Goal: Feedback & Contribution: Leave review/rating

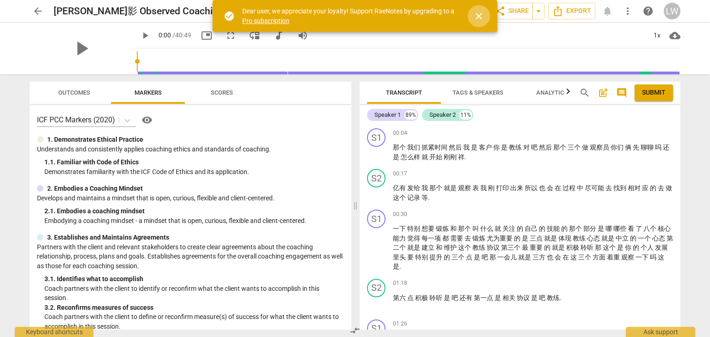
click at [475, 14] on span "close" at bounding box center [478, 16] width 11 height 11
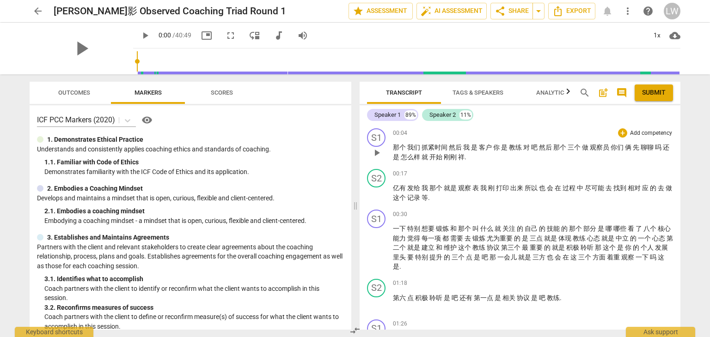
click at [379, 155] on span "play_arrow" at bounding box center [376, 152] width 11 height 11
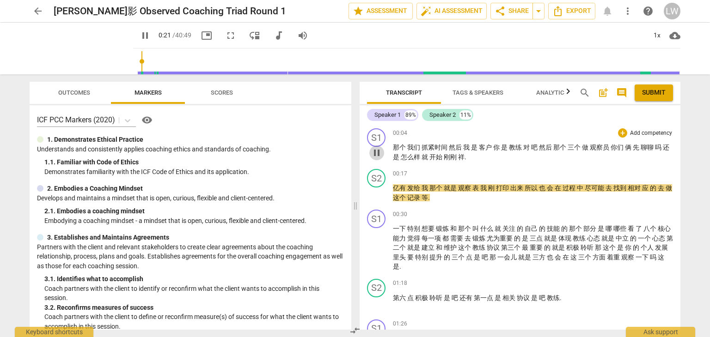
click at [377, 150] on span "pause" at bounding box center [376, 152] width 11 height 11
click at [377, 150] on span "play_arrow" at bounding box center [376, 152] width 11 height 11
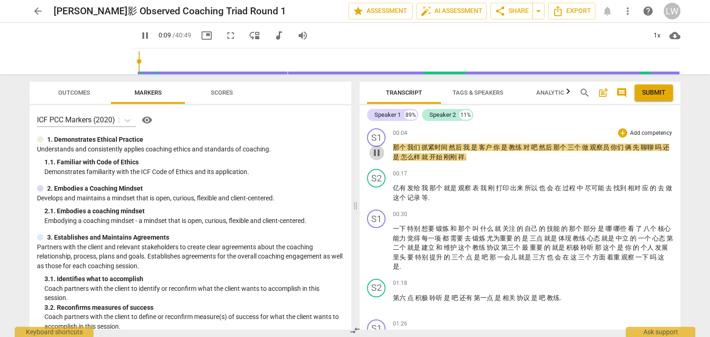
click at [375, 148] on span "pause" at bounding box center [376, 152] width 11 height 11
type input "9"
click at [378, 137] on div "S1" at bounding box center [376, 137] width 18 height 18
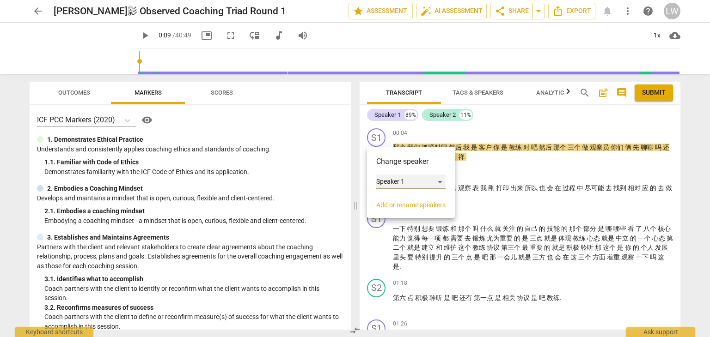
click at [438, 180] on div "Speaker 1" at bounding box center [410, 182] width 69 height 15
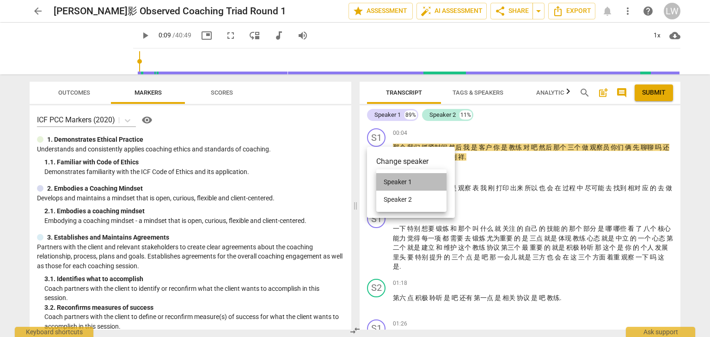
click at [419, 180] on li "Speaker 1" at bounding box center [411, 182] width 70 height 18
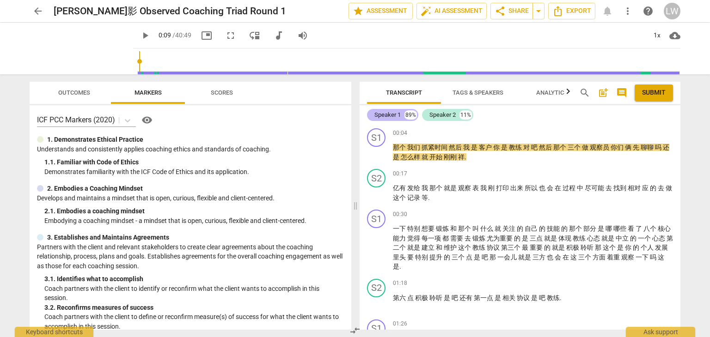
click at [388, 115] on div "Speaker 1" at bounding box center [387, 114] width 26 height 9
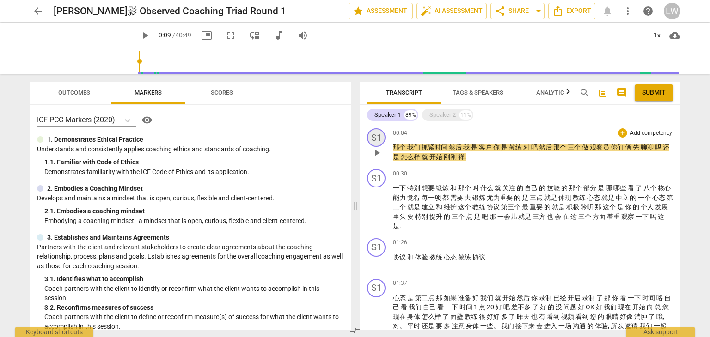
click at [376, 139] on div "S1" at bounding box center [376, 137] width 18 height 18
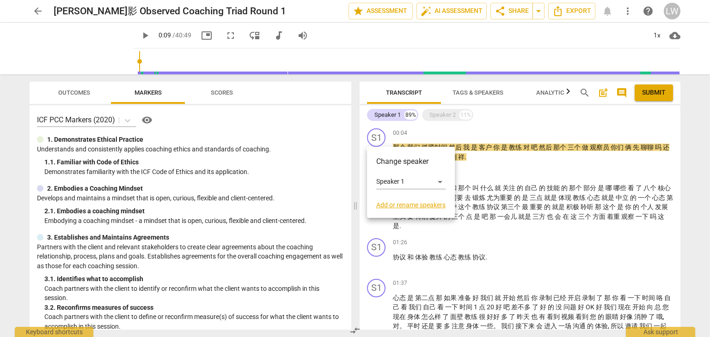
click at [409, 204] on link "Add or rename speakers" at bounding box center [410, 204] width 69 height 7
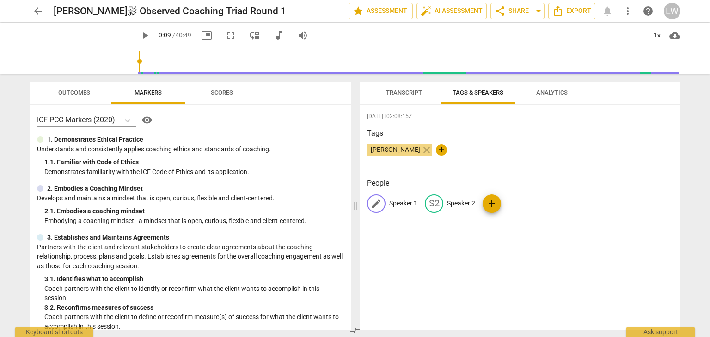
click at [401, 203] on p "Speaker 1" at bounding box center [403, 204] width 28 height 10
type input "C"
type input "Client"
click at [528, 204] on p "Speaker 2" at bounding box center [521, 204] width 28 height 10
type input "Coach"
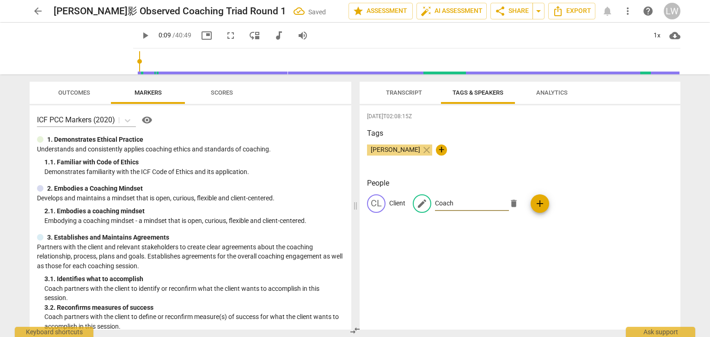
click at [465, 260] on div "[DATE]T02:08:15Z Tags [PERSON_NAME] close + People CL Client edit Coach delete …" at bounding box center [519, 217] width 321 height 225
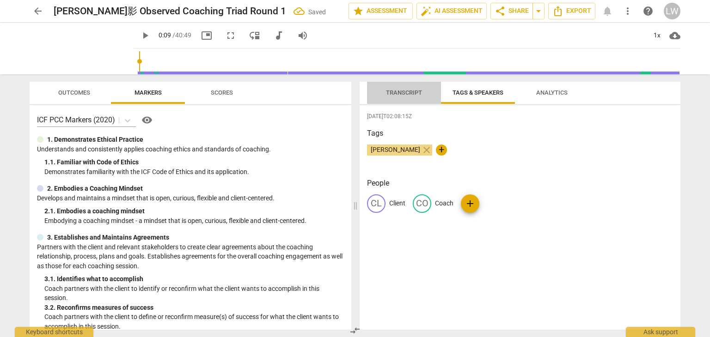
click at [407, 92] on span "Transcript" at bounding box center [404, 92] width 36 height 7
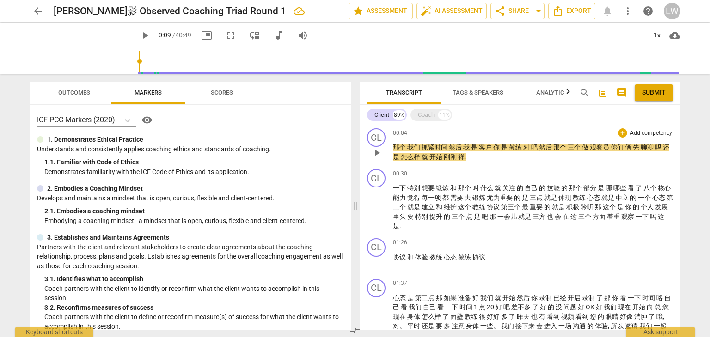
click at [374, 152] on span "play_arrow" at bounding box center [376, 152] width 11 height 11
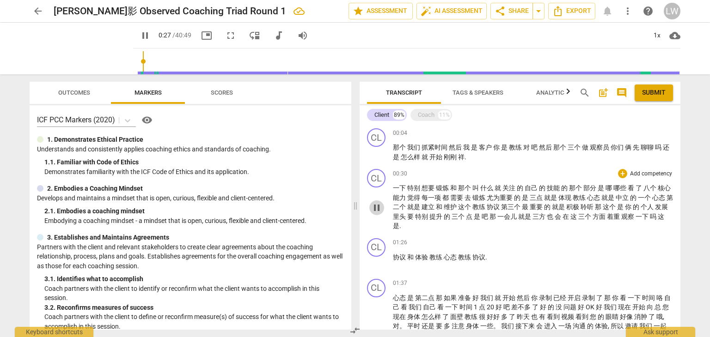
click at [377, 208] on span "pause" at bounding box center [376, 207] width 11 height 11
click at [377, 208] on span "play_arrow" at bounding box center [376, 207] width 11 height 11
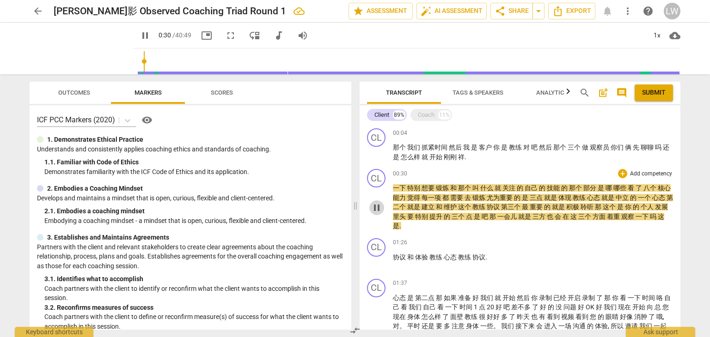
click at [377, 208] on span "pause" at bounding box center [376, 207] width 11 height 11
type input "31"
click at [453, 157] on span "刚刚" at bounding box center [450, 156] width 14 height 7
click at [375, 209] on span "play_arrow" at bounding box center [376, 207] width 11 height 11
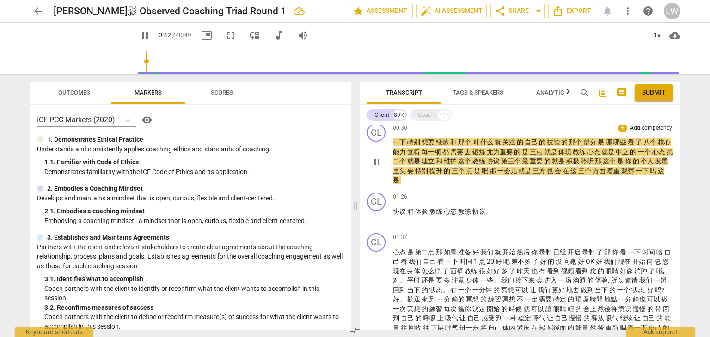
scroll to position [46, 0]
click at [378, 158] on span "pause" at bounding box center [376, 161] width 11 height 11
click at [632, 141] on span "看" at bounding box center [631, 141] width 8 height 7
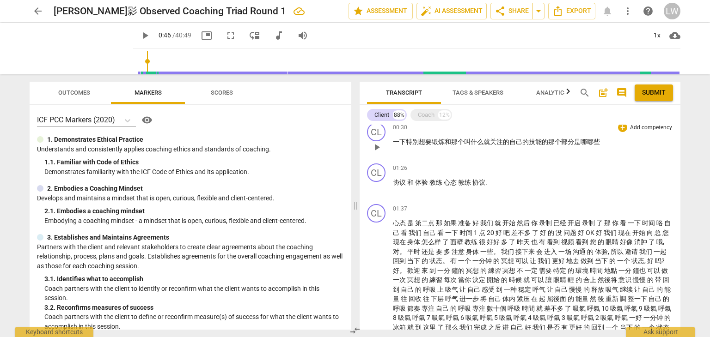
click at [379, 148] on span "play_arrow" at bounding box center [376, 147] width 11 height 11
click at [378, 149] on span "pause" at bounding box center [376, 147] width 11 height 11
click at [378, 149] on span "play_arrow" at bounding box center [376, 147] width 11 height 11
click at [604, 143] on p "一下 特别 想要 锻炼 和 那个 叫 什么 就 关注 的 自己 的 技能 的 那个 部分 是 哪 哪些" at bounding box center [533, 142] width 280 height 10
click at [378, 189] on span "pause" at bounding box center [376, 187] width 11 height 11
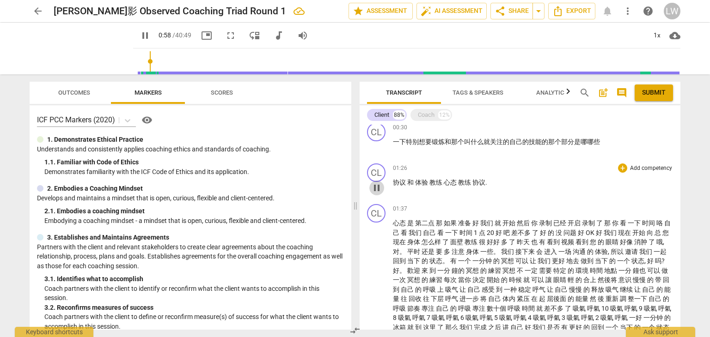
type input "59"
click at [379, 171] on div "CL" at bounding box center [376, 173] width 18 height 18
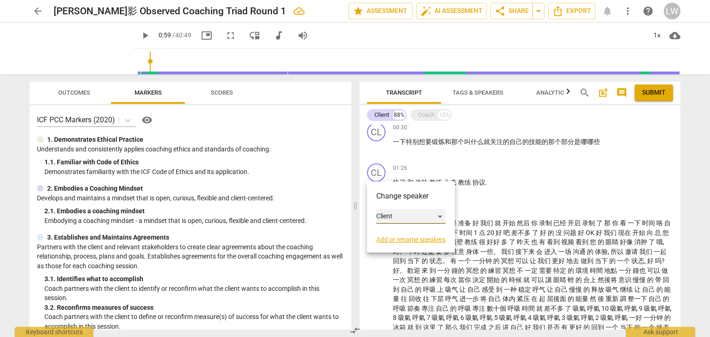
click at [439, 216] on div "Client" at bounding box center [410, 216] width 69 height 15
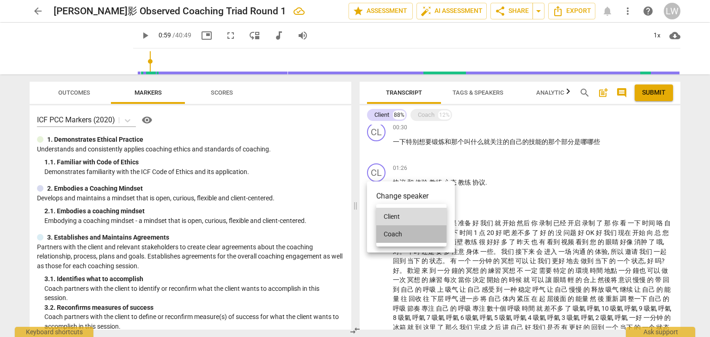
click at [412, 235] on li "Coach" at bounding box center [411, 234] width 70 height 18
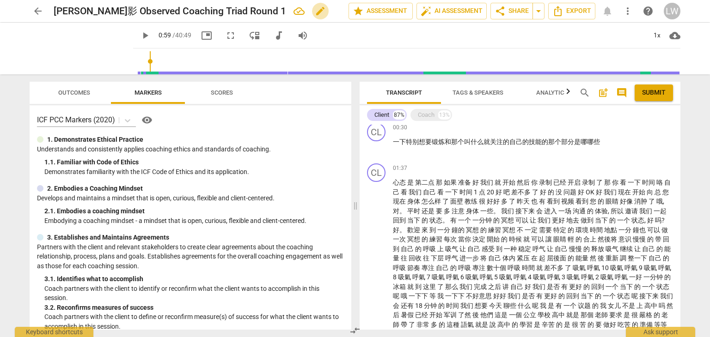
click at [315, 12] on span "edit" at bounding box center [320, 11] width 11 height 11
click at [316, 14] on span "done" at bounding box center [315, 11] width 11 height 11
click at [38, 13] on span "arrow_back" at bounding box center [37, 11] width 11 height 11
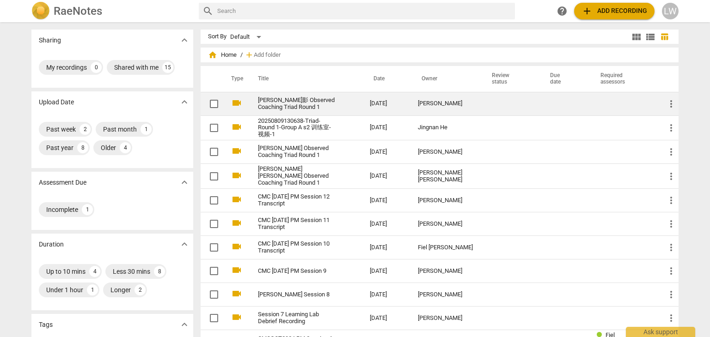
click at [291, 97] on link "[PERSON_NAME]影 Observed Coaching Triad Round 1" at bounding box center [297, 104] width 79 height 14
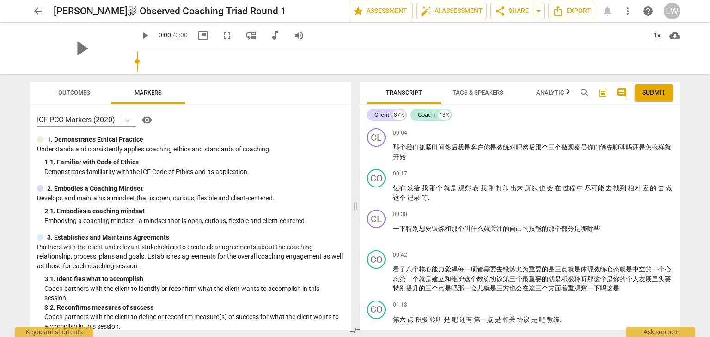
click at [82, 42] on div "play_arrow" at bounding box center [81, 49] width 103 height 52
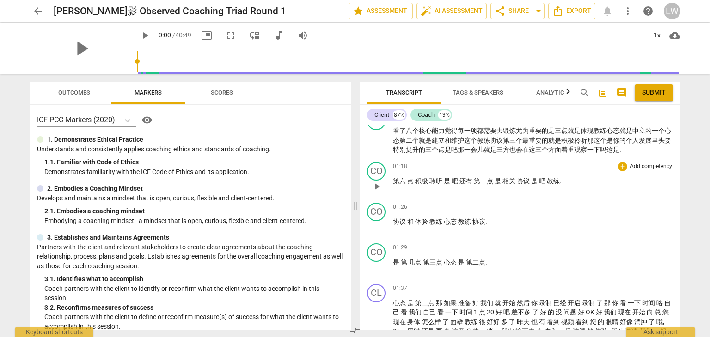
scroll to position [92, 0]
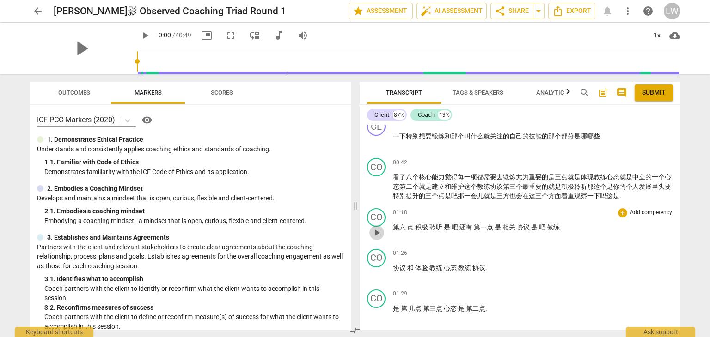
click at [376, 231] on span "play_arrow" at bounding box center [376, 232] width 11 height 11
click at [379, 231] on span "pause" at bounding box center [376, 232] width 11 height 11
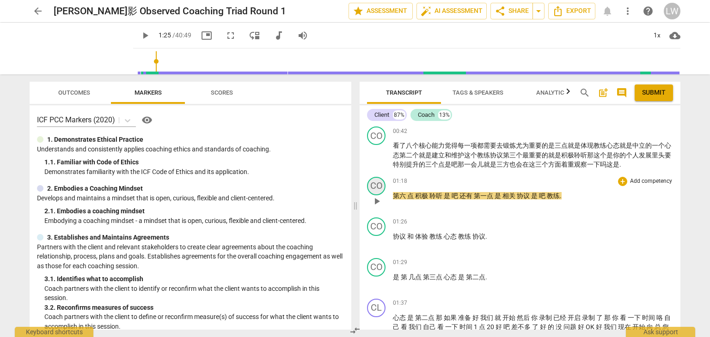
scroll to position [139, 0]
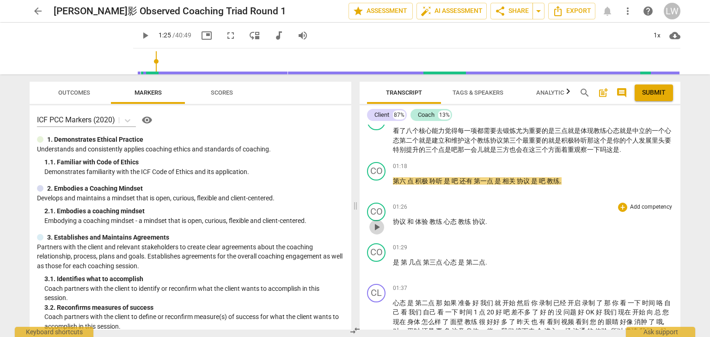
click at [377, 223] on span "play_arrow" at bounding box center [376, 227] width 11 height 11
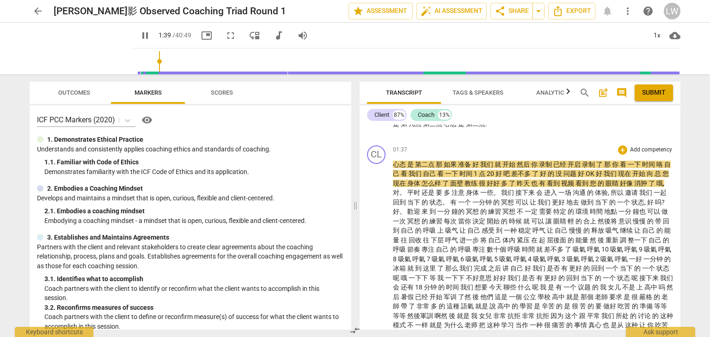
scroll to position [231, 0]
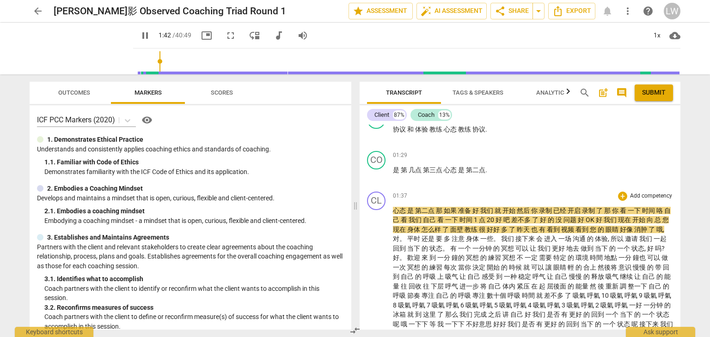
click at [436, 209] on span "那" at bounding box center [440, 210] width 8 height 7
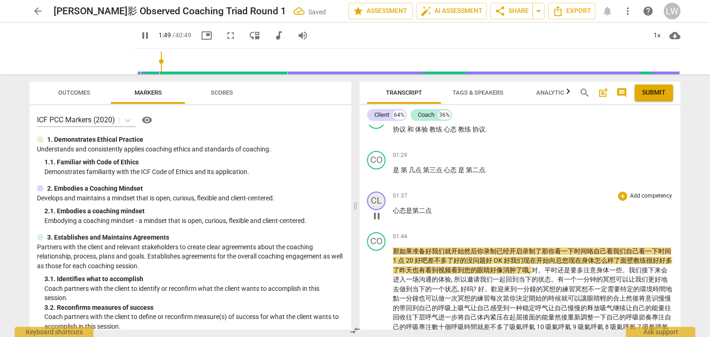
click at [376, 200] on div "CL" at bounding box center [376, 201] width 18 height 18
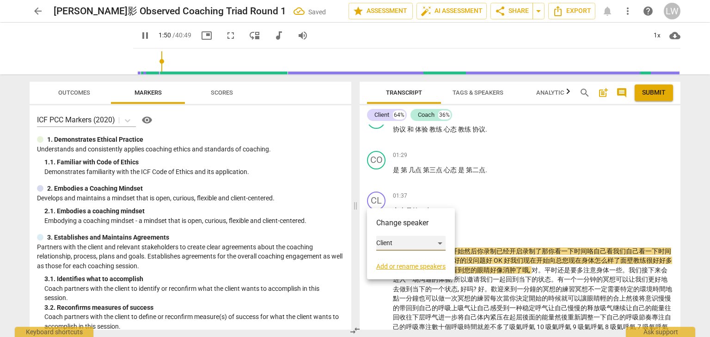
click at [437, 242] on div "Client" at bounding box center [410, 243] width 69 height 15
click at [421, 256] on li "Coach" at bounding box center [411, 261] width 70 height 18
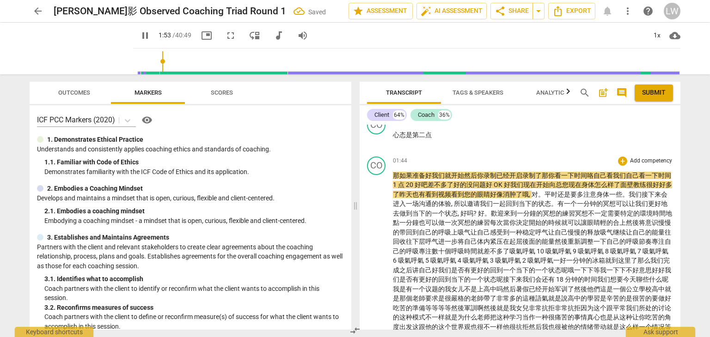
scroll to position [323, 0]
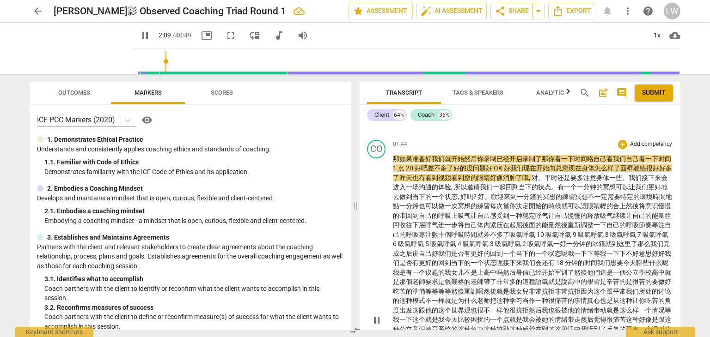
click at [510, 166] on span "好" at bounding box center [507, 167] width 6 height 7
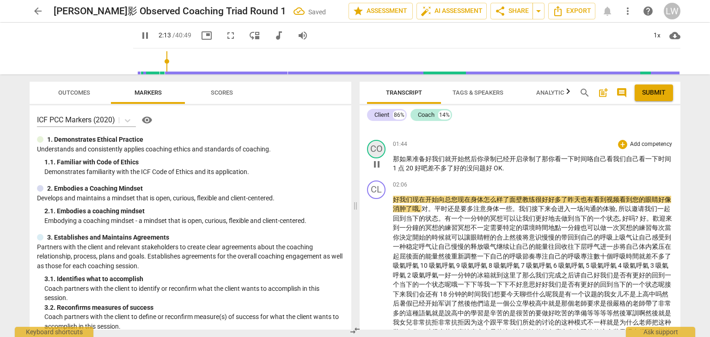
click at [379, 148] on div "CO" at bounding box center [376, 149] width 18 height 18
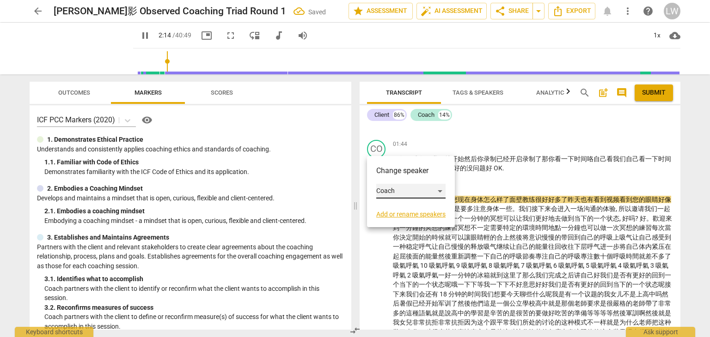
click at [438, 190] on div "Coach" at bounding box center [410, 191] width 69 height 15
click at [425, 173] on li "Client" at bounding box center [411, 174] width 70 height 18
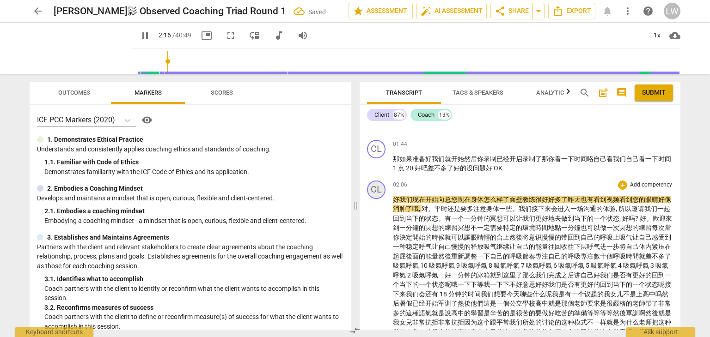
click at [377, 186] on div "CL" at bounding box center [376, 190] width 18 height 18
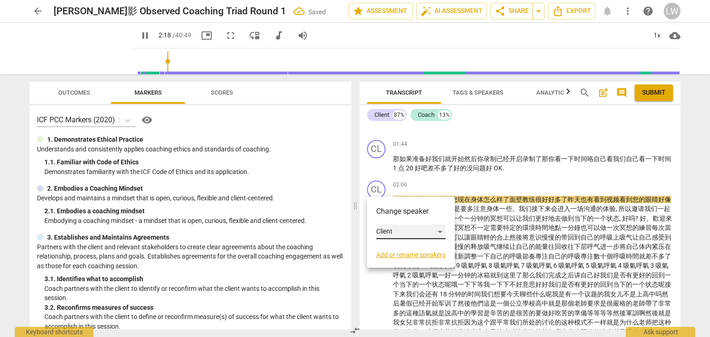
click at [438, 230] on div "Client" at bounding box center [410, 232] width 69 height 15
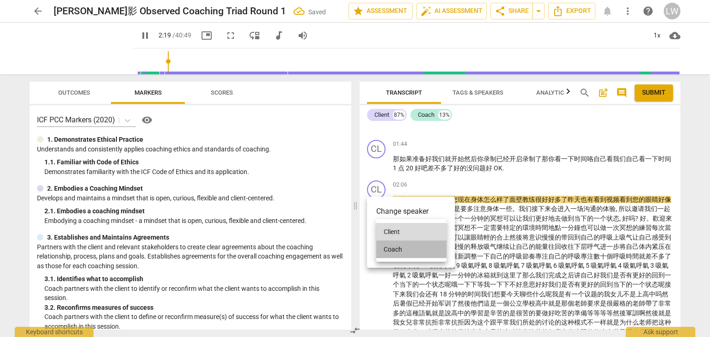
click at [413, 251] on li "Coach" at bounding box center [411, 250] width 70 height 18
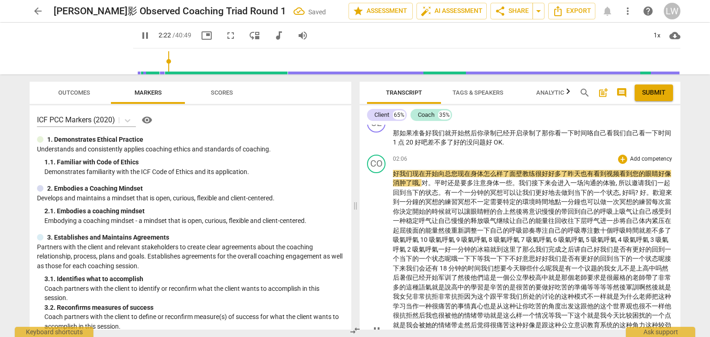
scroll to position [370, 0]
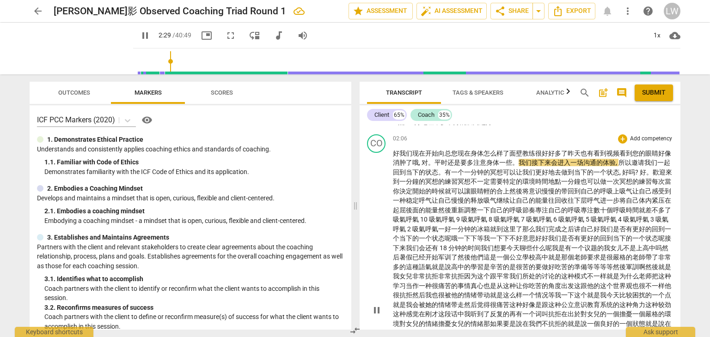
click at [535, 151] on span "很" at bounding box center [538, 153] width 6 height 7
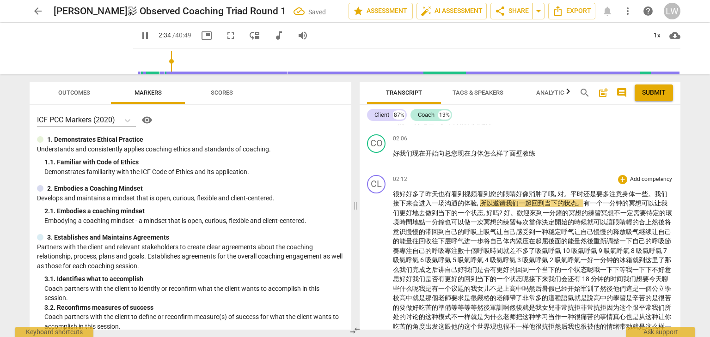
click at [426, 192] on span "昨天" at bounding box center [431, 193] width 13 height 7
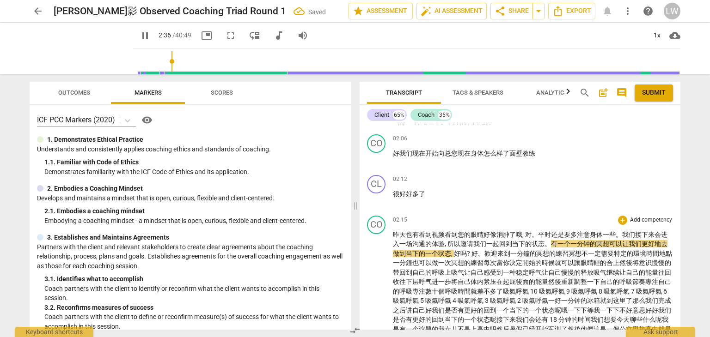
scroll to position [462, 0]
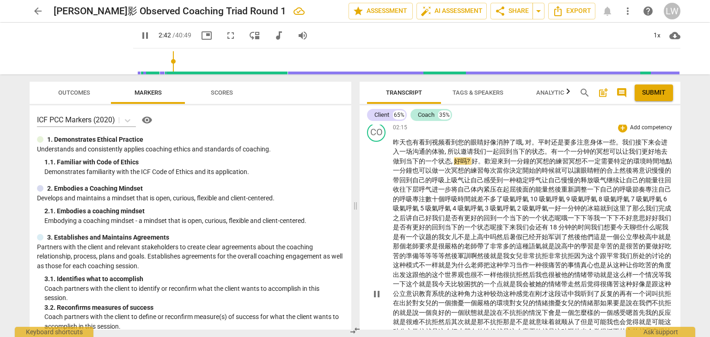
click at [470, 158] on span "?" at bounding box center [469, 161] width 5 height 7
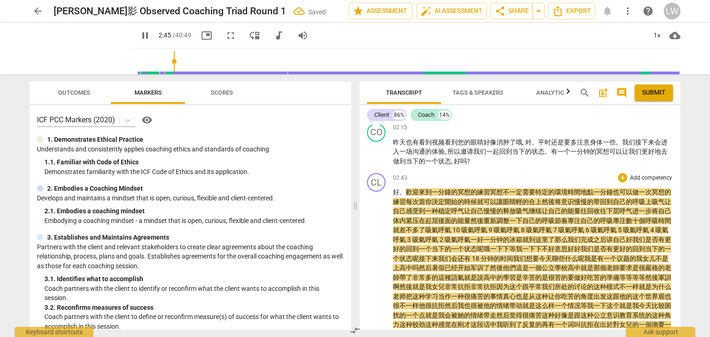
click at [404, 189] on span "。" at bounding box center [402, 191] width 6 height 7
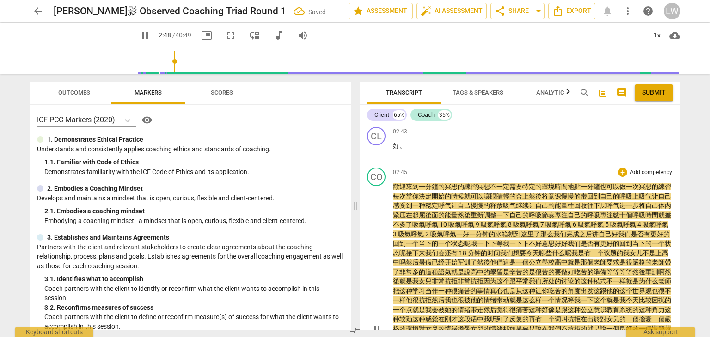
scroll to position [554, 0]
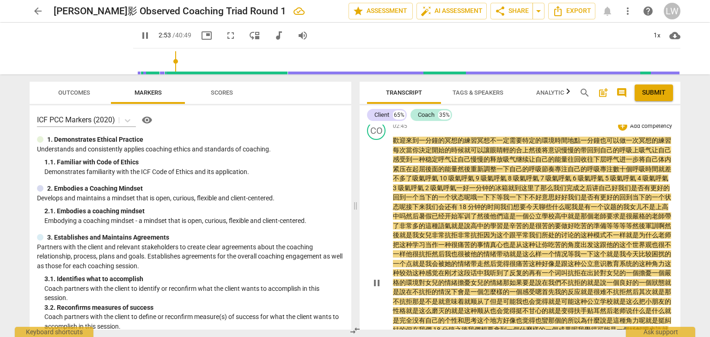
click at [376, 286] on span "pause" at bounding box center [376, 283] width 11 height 11
click at [540, 184] on span "了" at bounding box center [537, 187] width 6 height 7
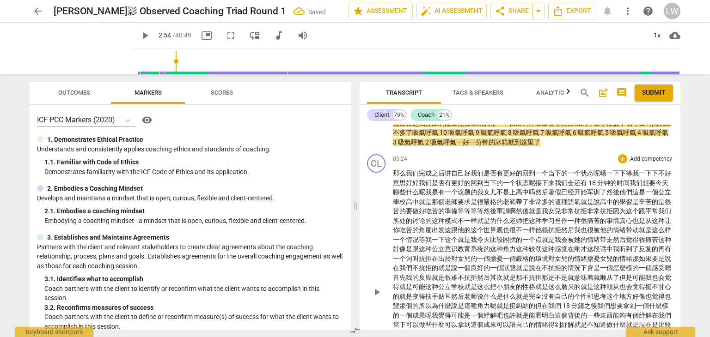
scroll to position [601, 0]
click at [377, 287] on span "play_arrow" at bounding box center [376, 291] width 11 height 11
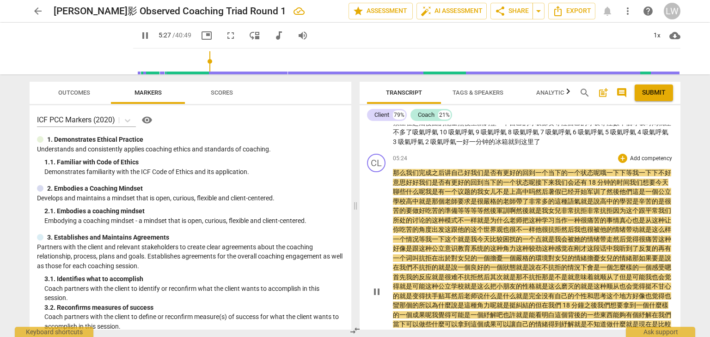
click at [375, 288] on span "pause" at bounding box center [376, 291] width 11 height 11
click at [378, 162] on div "CL" at bounding box center [376, 163] width 18 height 18
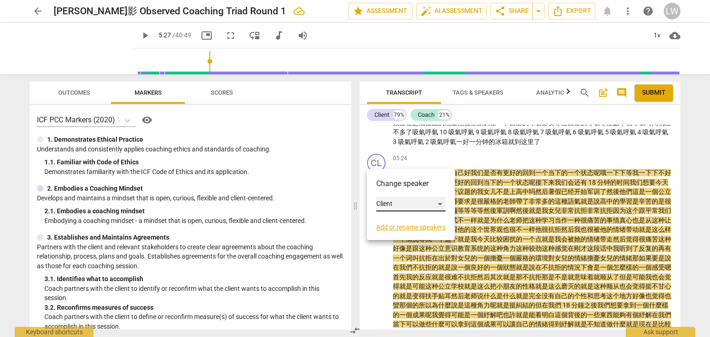
click at [441, 204] on div "Client" at bounding box center [410, 204] width 69 height 15
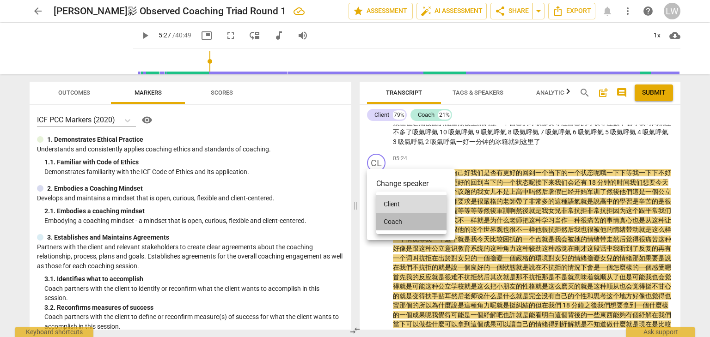
click at [421, 222] on li "Coach" at bounding box center [411, 222] width 70 height 18
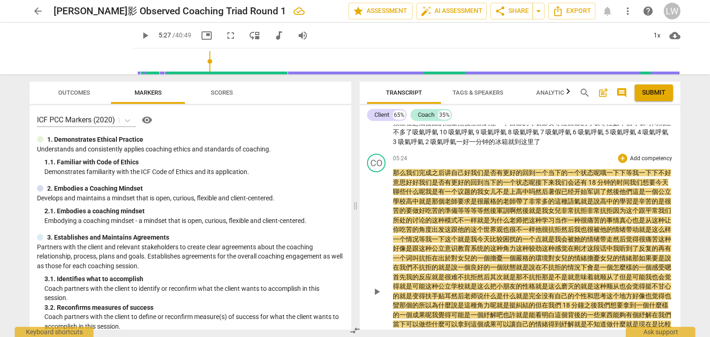
click at [390, 172] on div "play_arrow pause" at bounding box center [381, 291] width 24 height 239
click at [393, 170] on span "那么" at bounding box center [399, 172] width 13 height 7
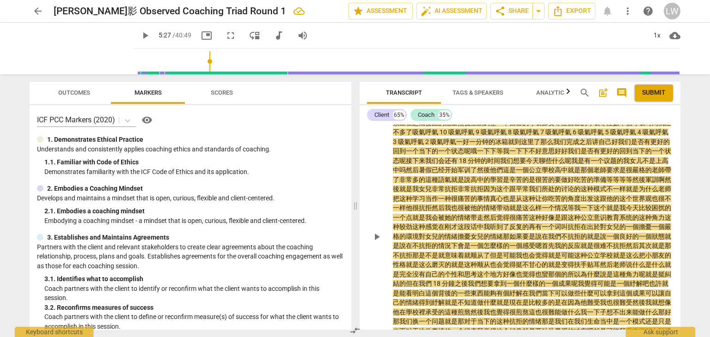
click at [406, 157] on span "呢" at bounding box center [402, 160] width 6 height 7
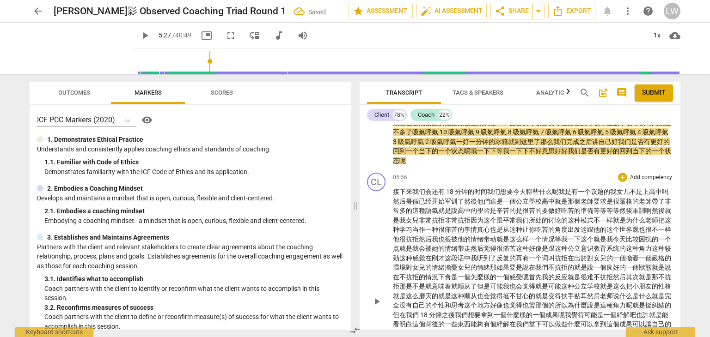
click at [376, 305] on span "play_arrow" at bounding box center [376, 301] width 11 height 11
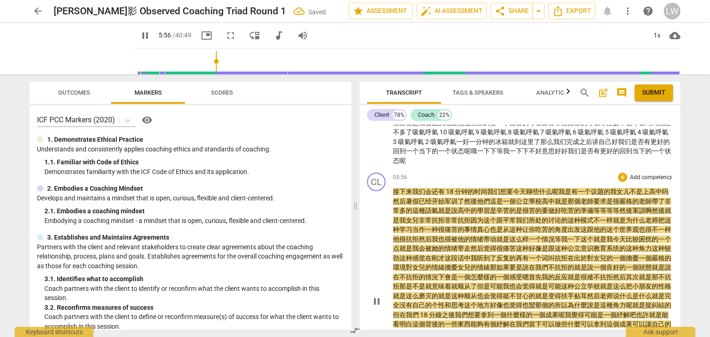
click at [376, 305] on span "pause" at bounding box center [376, 301] width 11 height 11
click at [377, 181] on div "CL" at bounding box center [376, 182] width 18 height 18
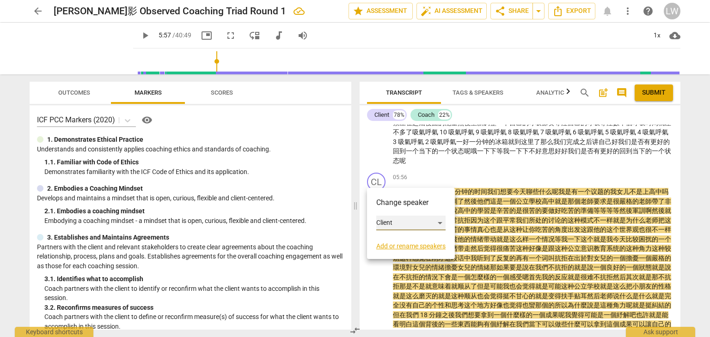
click at [441, 224] on div "Client" at bounding box center [410, 223] width 69 height 15
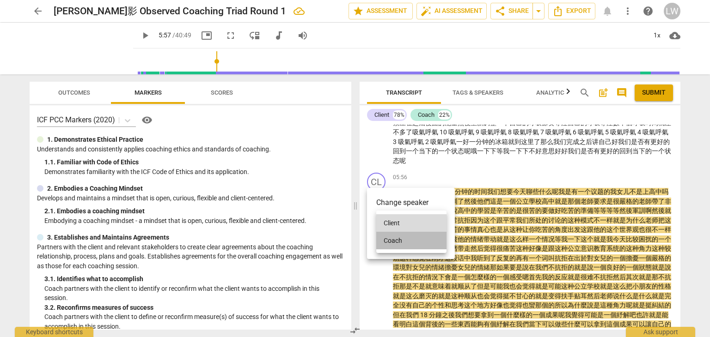
click at [425, 241] on li "Coach" at bounding box center [411, 241] width 70 height 18
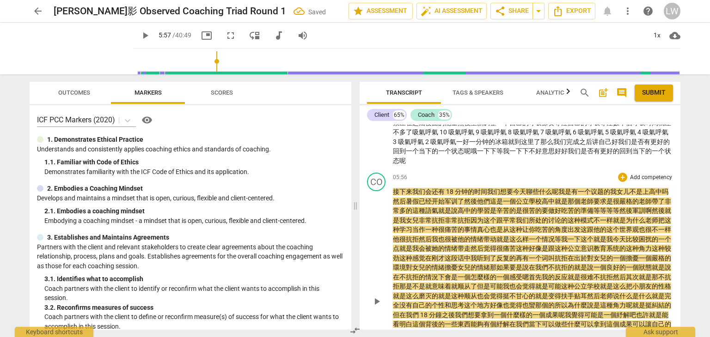
click at [506, 173] on div "05:56 + Add competency keyboard_arrow_right" at bounding box center [533, 177] width 280 height 9
click at [525, 173] on div "05:56 + Add competency keyboard_arrow_right" at bounding box center [533, 177] width 280 height 9
click at [477, 147] on span "哦" at bounding box center [473, 150] width 6 height 7
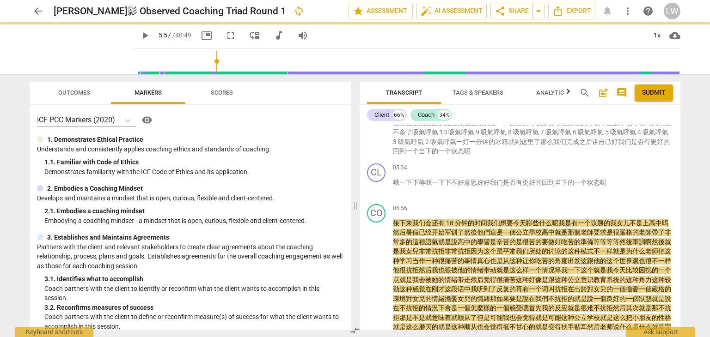
scroll to position [631, 0]
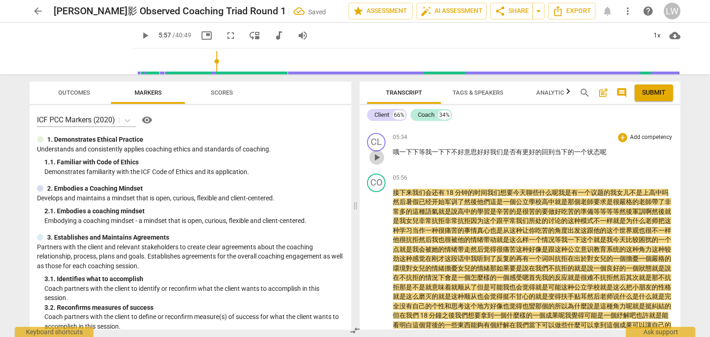
click at [373, 153] on span "play_arrow" at bounding box center [376, 157] width 11 height 11
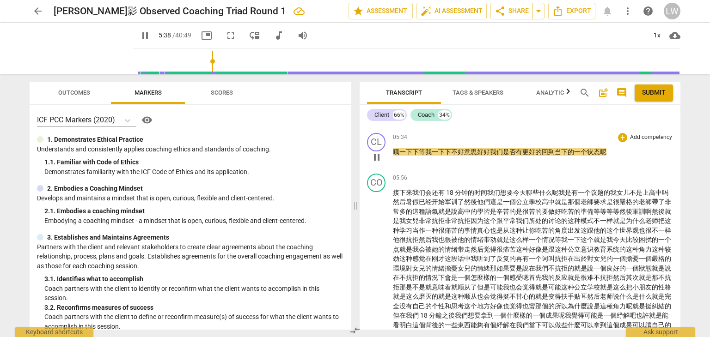
click at [477, 149] on span "好好" at bounding box center [483, 151] width 13 height 7
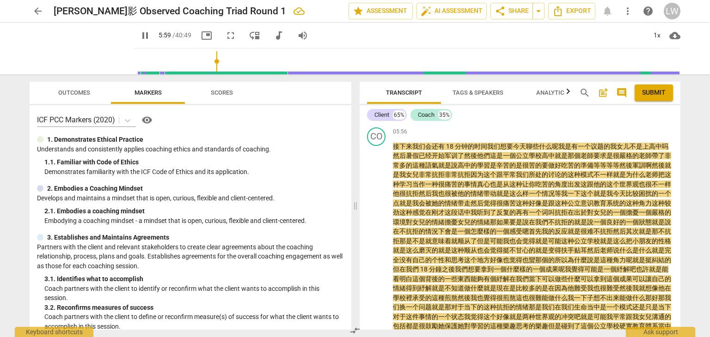
scroll to position [723, 0]
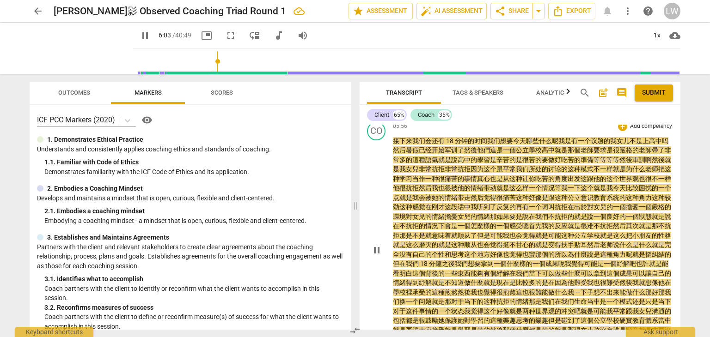
click at [559, 137] on span "我" at bounding box center [561, 140] width 6 height 7
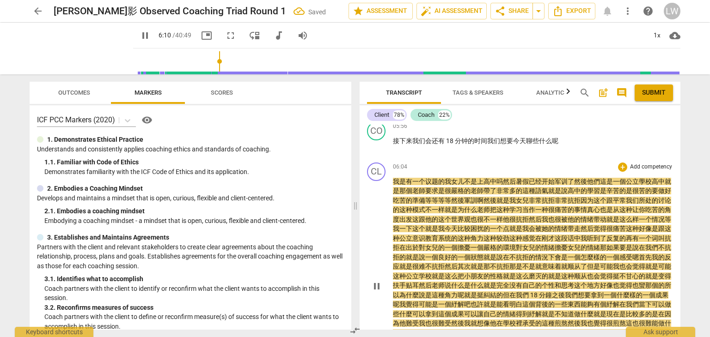
click at [444, 178] on span "我" at bounding box center [447, 181] width 6 height 7
type input "371"
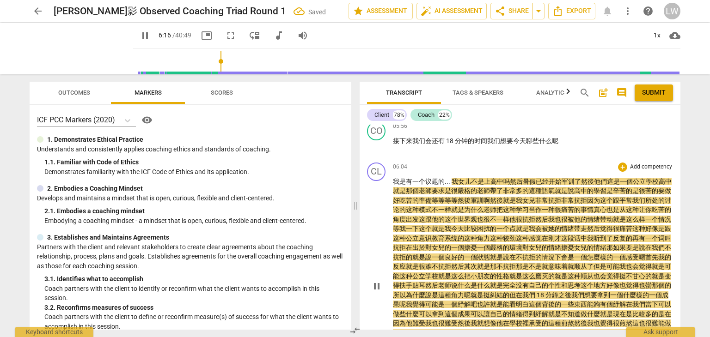
click at [374, 225] on div "play_arrow pause" at bounding box center [381, 286] width 24 height 211
click at [376, 287] on span "pause" at bounding box center [376, 286] width 11 height 11
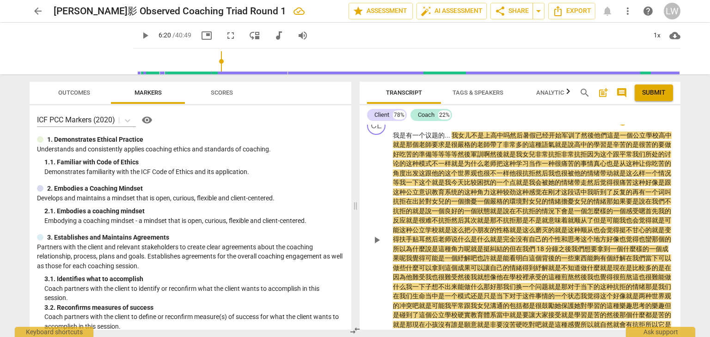
scroll to position [816, 0]
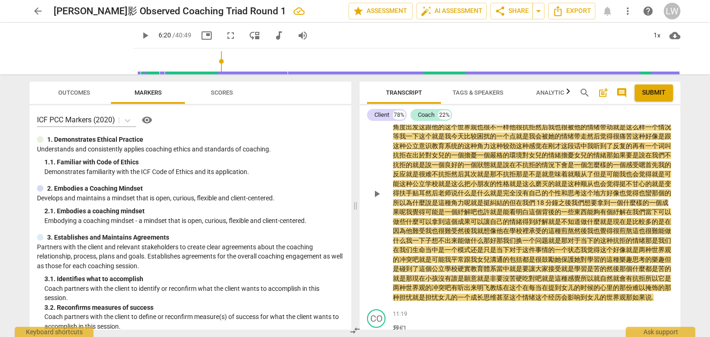
click at [516, 199] on span "但" at bounding box center [512, 202] width 6 height 7
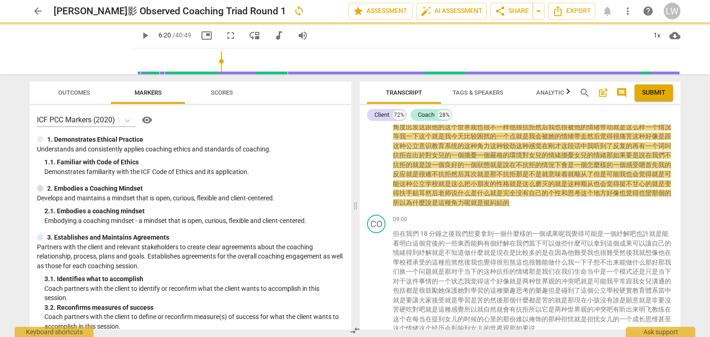
scroll to position [838, 0]
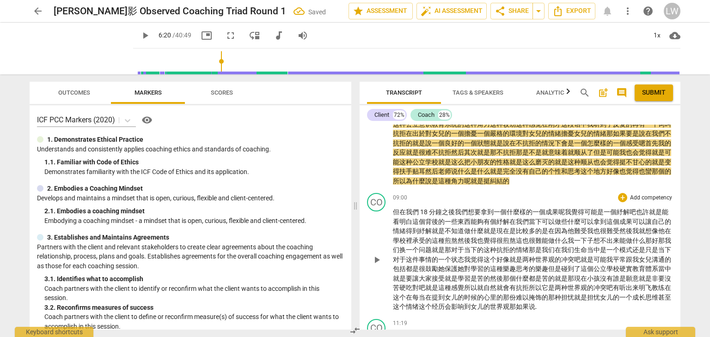
click at [376, 256] on span "play_arrow" at bounding box center [376, 260] width 11 height 11
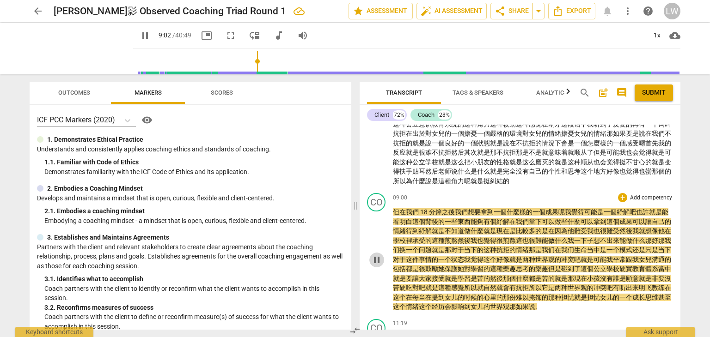
click at [376, 256] on span "pause" at bounding box center [376, 260] width 11 height 11
click at [564, 208] on span "呢" at bounding box center [561, 211] width 6 height 7
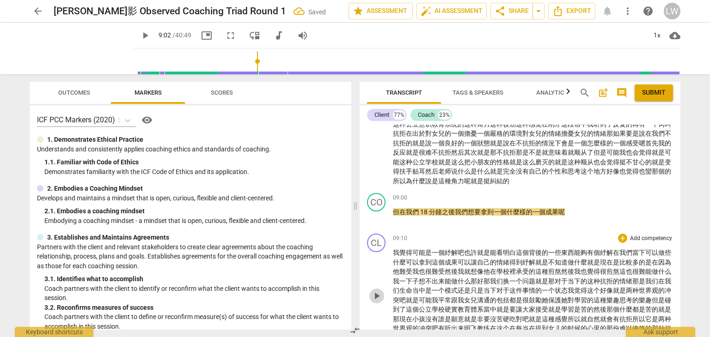
click at [377, 294] on span "play_arrow" at bounding box center [376, 296] width 11 height 11
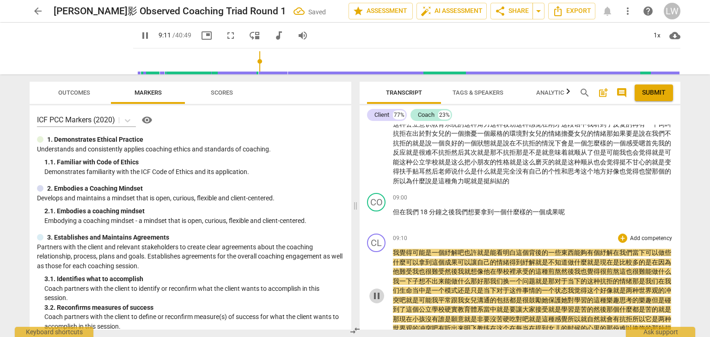
click at [378, 291] on span "pause" at bounding box center [376, 296] width 11 height 11
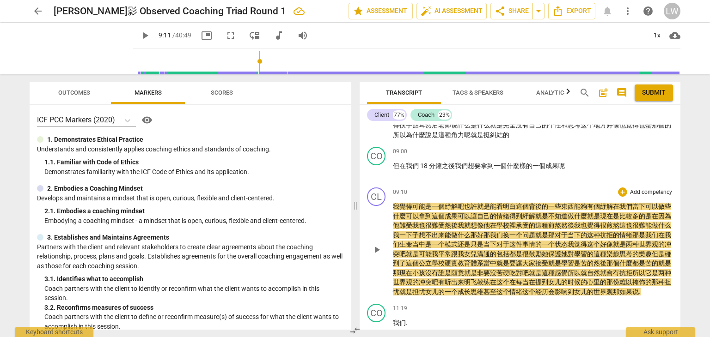
scroll to position [930, 0]
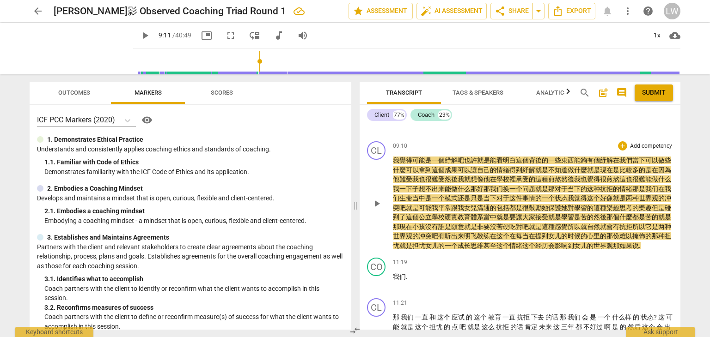
click at [444, 232] on span "有" at bounding box center [441, 235] width 6 height 7
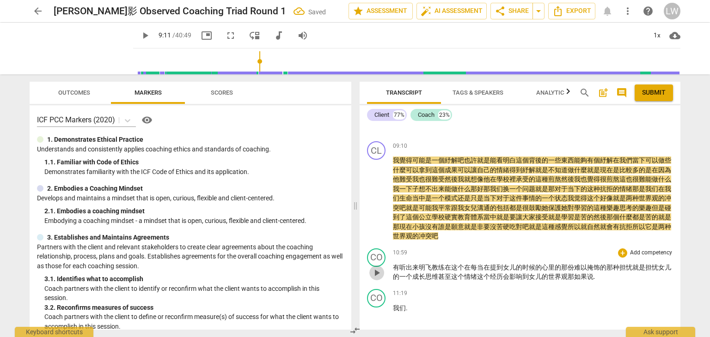
click at [379, 271] on span "play_arrow" at bounding box center [376, 272] width 11 height 11
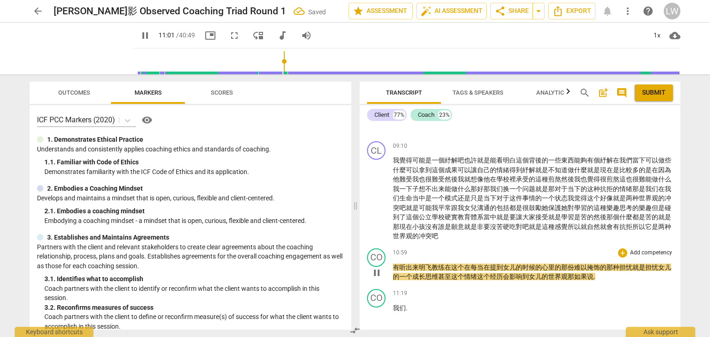
scroll to position [976, 0]
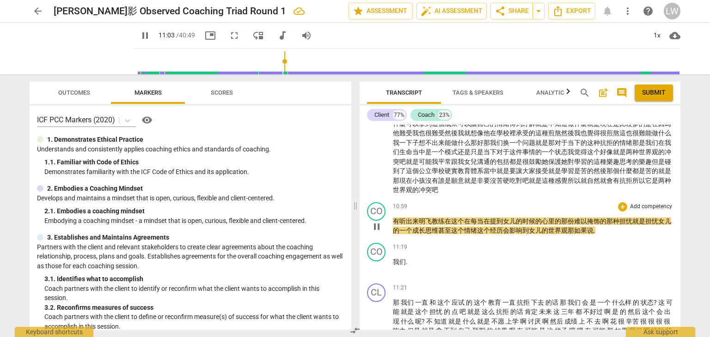
click at [377, 221] on span "pause" at bounding box center [376, 226] width 11 height 11
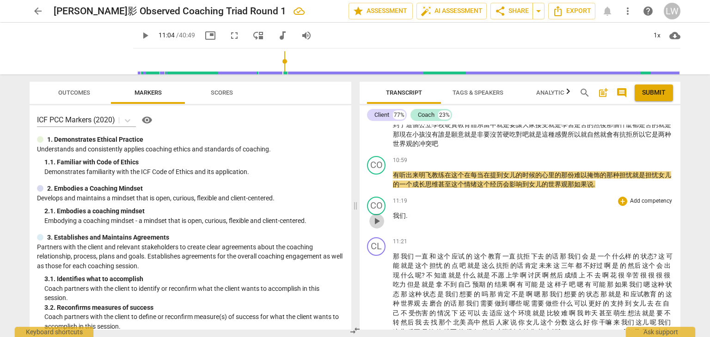
click at [378, 219] on span "play_arrow" at bounding box center [376, 221] width 11 height 11
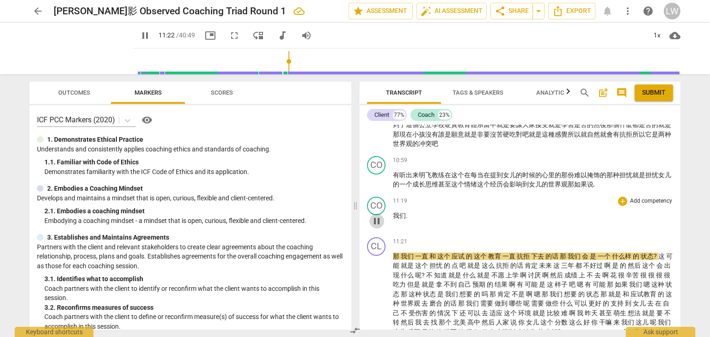
click at [377, 216] on span "pause" at bounding box center [376, 221] width 11 height 11
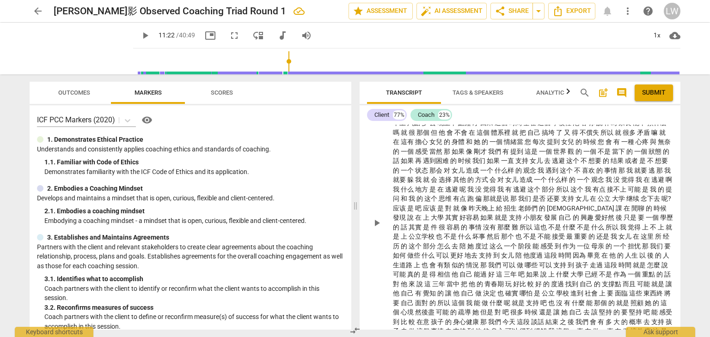
scroll to position [1299, 0]
click at [379, 222] on span "play_arrow" at bounding box center [376, 221] width 11 height 11
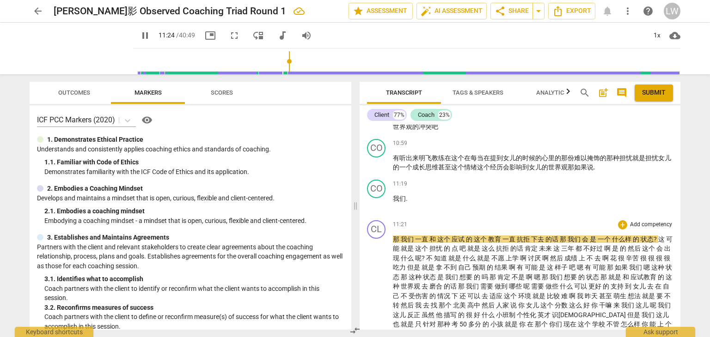
scroll to position [1068, 0]
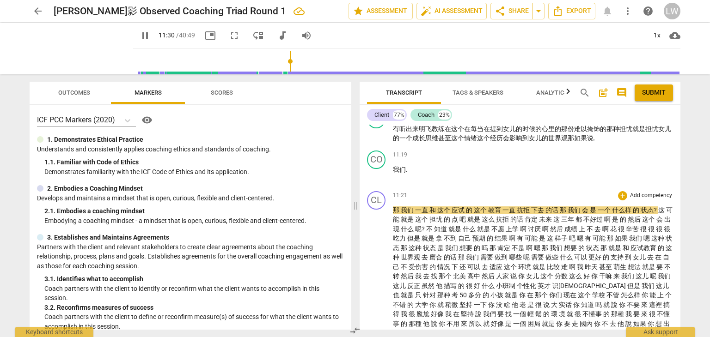
click at [663, 206] on span "这" at bounding box center [662, 209] width 8 height 7
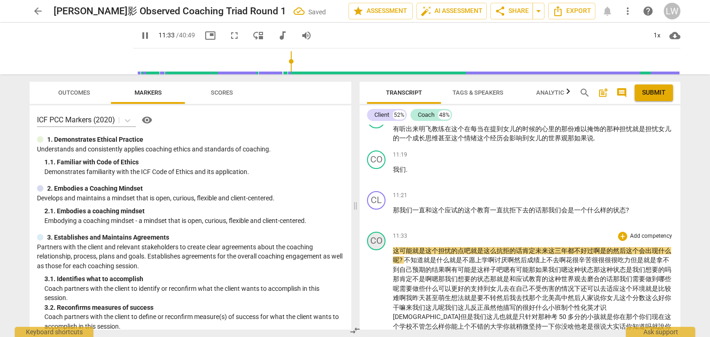
click at [379, 237] on div "CO" at bounding box center [376, 241] width 18 height 18
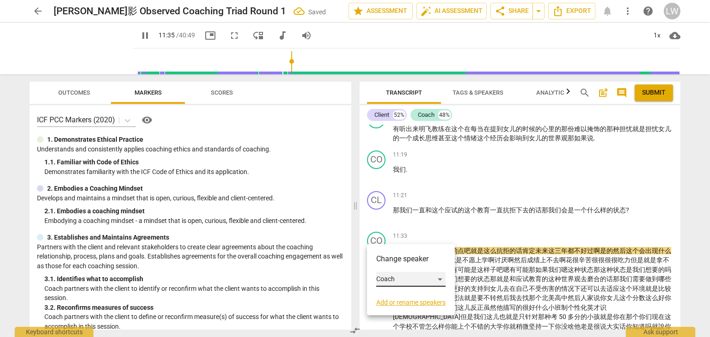
click at [440, 281] on div "Coach" at bounding box center [410, 279] width 69 height 15
click at [430, 262] on li "Client" at bounding box center [411, 262] width 70 height 18
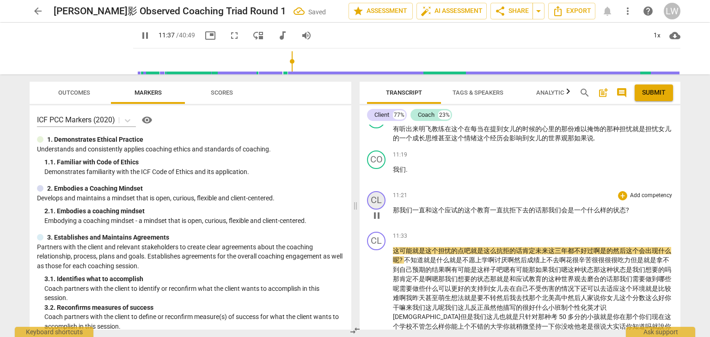
click at [382, 195] on div "CL" at bounding box center [376, 200] width 18 height 18
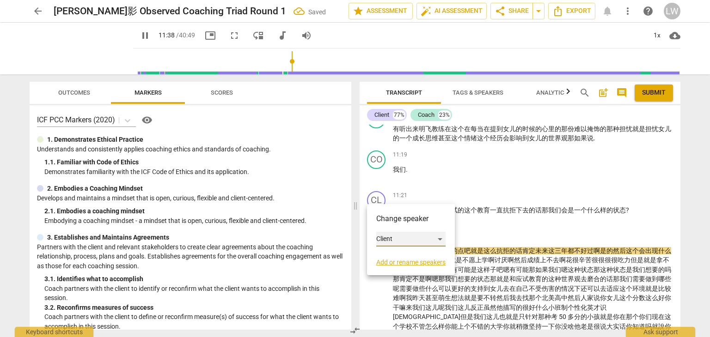
click at [441, 239] on div "Client" at bounding box center [410, 239] width 69 height 15
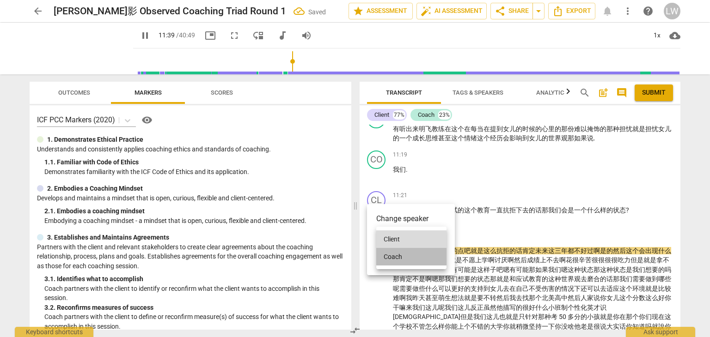
click at [419, 257] on li "Coach" at bounding box center [411, 257] width 70 height 18
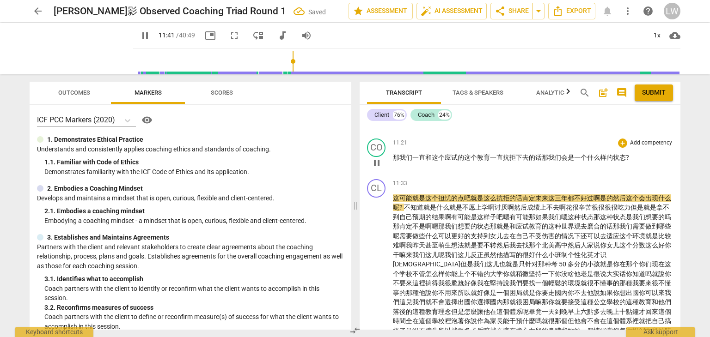
scroll to position [1161, 0]
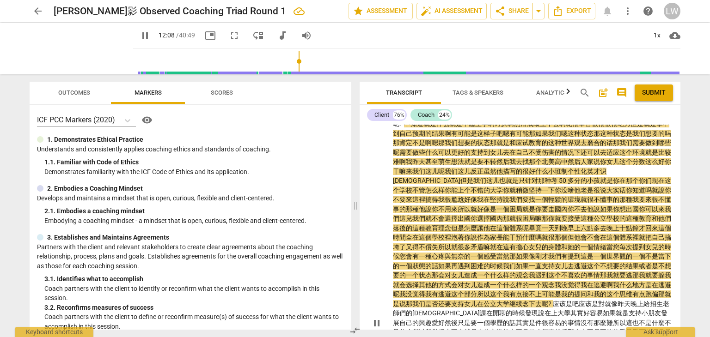
scroll to position [1207, 0]
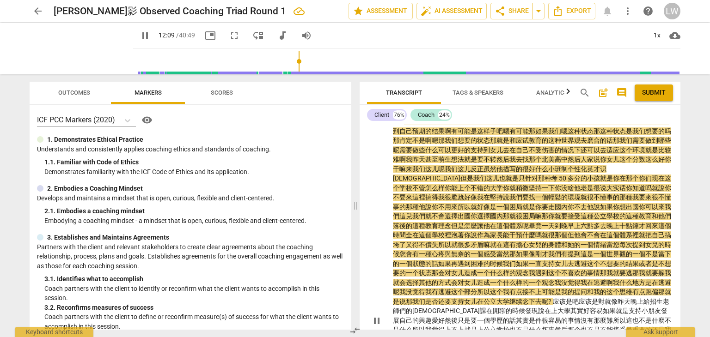
click at [381, 316] on span "pause" at bounding box center [376, 321] width 11 height 11
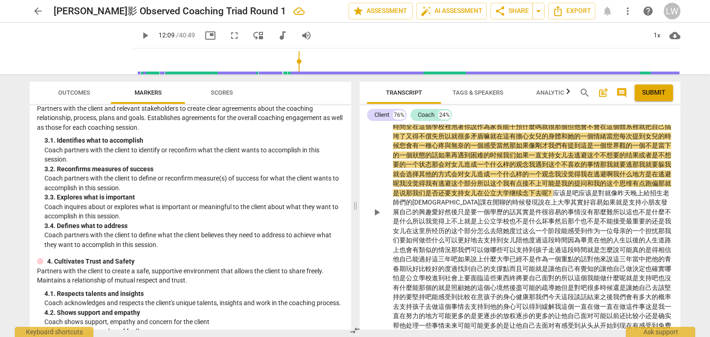
scroll to position [1299, 0]
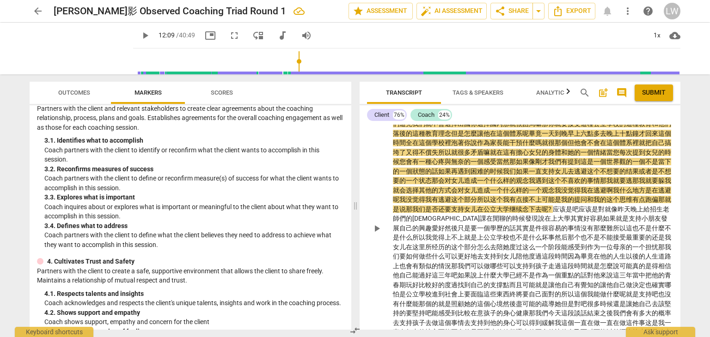
click at [375, 223] on span "play_arrow" at bounding box center [376, 228] width 11 height 11
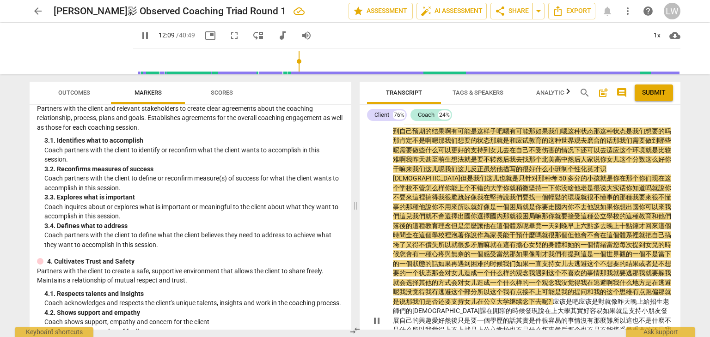
scroll to position [1161, 0]
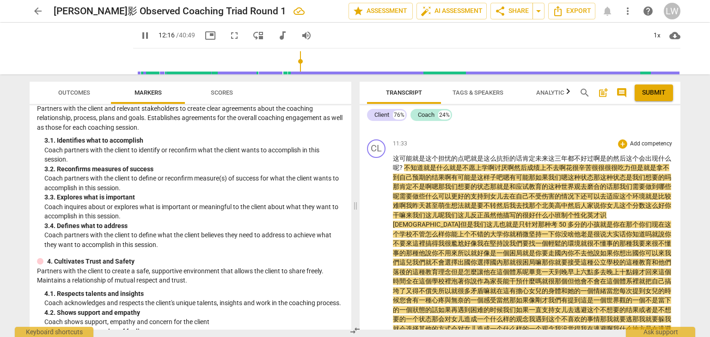
click at [567, 174] on span "嗯" at bounding box center [564, 177] width 6 height 7
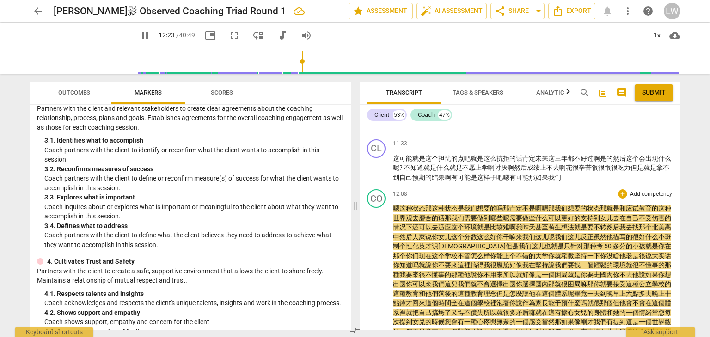
click at [503, 205] on span "那" at bounding box center [506, 208] width 6 height 7
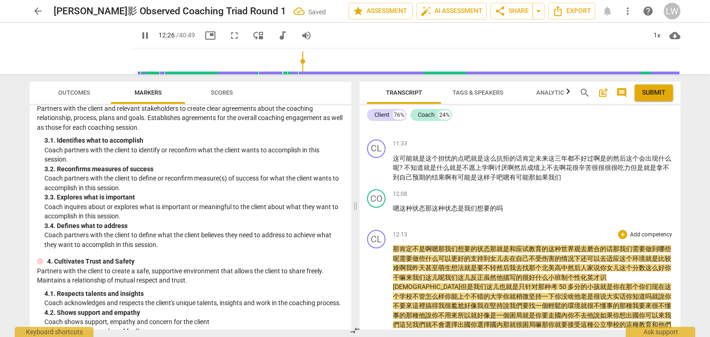
click at [438, 245] on span "那" at bounding box center [441, 248] width 6 height 7
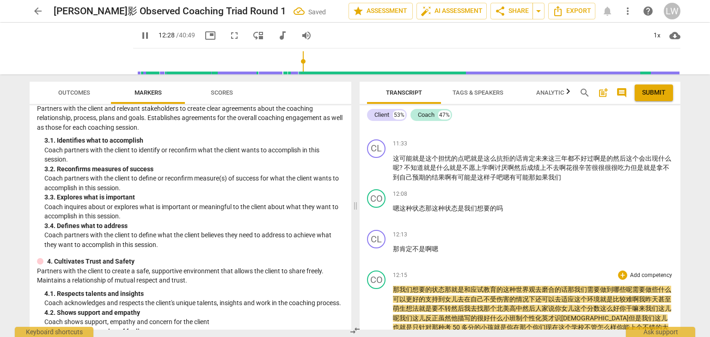
scroll to position [1253, 0]
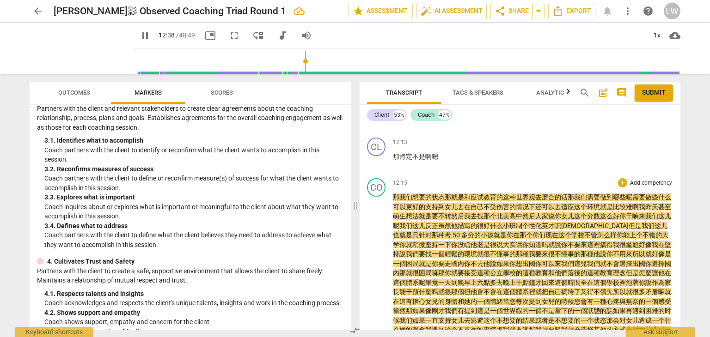
click at [607, 203] on span "就是" at bounding box center [606, 206] width 13 height 7
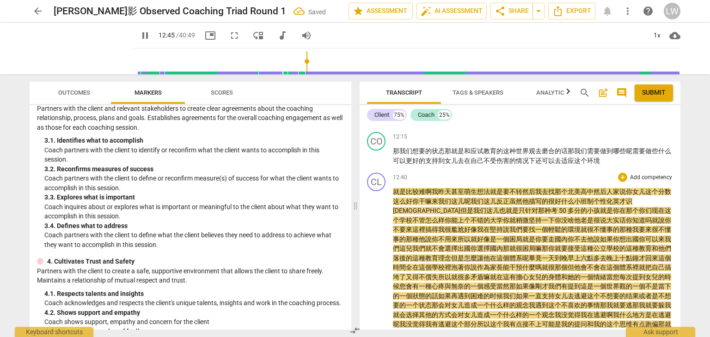
scroll to position [1346, 0]
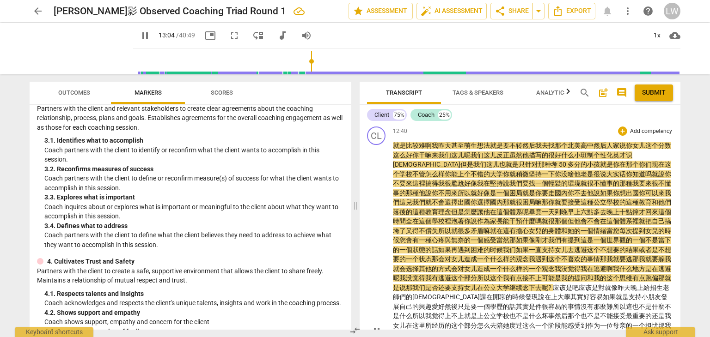
click at [558, 161] on span "50" at bounding box center [562, 164] width 9 height 7
type input "786"
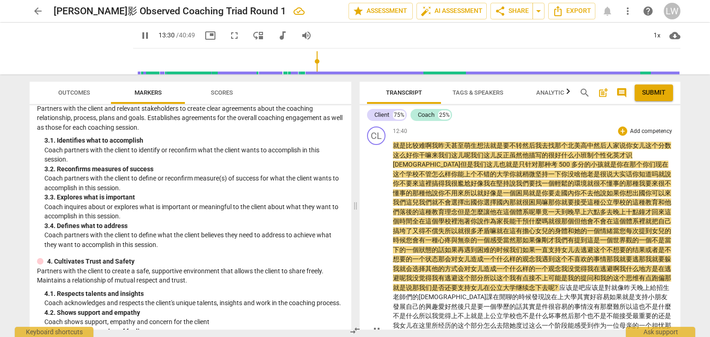
click at [377, 326] on span "pause" at bounding box center [376, 331] width 11 height 11
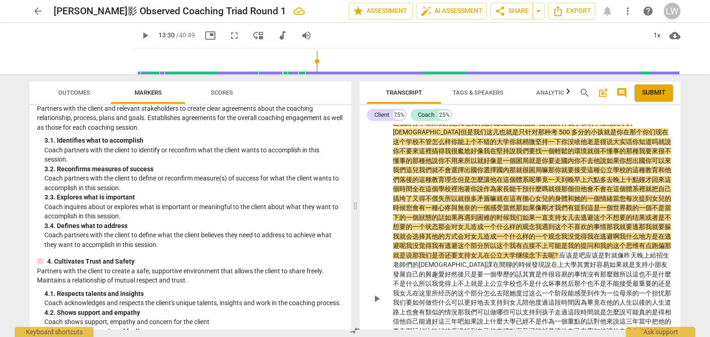
scroll to position [1392, 0]
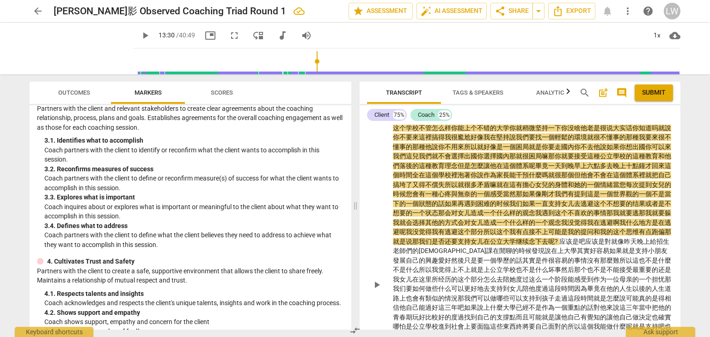
click at [600, 181] on span "情緒當" at bounding box center [609, 184] width 19 height 7
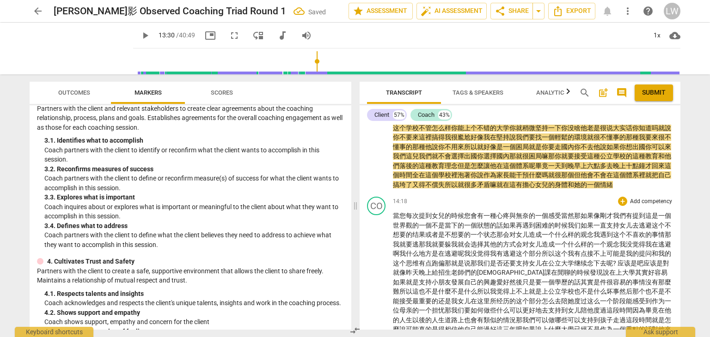
scroll to position [1484, 0]
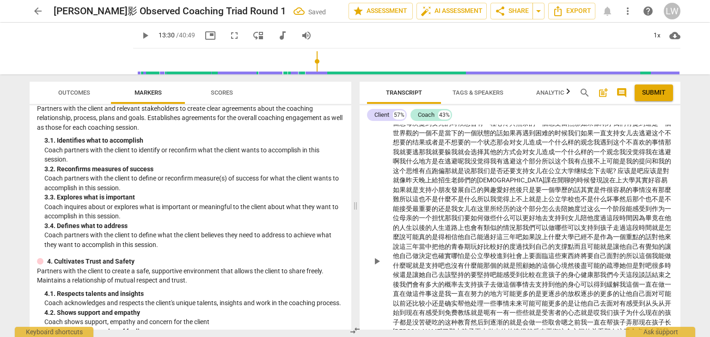
click at [379, 257] on span "play_arrow" at bounding box center [376, 261] width 11 height 11
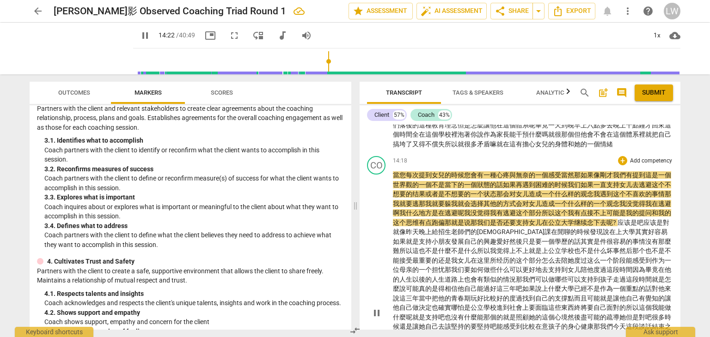
scroll to position [1438, 0]
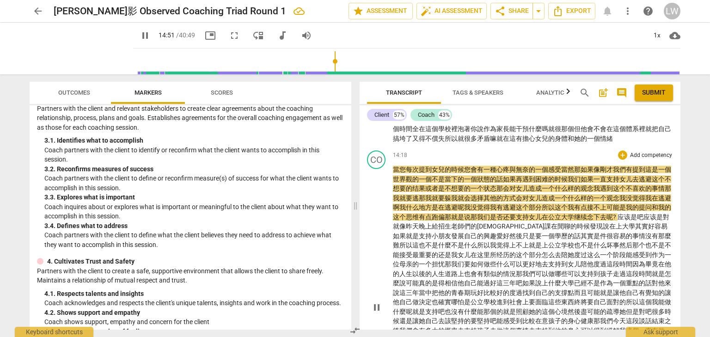
click at [593, 185] on span "观念" at bounding box center [586, 188] width 13 height 7
click at [625, 194] on span "我" at bounding box center [622, 197] width 6 height 7
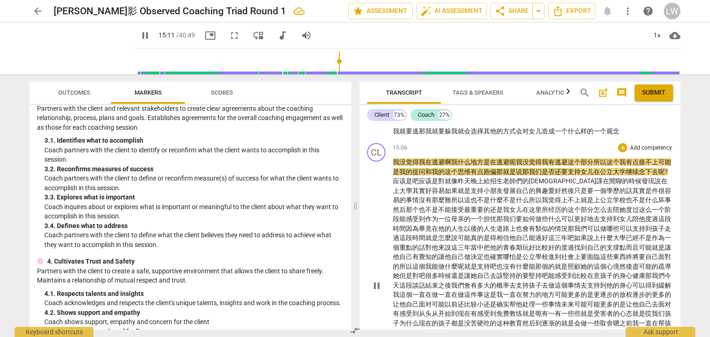
scroll to position [1484, 0]
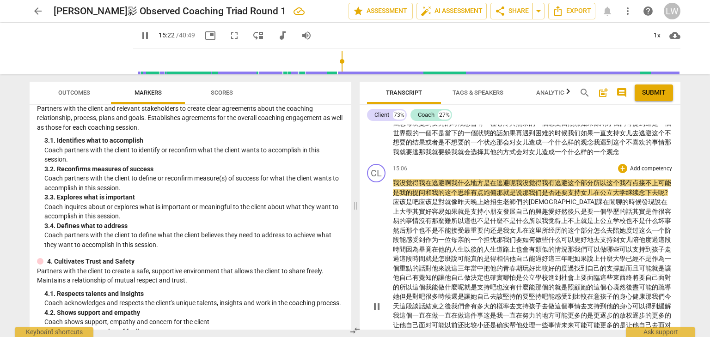
click at [658, 179] on span "可能" at bounding box center [664, 182] width 13 height 7
type input "926"
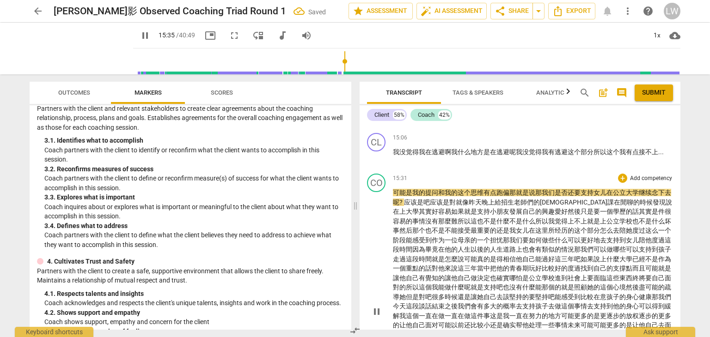
scroll to position [1530, 0]
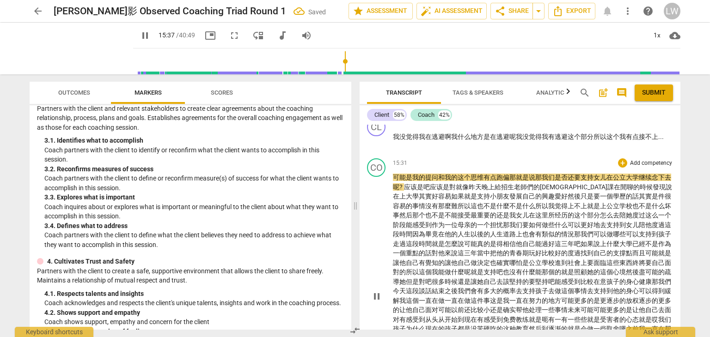
click at [508, 174] on span "偏" at bounding box center [506, 177] width 6 height 7
type input "939"
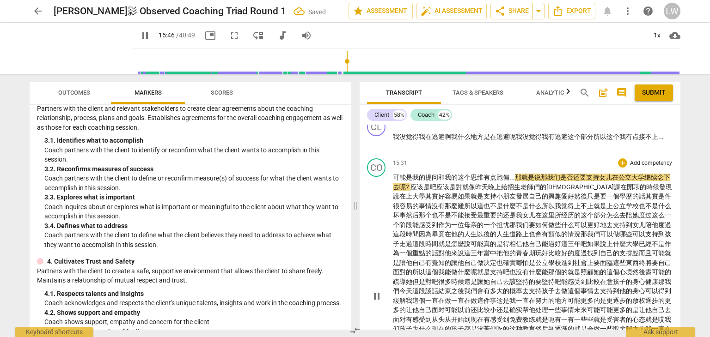
click at [411, 183] on span "应该" at bounding box center [416, 186] width 13 height 7
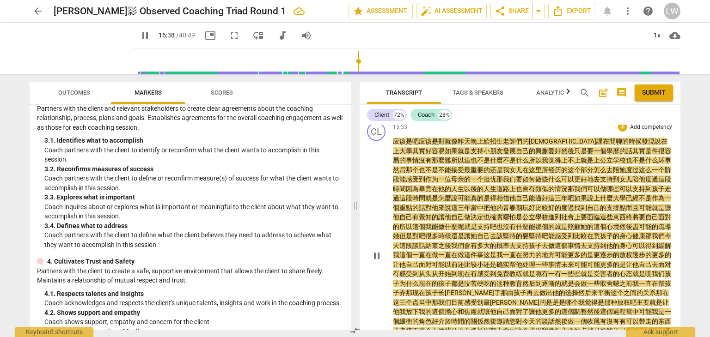
scroll to position [1623, 0]
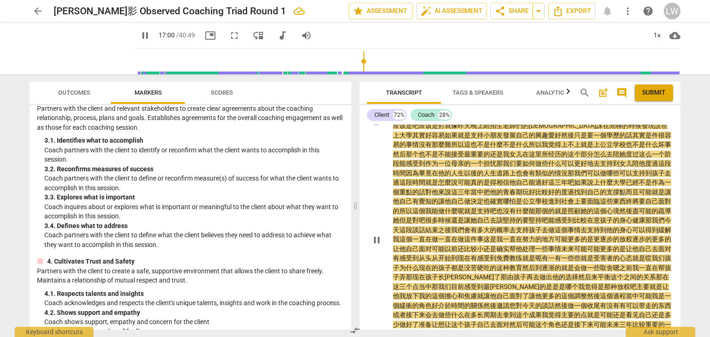
click at [406, 160] on span "能" at bounding box center [402, 163] width 6 height 7
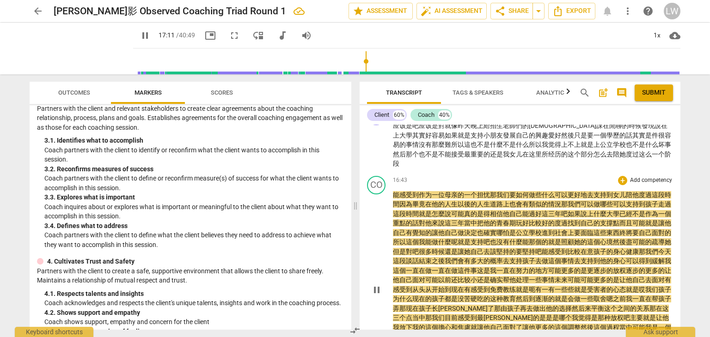
click at [431, 210] on span "就是" at bounding box center [425, 213] width 13 height 7
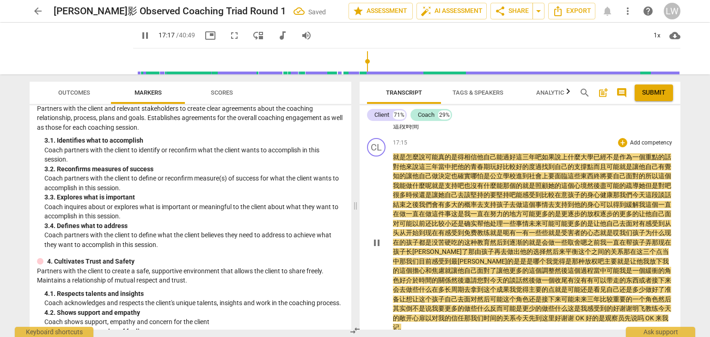
scroll to position [1715, 0]
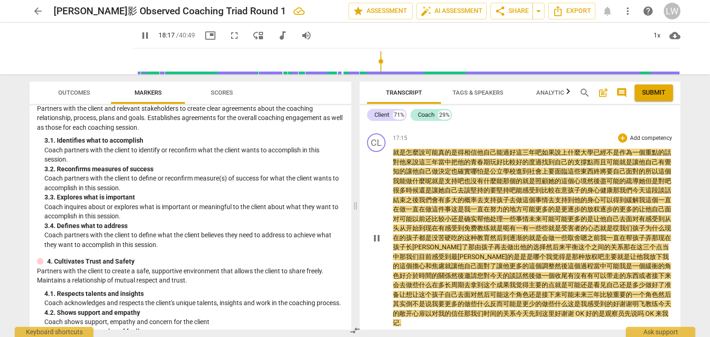
click at [516, 187] on span "吧" at bounding box center [512, 190] width 6 height 7
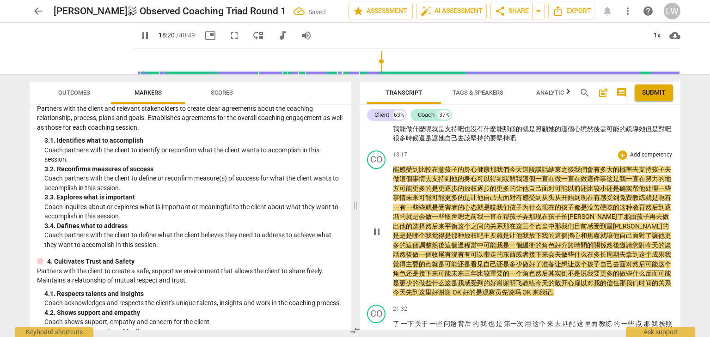
scroll to position [1783, 0]
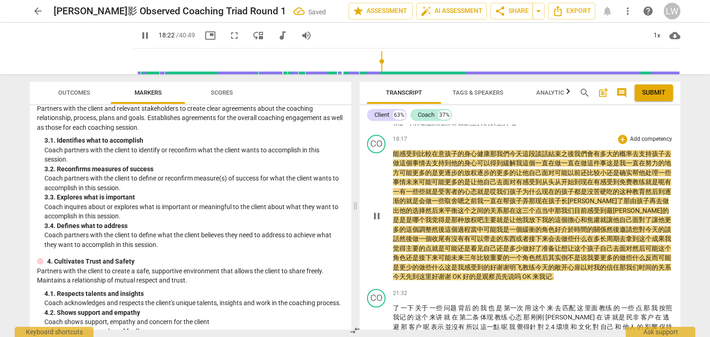
click at [488, 150] on span "身心健康" at bounding box center [477, 153] width 26 height 7
type input "1104"
click at [522, 159] on span "我" at bounding box center [519, 162] width 6 height 7
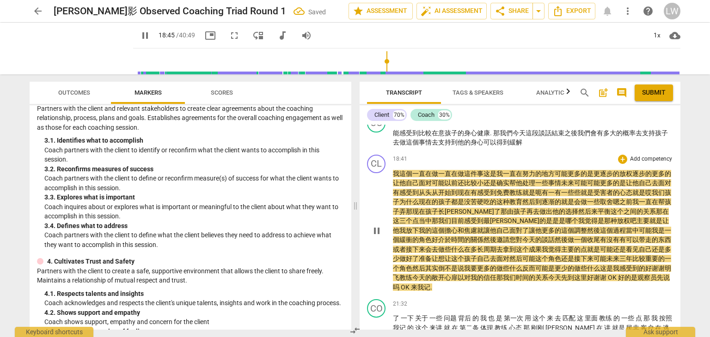
scroll to position [1815, 0]
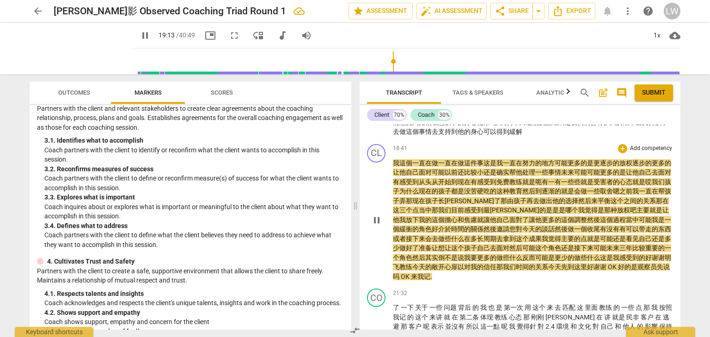
click at [399, 178] on span "有" at bounding box center [396, 181] width 6 height 7
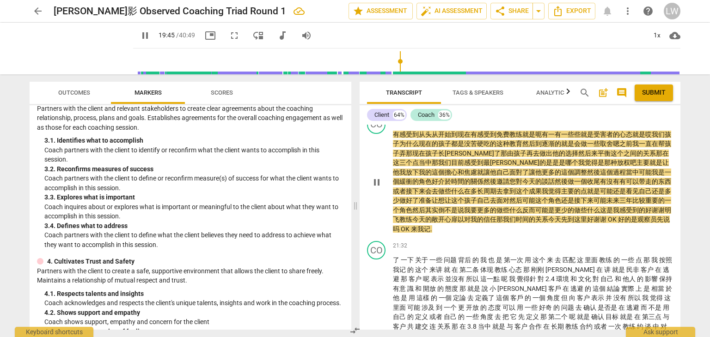
scroll to position [1892, 0]
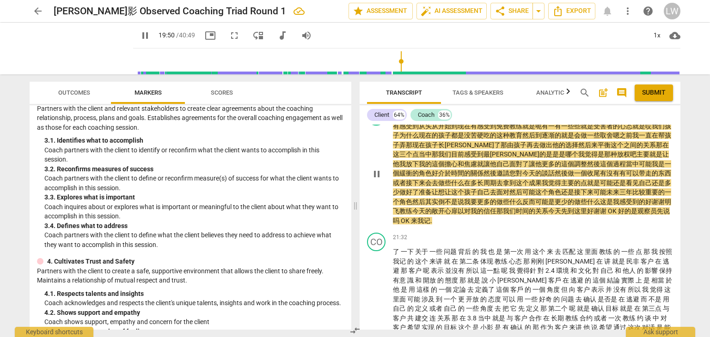
click at [565, 151] on span "哪个" at bounding box center [571, 154] width 13 height 7
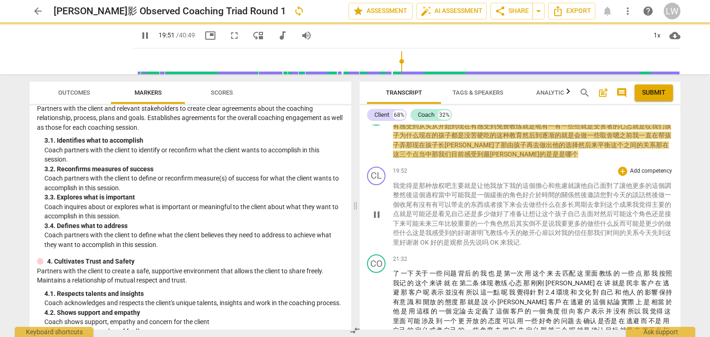
scroll to position [1913, 0]
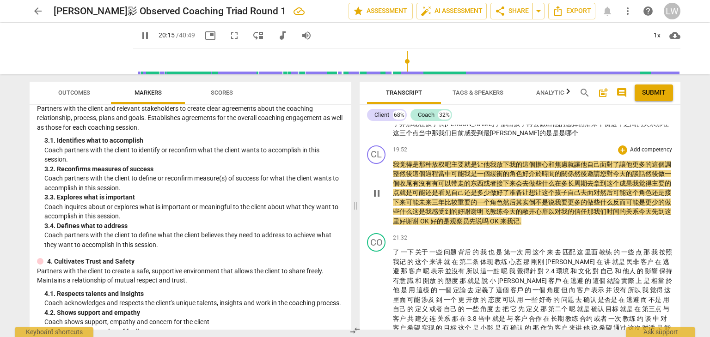
click at [530, 170] on span "好介" at bounding box center [528, 173] width 13 height 7
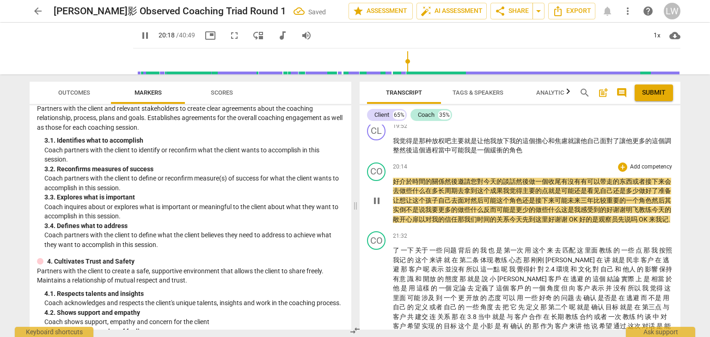
scroll to position [1960, 0]
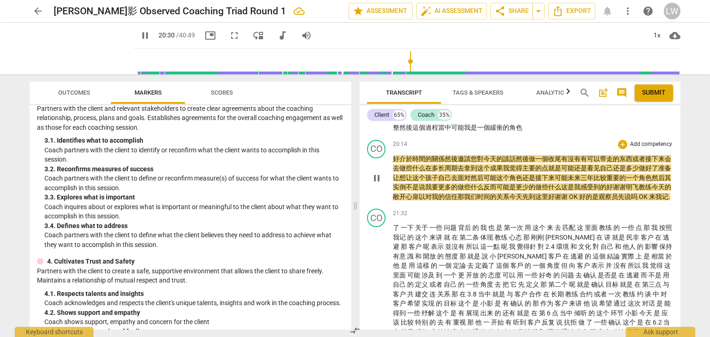
click at [509, 164] on span "我" at bounding box center [506, 167] width 6 height 7
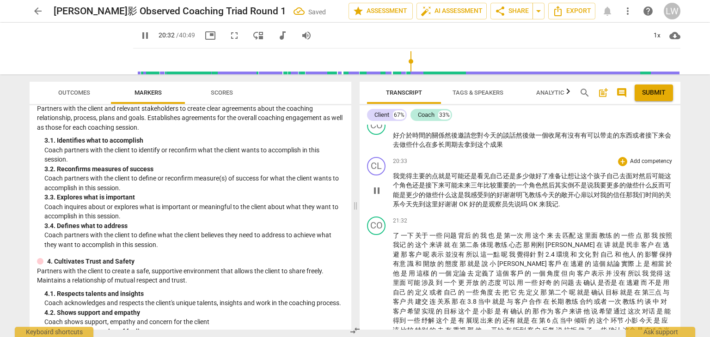
scroll to position [2006, 0]
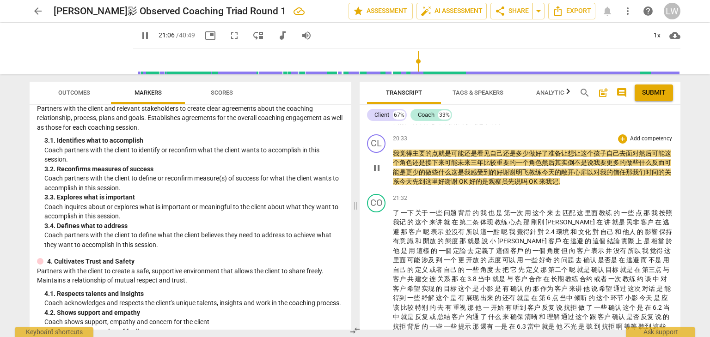
click at [503, 169] on span "好" at bounding box center [499, 172] width 6 height 7
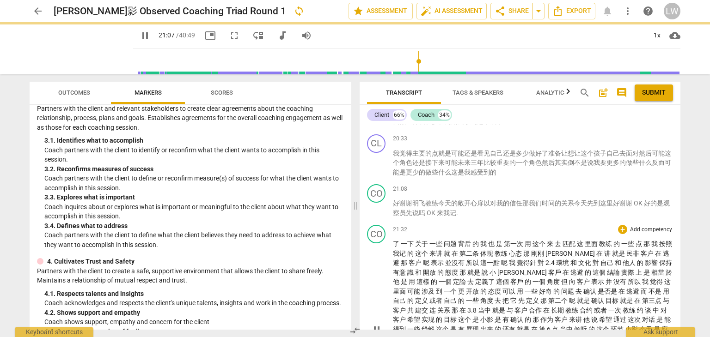
scroll to position [2037, 0]
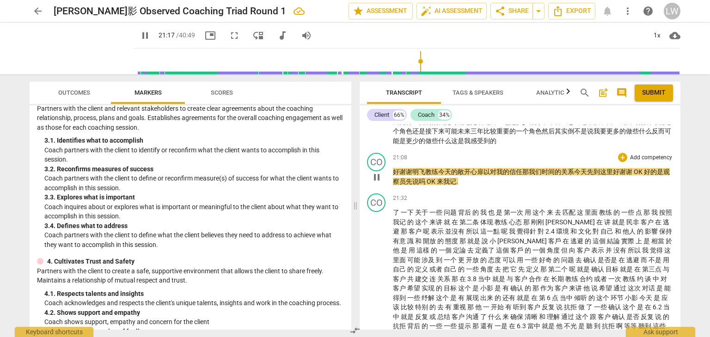
click at [611, 168] on span "这里" at bounding box center [606, 171] width 13 height 7
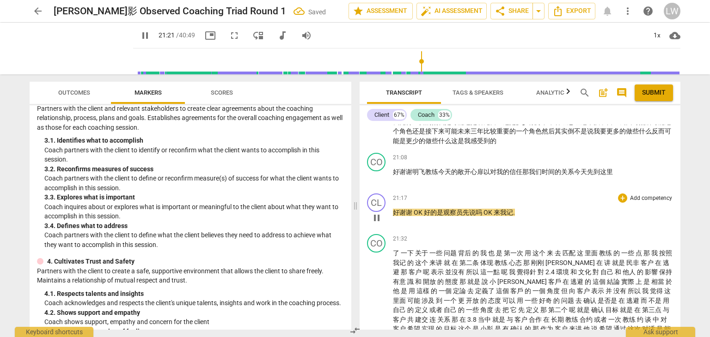
click at [413, 209] on span "OK" at bounding box center [418, 212] width 10 height 7
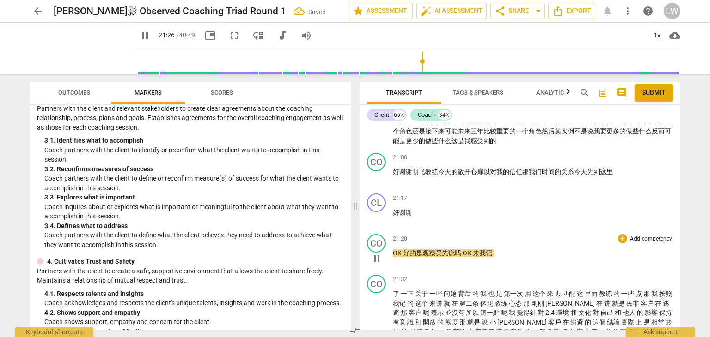
click at [418, 249] on span "是" at bounding box center [419, 252] width 6 height 7
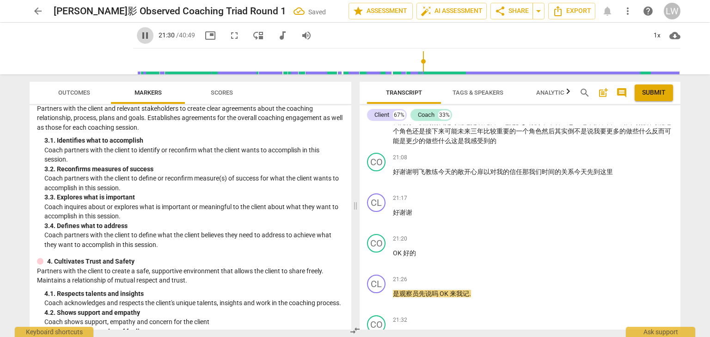
click at [144, 35] on span "pause" at bounding box center [145, 35] width 11 height 11
type input "1291"
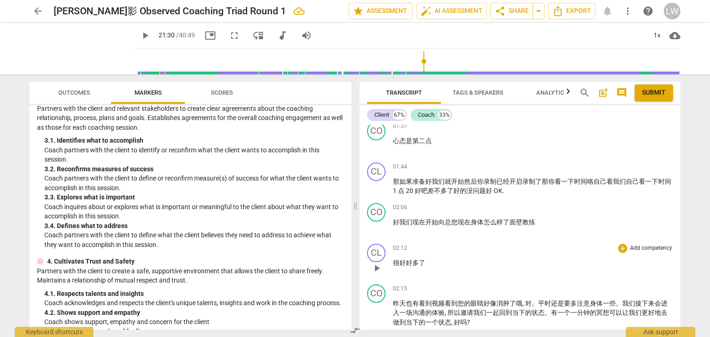
scroll to position [323, 0]
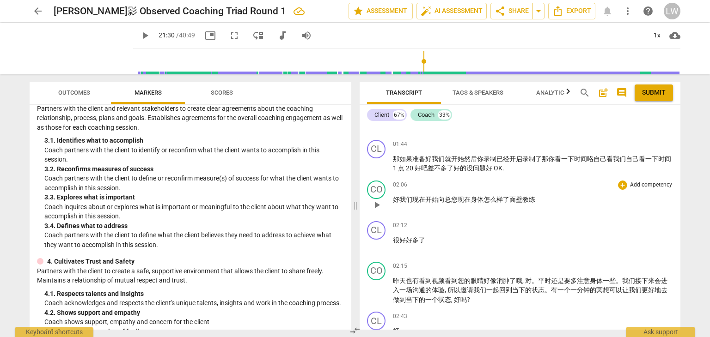
click at [643, 183] on p "Add competency" at bounding box center [651, 185] width 44 height 8
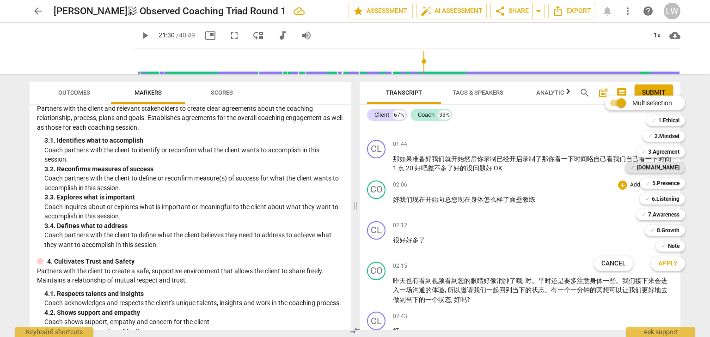
click at [668, 169] on b "[DOMAIN_NAME]" at bounding box center [658, 167] width 42 height 11
click at [666, 262] on span "Apply" at bounding box center [667, 263] width 19 height 9
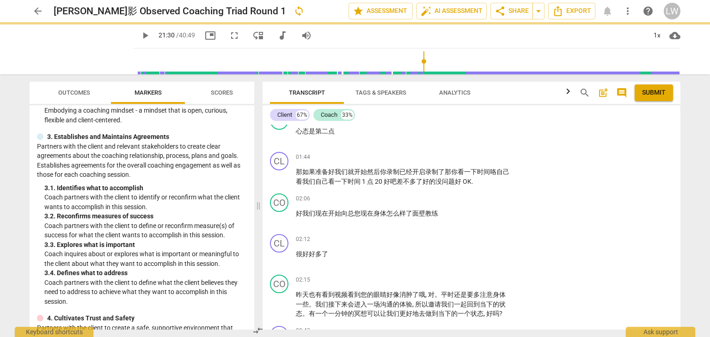
scroll to position [176, 0]
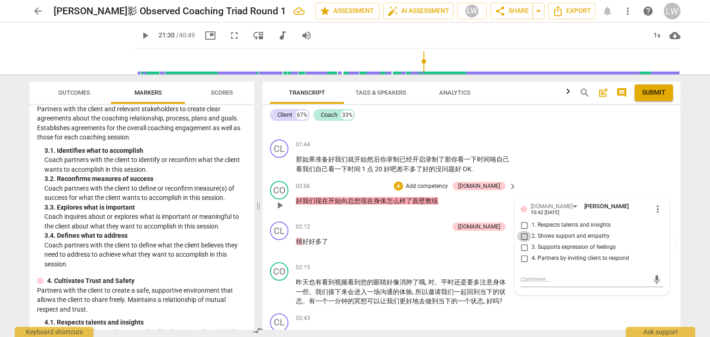
click at [522, 231] on input "2. Shows support and empathy" at bounding box center [523, 236] width 15 height 11
checkbox input "true"
click at [384, 228] on div "02:12 + Add competency [DOMAIN_NAME] keyboard_arrow_right" at bounding box center [407, 227] width 222 height 10
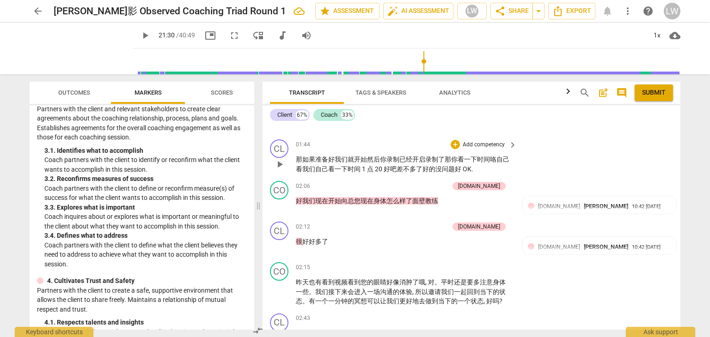
click at [636, 175] on div "CL play_arrow pause 01:44 + Add competency keyboard_arrow_right 那 如果 准备 好 我们 就 …" at bounding box center [471, 157] width 418 height 42
click at [496, 227] on div "[DOMAIN_NAME]" at bounding box center [479, 227] width 42 height 8
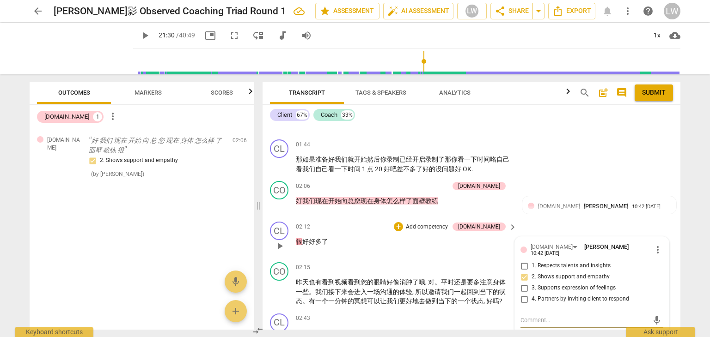
click at [657, 244] on span "more_vert" at bounding box center [657, 249] width 11 height 11
click at [665, 260] on li "Delete" at bounding box center [665, 264] width 32 height 18
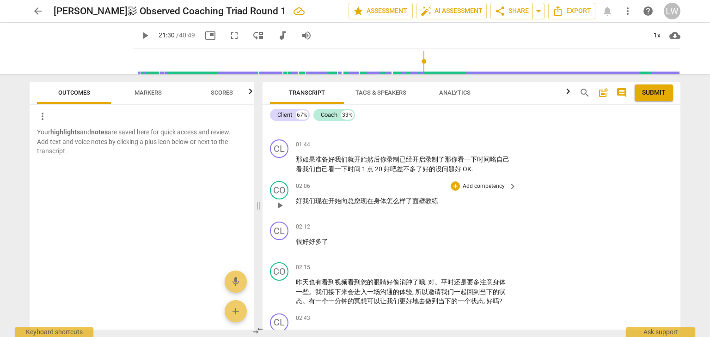
click at [491, 186] on p "Add competency" at bounding box center [483, 186] width 44 height 8
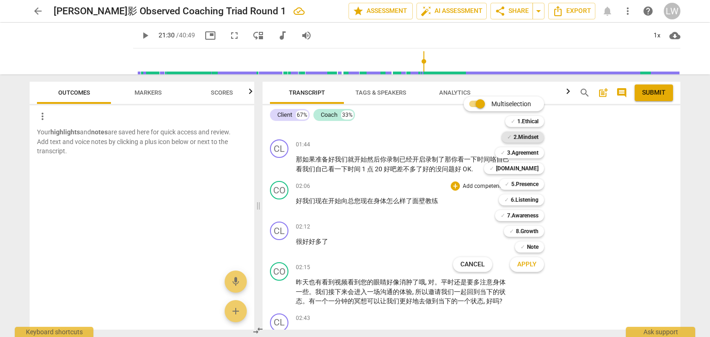
click at [535, 137] on b "2.Mindset" at bounding box center [525, 137] width 25 height 11
click at [525, 264] on span "Apply" at bounding box center [526, 264] width 19 height 9
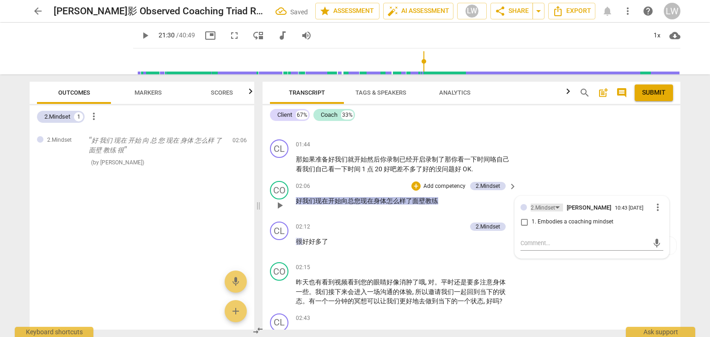
click at [554, 205] on div "2.Mindset" at bounding box center [546, 208] width 32 height 8
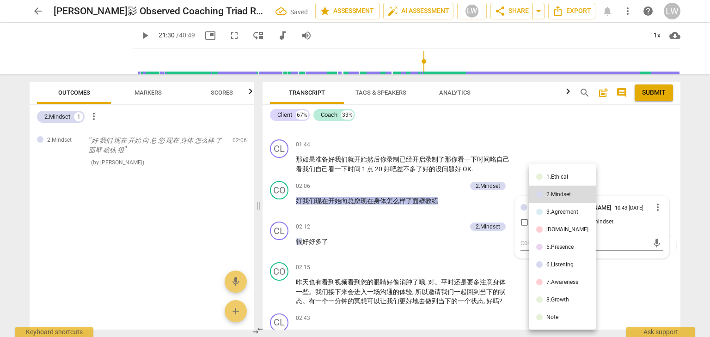
click at [557, 229] on div "[DOMAIN_NAME]" at bounding box center [567, 230] width 42 height 6
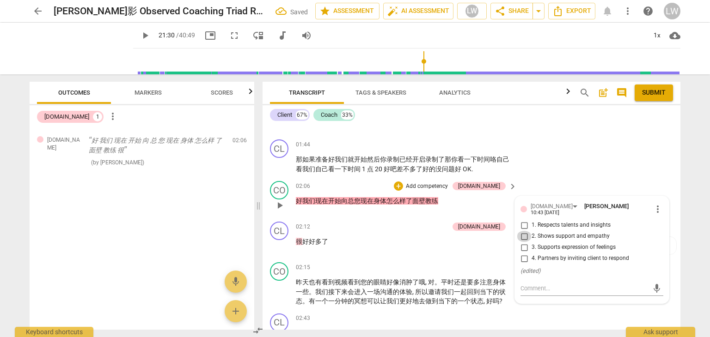
click at [523, 231] on input "2. Shows support and empathy" at bounding box center [523, 236] width 15 height 11
checkbox input "true"
click at [569, 168] on div "CL play_arrow pause 01:44 + Add competency keyboard_arrow_right 那 如果 准备 好 我们 就 …" at bounding box center [471, 157] width 418 height 42
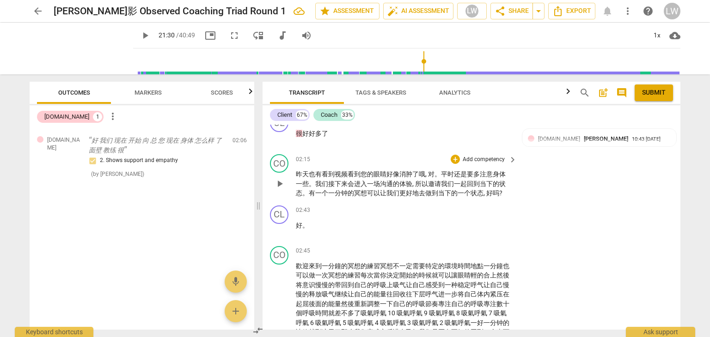
scroll to position [428, 0]
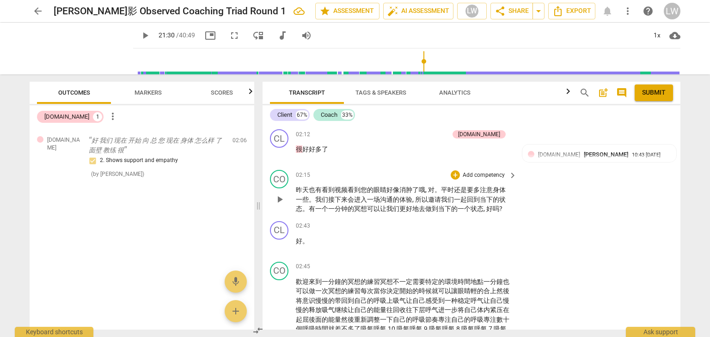
click at [495, 171] on p "Add competency" at bounding box center [483, 175] width 44 height 8
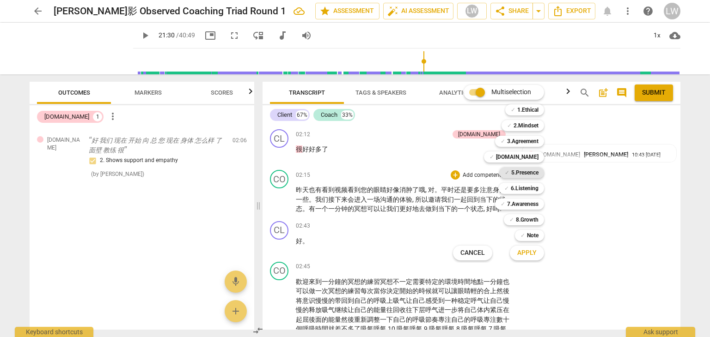
click at [523, 173] on b "5.Presence" at bounding box center [524, 172] width 27 height 11
click at [534, 254] on span "Apply" at bounding box center [526, 253] width 19 height 9
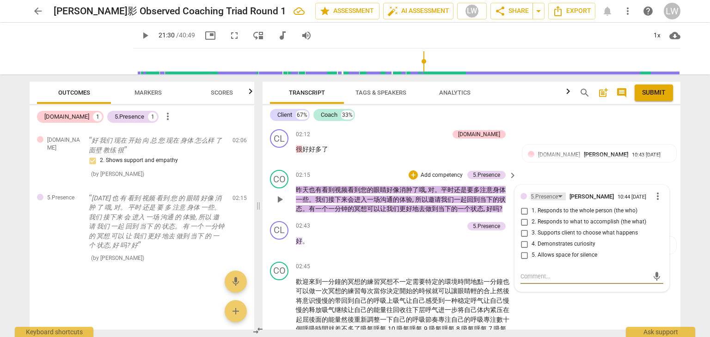
click at [560, 194] on div "5.Presence" at bounding box center [547, 197] width 35 height 8
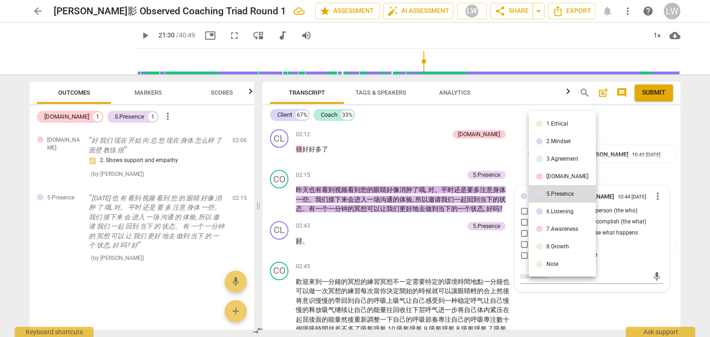
click at [565, 140] on div "2.Mindset" at bounding box center [558, 142] width 24 height 6
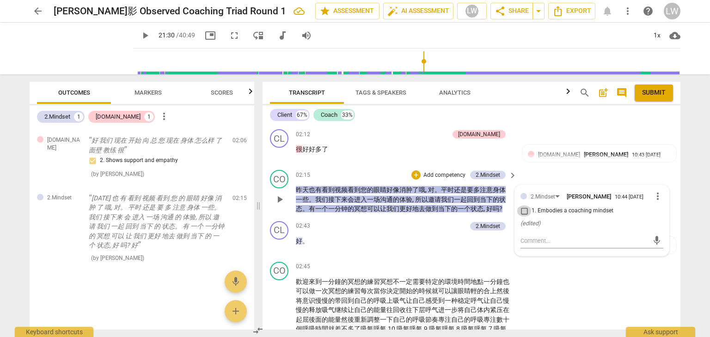
click at [523, 207] on input "1. Embodies a coaching mindset" at bounding box center [523, 211] width 15 height 11
checkbox input "true"
click at [545, 237] on textarea at bounding box center [584, 241] width 128 height 9
type textarea "n"
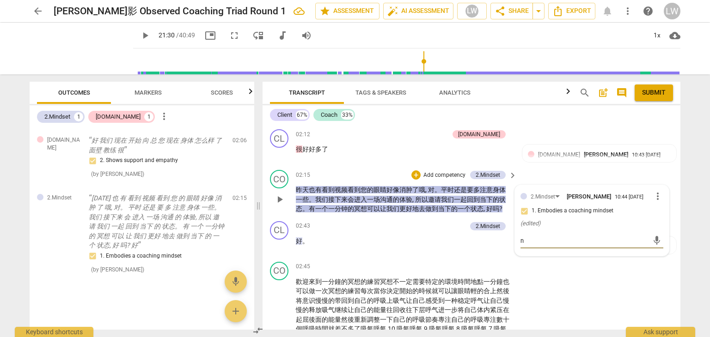
type textarea "ne"
type textarea "nen"
type textarea "neng"
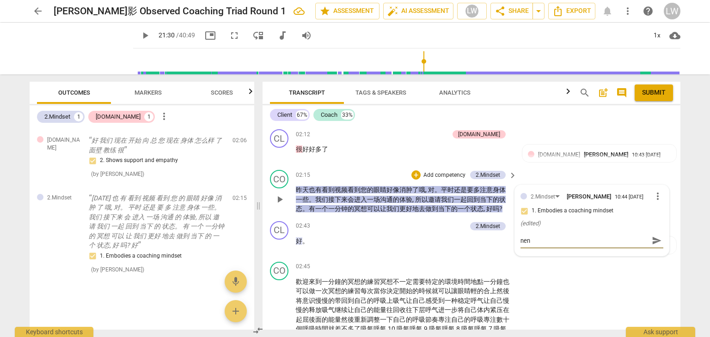
type textarea "neng"
type textarea "能"
type textarea "能g"
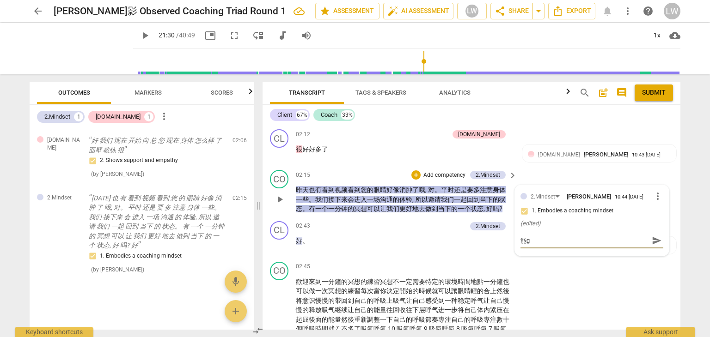
type textarea "能ga"
type textarea "能gan"
type textarea "能gan's"
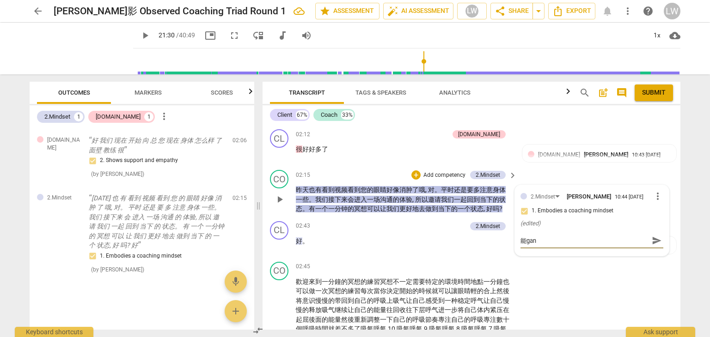
type textarea "能gan's"
type textarea "能gan'sh"
type textarea "能gan'sho"
type textarea "能gan'shou"
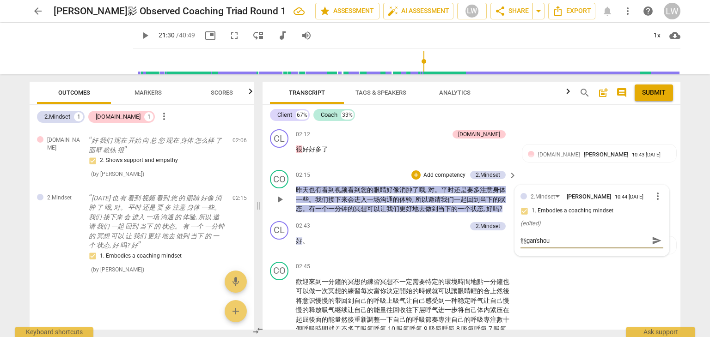
type textarea "能gan'shou'd"
type textarea "能gan'shou'da"
type textarea "能gan'shou'dao"
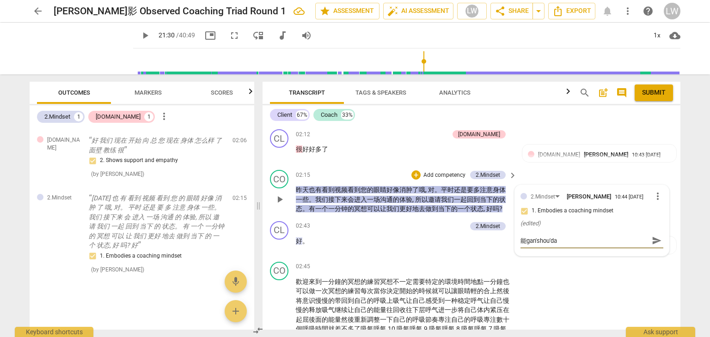
type textarea "能gan'shou'dao"
type textarea "能感受到"
type textarea "能感受到n"
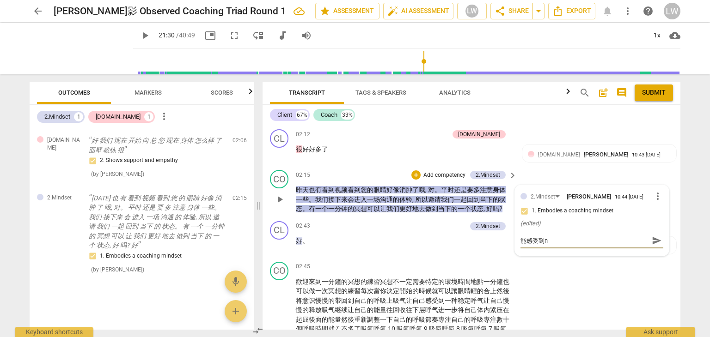
type textarea "能感受到ni"
type textarea "能感受到你"
type textarea "能感受到你x"
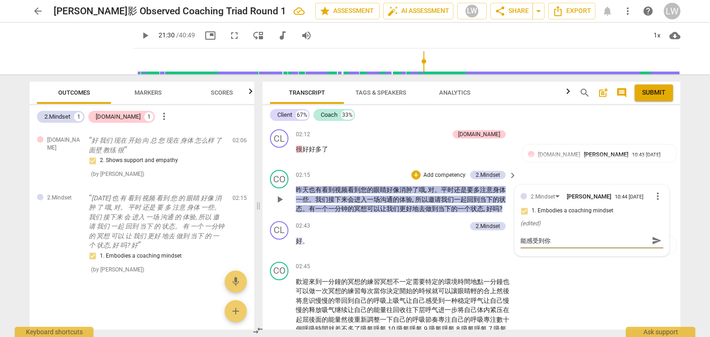
type textarea "能感受到你x"
type textarea "能感受到你xi"
type textarea "能感受到你xi'w"
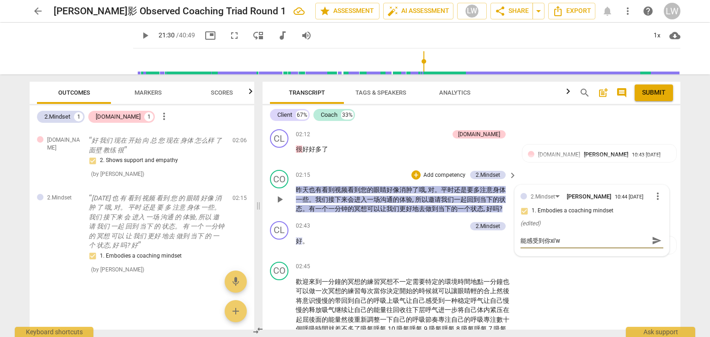
type textarea "能感受到你xi'wa"
type textarea "能感受到你xi'wan"
type textarea "能感受到你xi'wang"
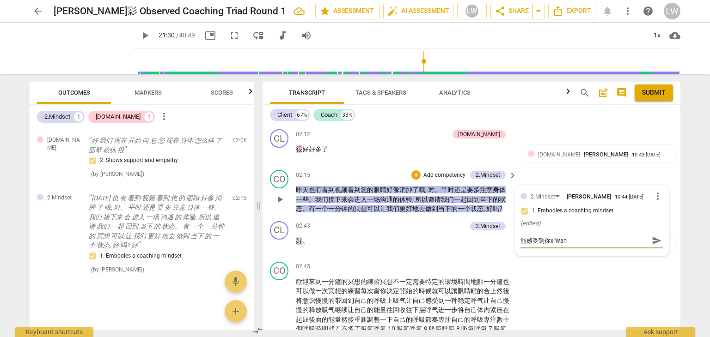
type textarea "能感受到你xi'wang"
type textarea "能感受到你希望"
type textarea "能感受到你希望k"
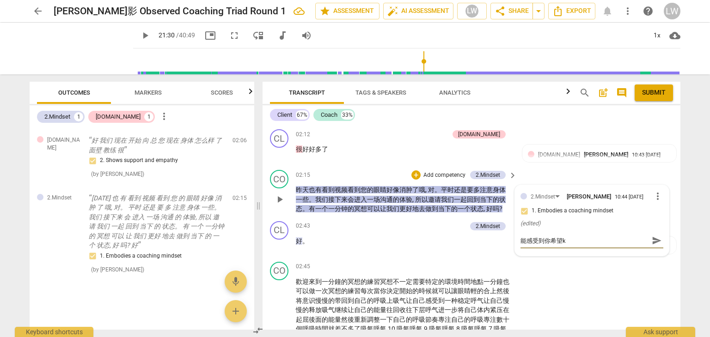
type textarea "能感受到你希望ke"
type textarea "能感受到你希望ke'h"
type textarea "能感受到你希望ke'hu"
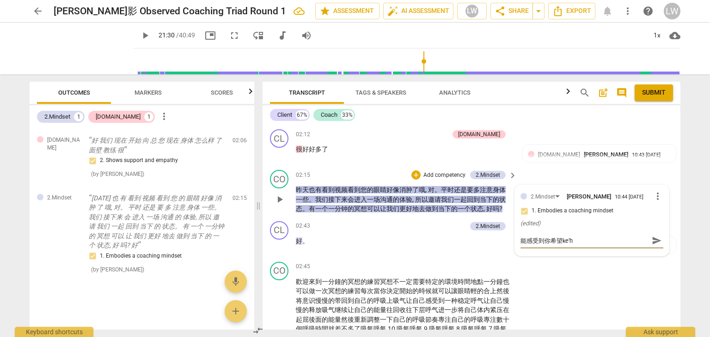
type textarea "能感受到你希望ke'hu"
type textarea "能感受到你希望客户"
type textarea "能感受到你希望客户t"
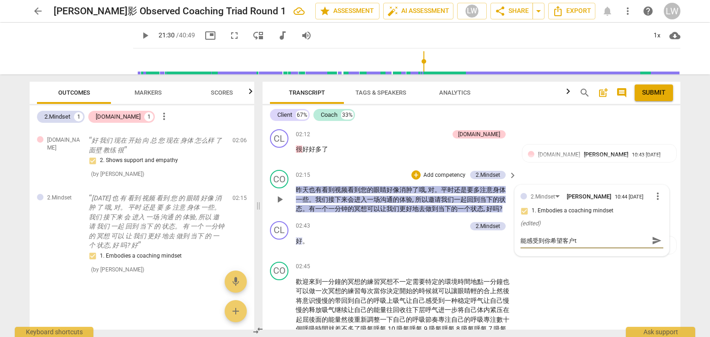
type textarea "能感受到你希望客户ti"
type textarea "能感受到你希望客户ti'a"
type textarea "能感受到你希望客户tiao"
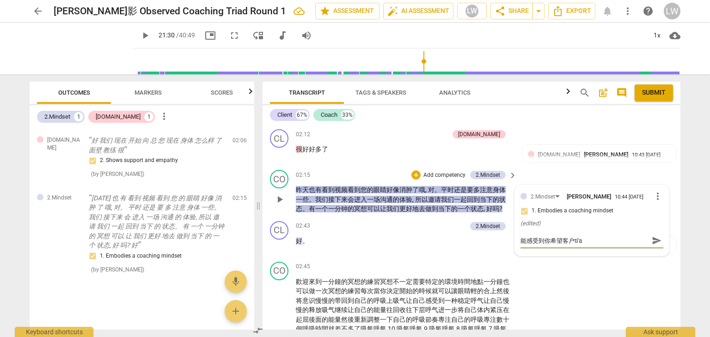
type textarea "能感受到你希望客户tiao"
type textarea "能感受到你希望客户tiao'z"
type textarea "能感受到你希望客户tiao'zh"
type textarea "能感受到你希望客户[PERSON_NAME]'zhe"
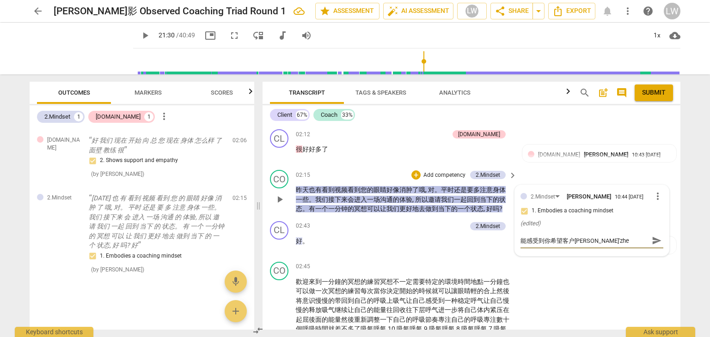
type textarea "能感受到你希望客户[PERSON_NAME]'zhen"
type textarea "能感受到你希望客户[PERSON_NAME]"
type textarea "能感受到你希望客户调整"
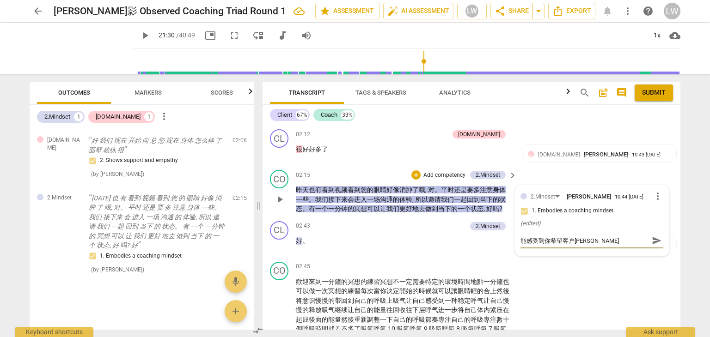
type textarea "能感受到你希望客户调整"
type textarea "能感受到你希望客户调整z"
type textarea "能感受到你希望客户调整zh"
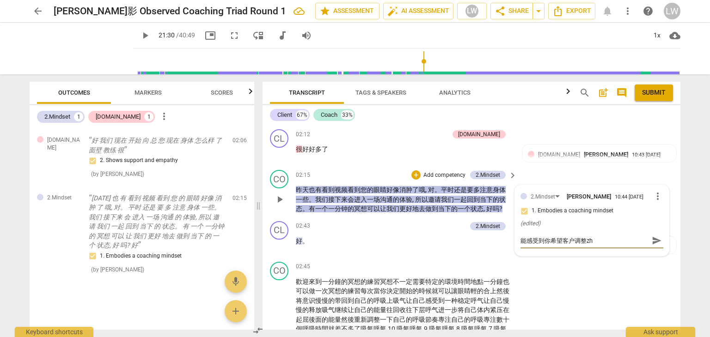
type textarea "能感受到你希望客户调整[PERSON_NAME]"
type textarea "能感受到你希望客户调整zhua"
type textarea "能感受到你希望客户调整[PERSON_NAME]"
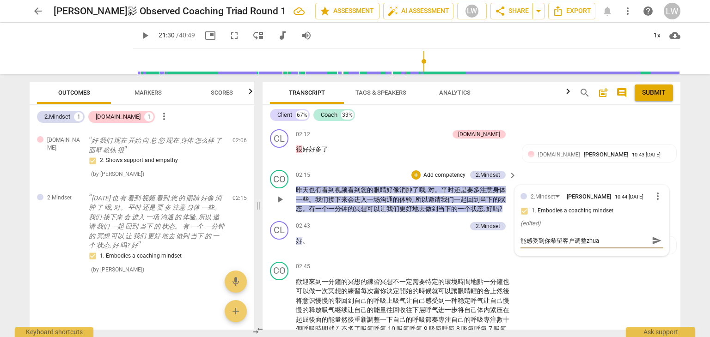
type textarea "能感受到你希望客户调整[PERSON_NAME]"
type textarea "能感受到你希望客户调整zhuang"
type textarea "能感受到你希望客户调整zhuang't"
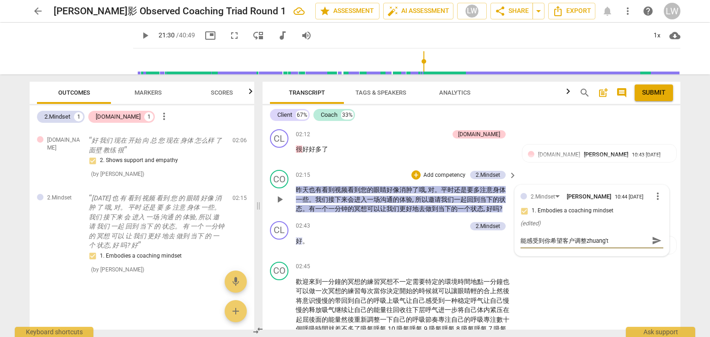
type textarea "能感受到你希望客户调整zhuang'ta"
type textarea "能感受到你希望客户调整zhuang'tai"
type textarea "能感受到你希望客户调整状态"
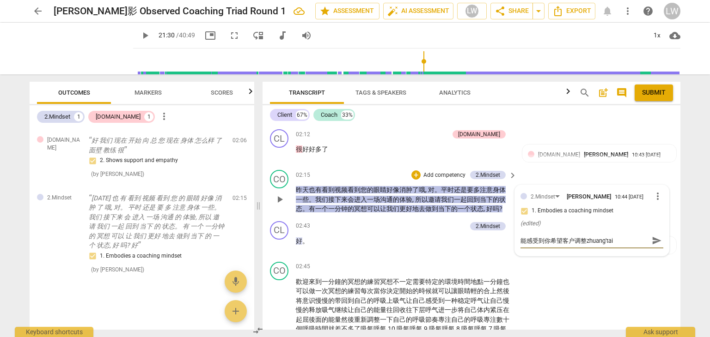
type textarea "能感受到你希望客户调整状态"
type textarea "能感受到你希望客户调整状态j"
type textarea "能感受到你希望客户调整状态ji"
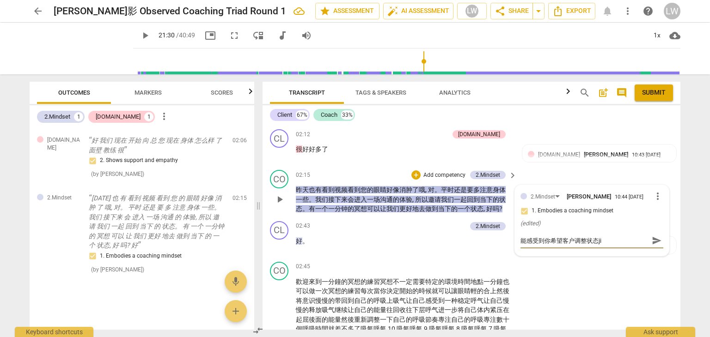
type textarea "能感受到你希望客户调整状态jin"
type textarea "能感受到你希望客户调整状态jin'r"
type textarea "能感受到你希望客户调整状态jin'ru"
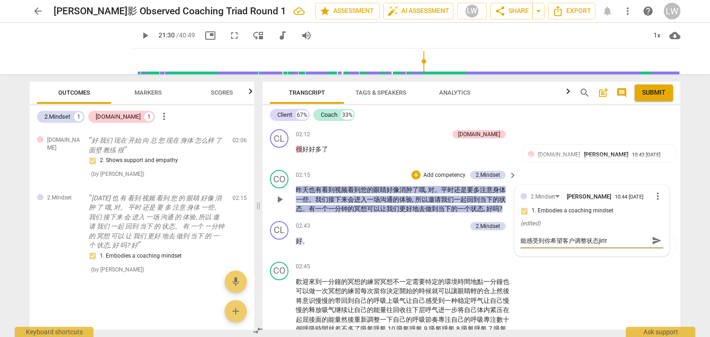
type textarea "能感受到你希望客户调整状态jin'ru"
type textarea "能感受到你希望客户调整状态进入"
type textarea "能感受到你希望客户调整状态进入j"
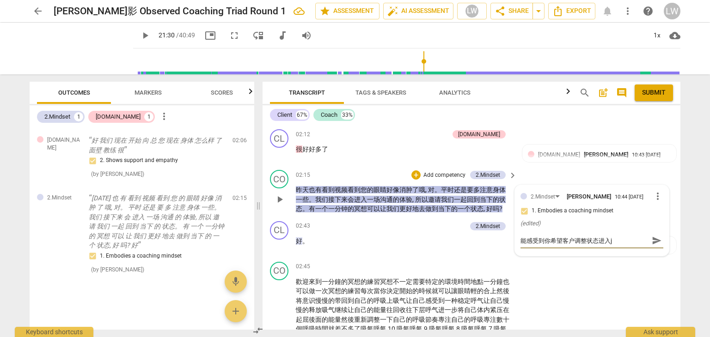
type textarea "能感受到你希望客户调整状态进入ji"
type textarea "能感受到你希望客户调整状态进入jia"
type textarea "能感受到你希望客户调整状态进入jiao"
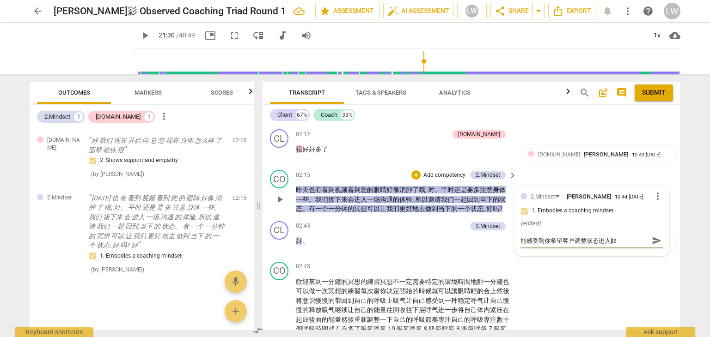
type textarea "能感受到你希望客户调整状态进入jiao"
type textarea "能感受到你希望客户调整状态进入jiao'l"
type textarea "能感受到你希望客户调整状态进入教练"
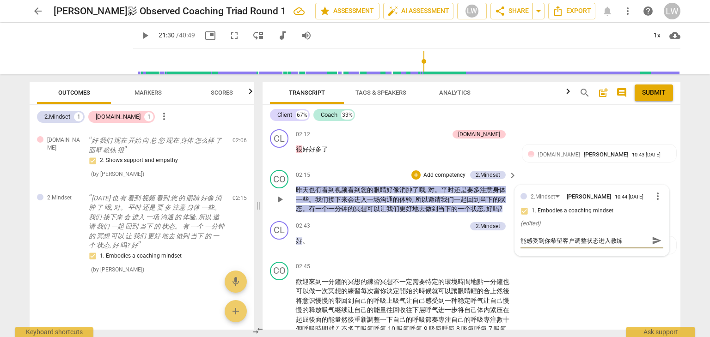
type textarea "能感受到你希望客户调整状态进入教练d"
type textarea "能感受到你希望客户调整状态进入教练de"
type textarea "能感受到你希望客户调整状态进入教练的"
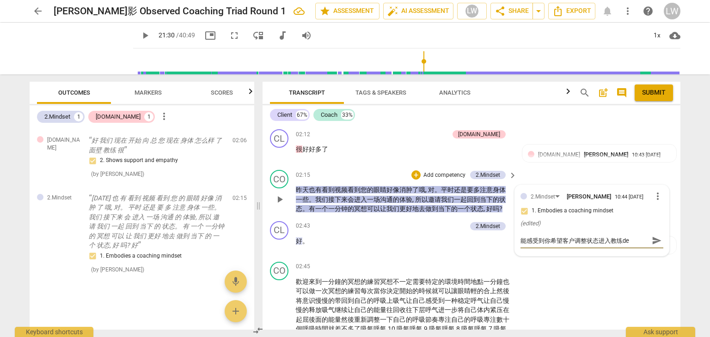
type textarea "能感受到你希望客户调整状态进入教练的"
type textarea "能感受到你希望客户调整状态进入教练的y"
type textarea "能感受到你希望客户调整状态进入教练的yo"
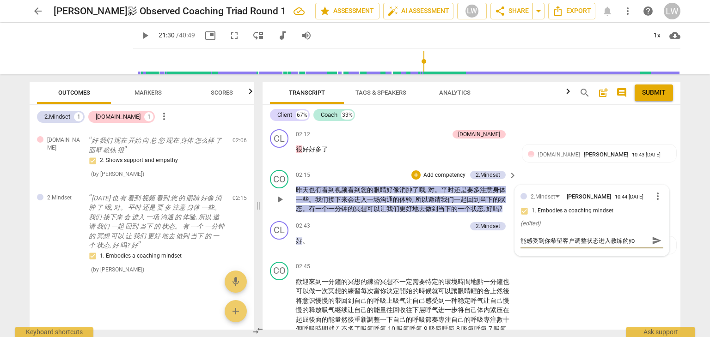
type textarea "能感受到你希望客户调整状态进入教练的yon"
type textarea "能感受到你希望客户调整状态进入教练的[PERSON_NAME]"
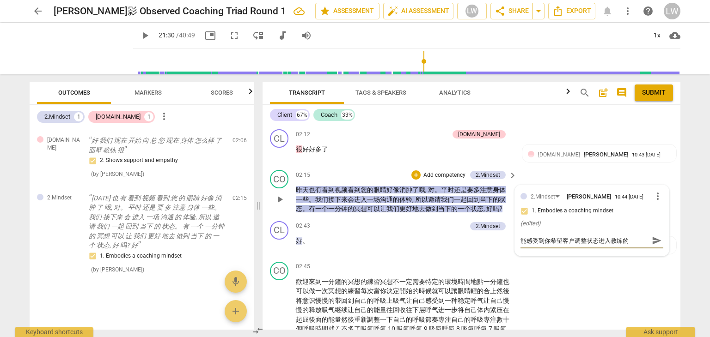
type textarea "能感受到你希望客户调整状态进入教练的[PERSON_NAME]"
type textarea "能感受到你希望客户调整状态进入教练的用意"
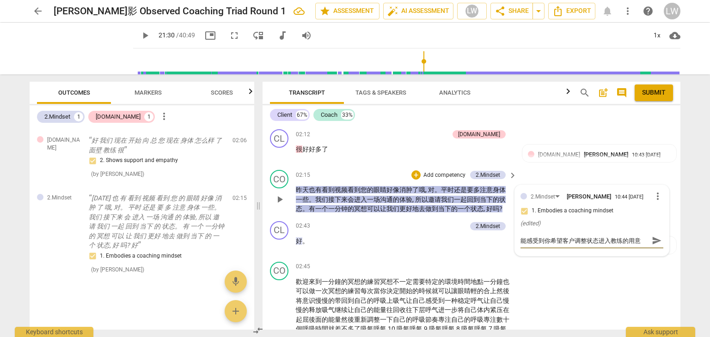
type textarea "能感受到你希望客户调整状态进入教练的用意，"
type textarea "能感受到你希望客户调整状态进入教练的用意，g"
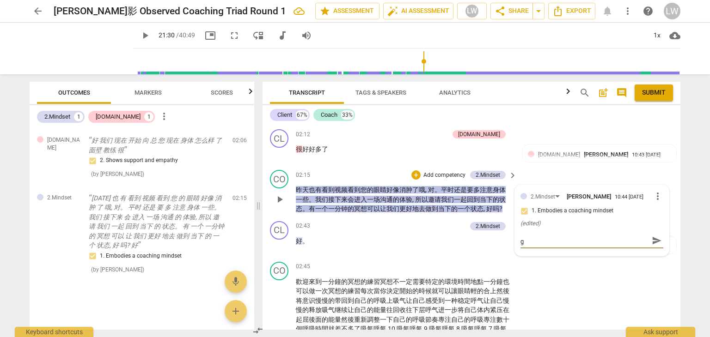
type textarea "能感受到你希望客户调整状态进入教练的用意，ge"
type textarea "能感受到你希望客户调整状态进入教练的用意，gen"
type textarea "能感受到你希望客户调整状态进入教练的用意，geng"
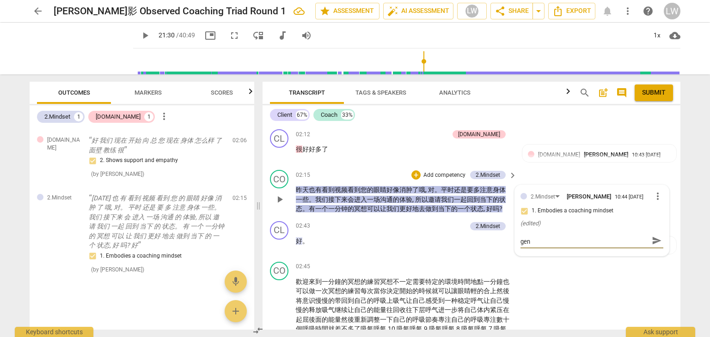
type textarea "能感受到你希望客户调整状态进入教练的用意，geng"
type textarea "能感受到你希望客户调整状态进入教练的用意，geng'j"
type textarea "能感受到你希望客户调整状态进入教练的用意，geng'ju"
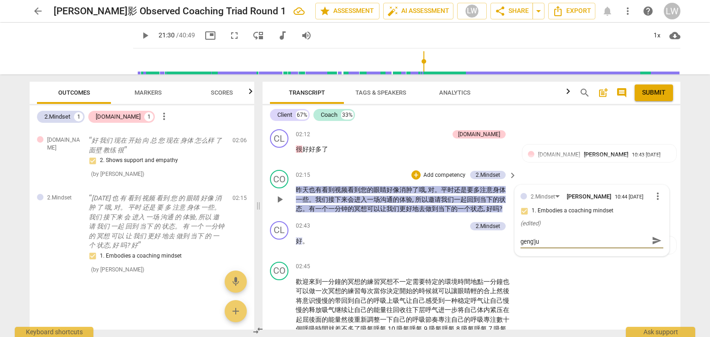
scroll to position [0, 0]
type textarea "能感受到你希望客户调整状态进入教练的用意，geng'j"
type textarea "能感受到你希望客户调整状态进入教练的用意，geng"
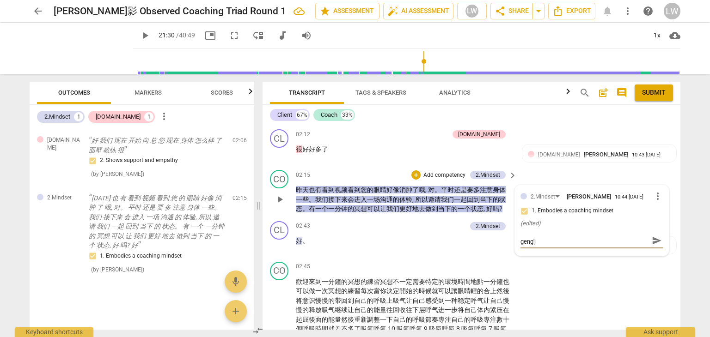
type textarea "能感受到你希望客户调整状态进入教练的用意，geng"
type textarea "能感受到你希望客户调整状态进入教练的用意，gen"
type textarea "能感受到你希望客户调整状态进入教练的用意，gen'j"
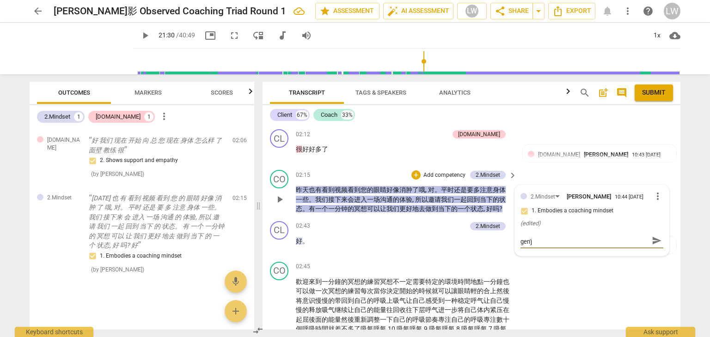
type textarea "能感受到你希望客户调整状态进入教练的用意，gen'ju"
type textarea "能感受到你希望客户调整状态进入教练的用意，根据"
type textarea "能感受到你希望客户调整状态进入教练的用意，根据k"
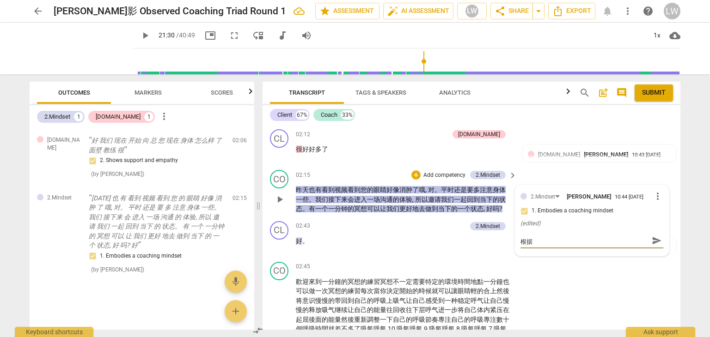
type textarea "能感受到你希望客户调整状态进入教练的用意，根据k"
type textarea "能感受到你希望客户调整状态进入教练的用意，根据ke"
type textarea "能感受到你希望客户调整状态进入教练的用意，根据ke'h"
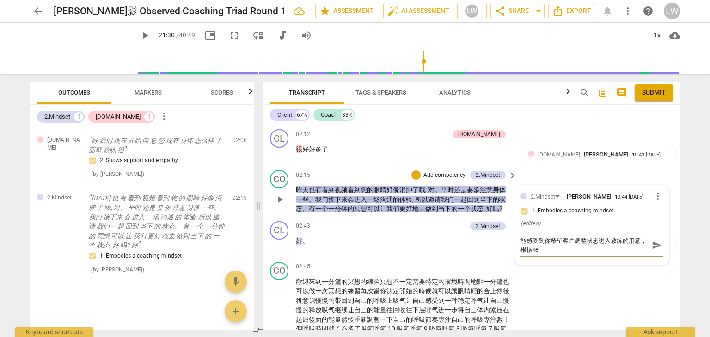
type textarea "能感受到你希望客户调整状态进入教练的用意，根据ke'h"
type textarea "能感受到你希望客户调整状态进入教练的用意，根据ke'hu"
type textarea "能感受到你希望客户调整状态进入教练的用意，根据客户"
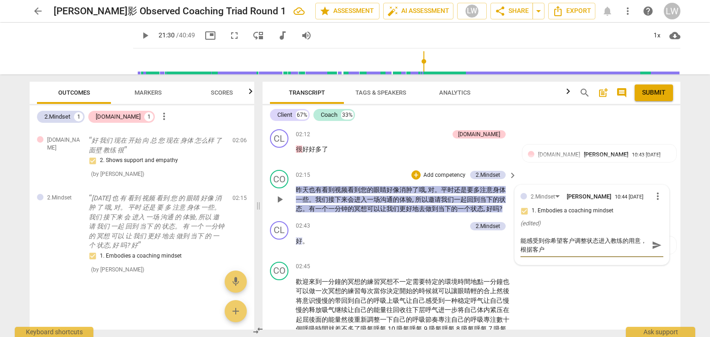
type textarea "能感受到你希望客户调整状态进入教练的用意，根据客户d"
click at [654, 248] on span "send" at bounding box center [656, 249] width 10 height 10
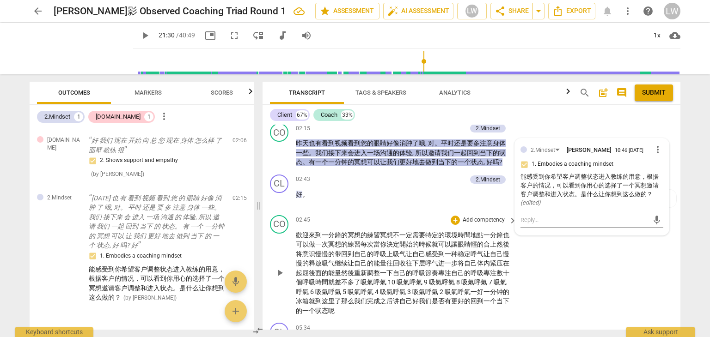
scroll to position [474, 0]
click at [490, 219] on p "Add competency" at bounding box center [483, 221] width 44 height 8
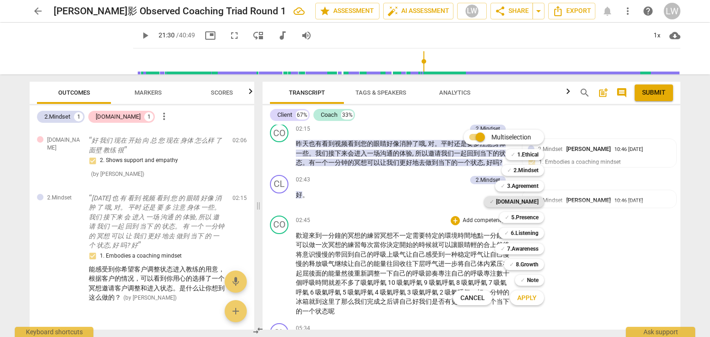
click at [534, 202] on b "[DOMAIN_NAME]" at bounding box center [517, 201] width 42 height 11
click at [528, 301] on span "Apply" at bounding box center [526, 298] width 19 height 9
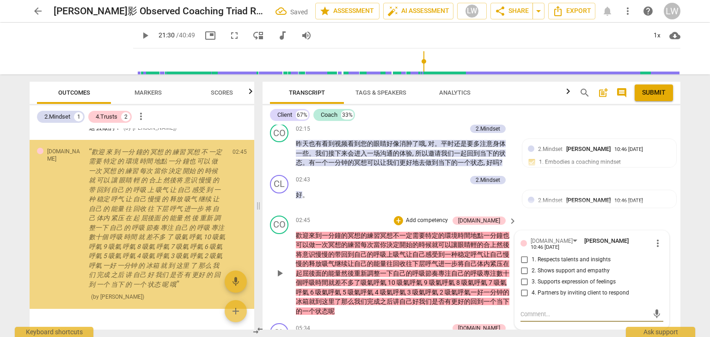
scroll to position [521, 0]
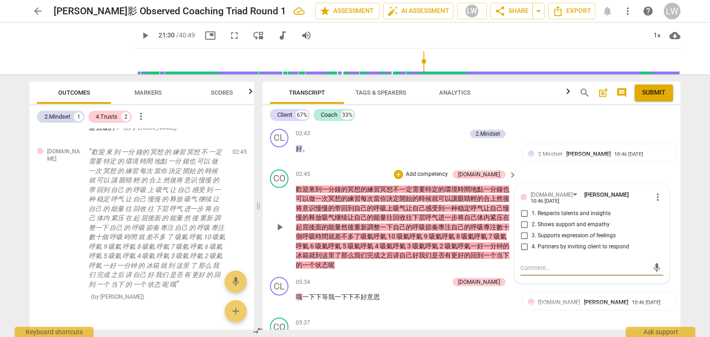
click at [521, 242] on input "4. Partners by inviting client to respond" at bounding box center [523, 247] width 15 height 11
click at [387, 270] on div "CO play_arrow pause 02:45 + Add competency [DOMAIN_NAME] keyboard_arrow_right 歡…" at bounding box center [471, 220] width 418 height 108
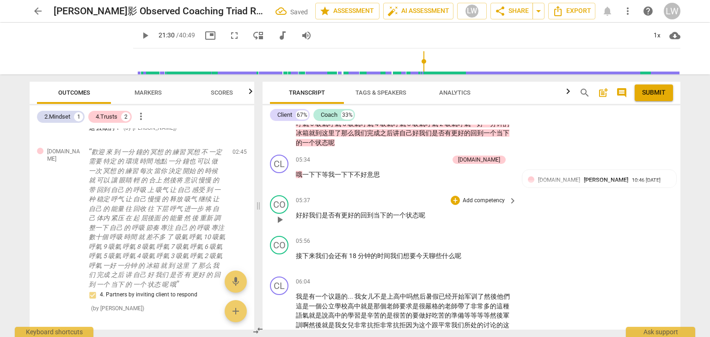
scroll to position [659, 0]
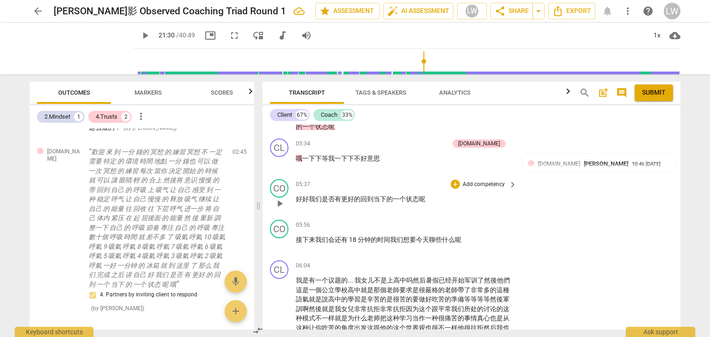
click at [489, 182] on p "Add competency" at bounding box center [483, 185] width 44 height 8
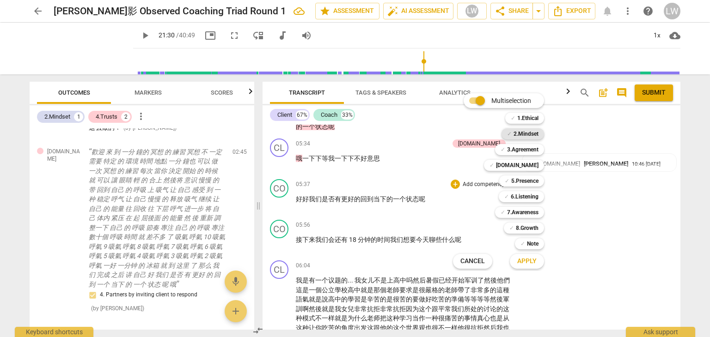
click at [531, 133] on b "2.Mindset" at bounding box center [525, 133] width 25 height 11
click at [523, 259] on span "Apply" at bounding box center [526, 261] width 19 height 9
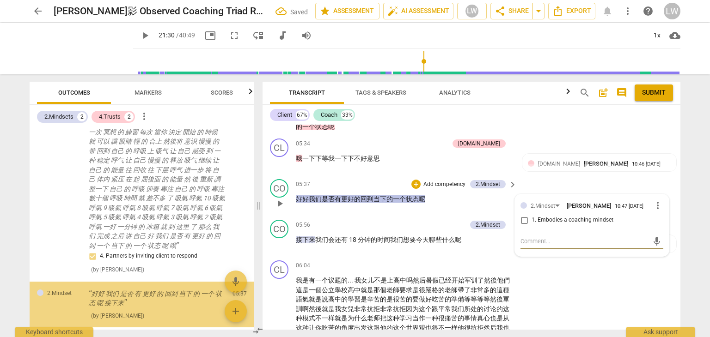
scroll to position [262, 0]
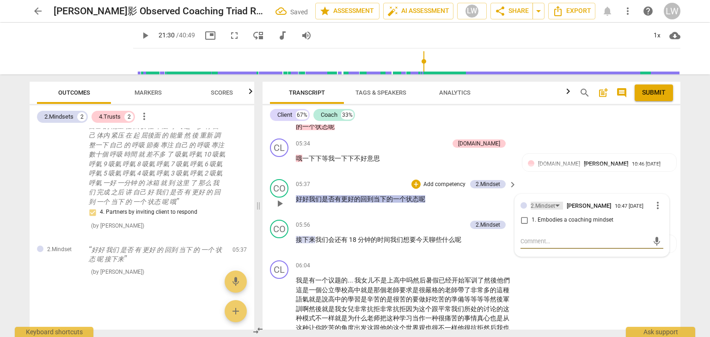
click at [557, 202] on div "2.Mindset" at bounding box center [546, 206] width 32 height 8
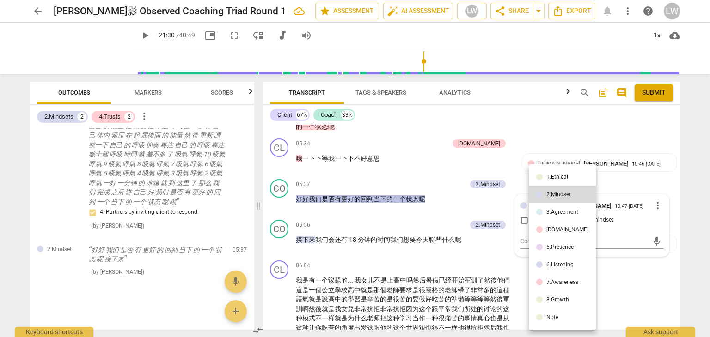
click at [558, 249] on div "5.Presence" at bounding box center [559, 247] width 27 height 6
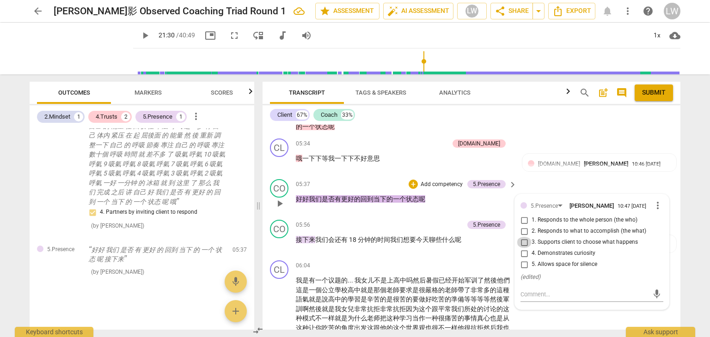
click at [525, 241] on input "3. Supports client to choose what happens" at bounding box center [523, 242] width 15 height 11
click at [540, 287] on div "mic" at bounding box center [591, 294] width 143 height 15
click at [541, 291] on textarea at bounding box center [584, 294] width 128 height 9
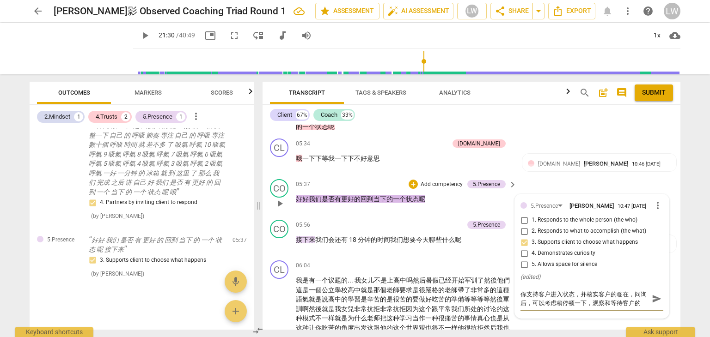
scroll to position [8, 0]
click at [651, 294] on span "send" at bounding box center [656, 299] width 10 height 10
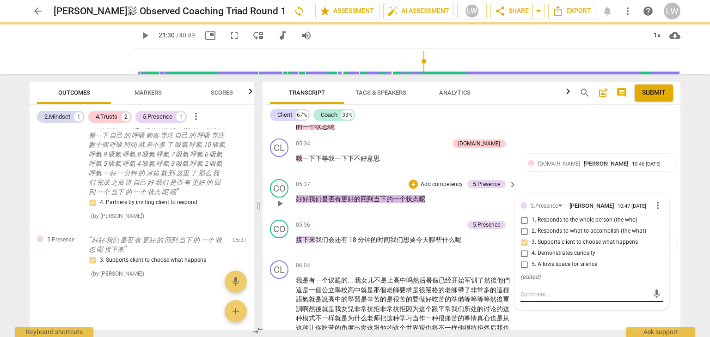
scroll to position [0, 0]
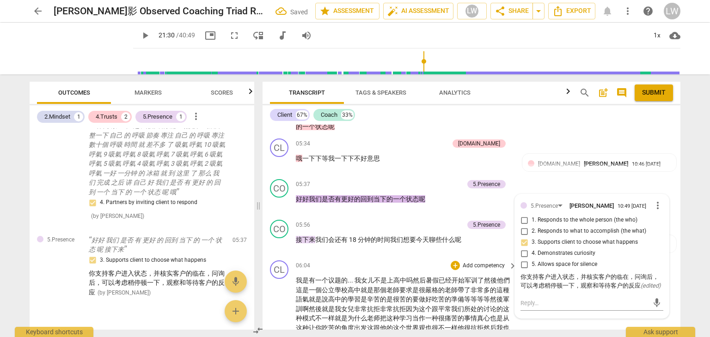
click at [371, 261] on div "06:04 + Add competency keyboard_arrow_right" at bounding box center [407, 266] width 222 height 10
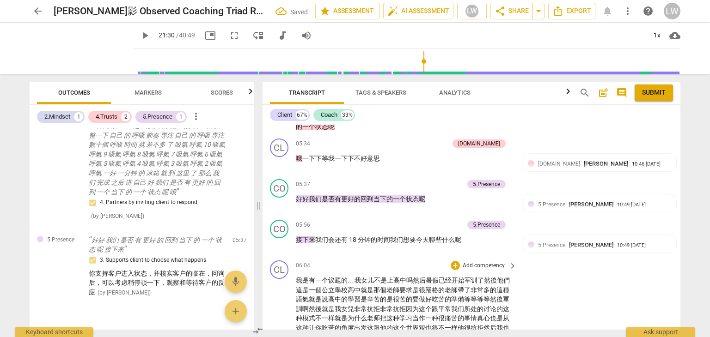
scroll to position [705, 0]
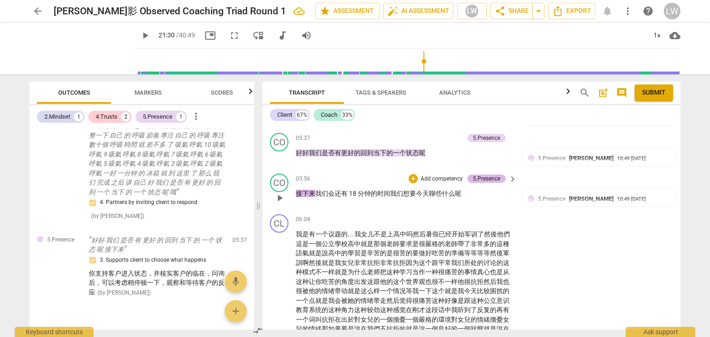
click at [487, 176] on div "5.Presence" at bounding box center [486, 179] width 27 height 8
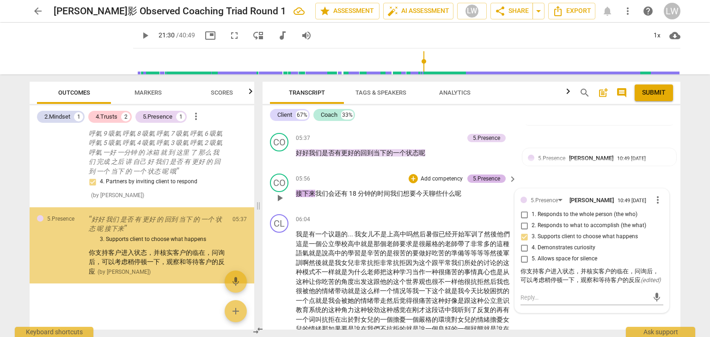
scroll to position [293, 0]
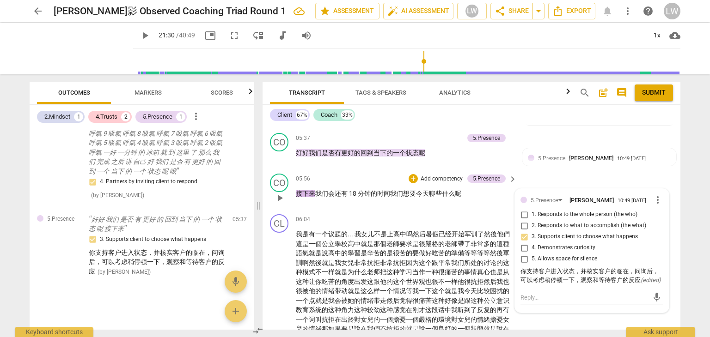
click at [438, 177] on p "Add competency" at bounding box center [441, 179] width 44 height 8
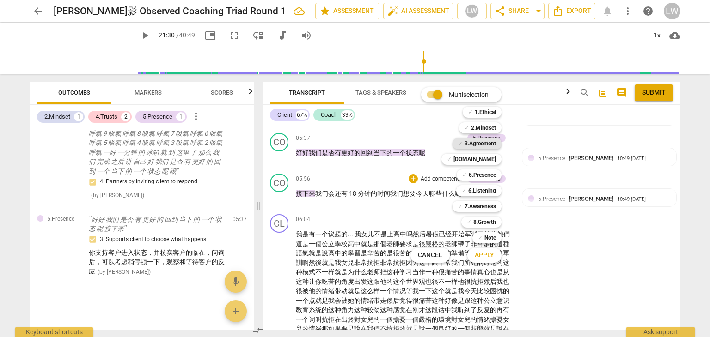
click at [480, 144] on b "3.Agreement" at bounding box center [479, 143] width 31 height 11
click at [484, 254] on span "Apply" at bounding box center [483, 255] width 19 height 9
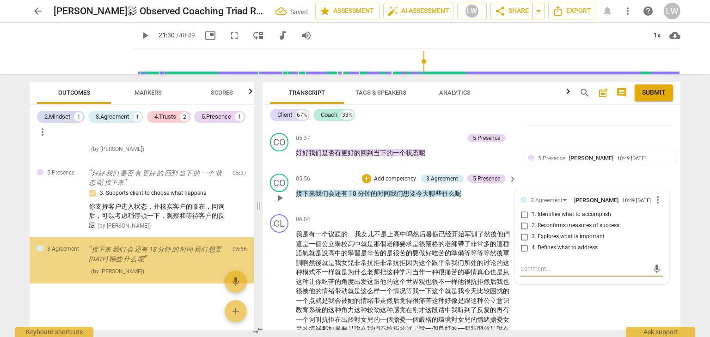
scroll to position [353, 0]
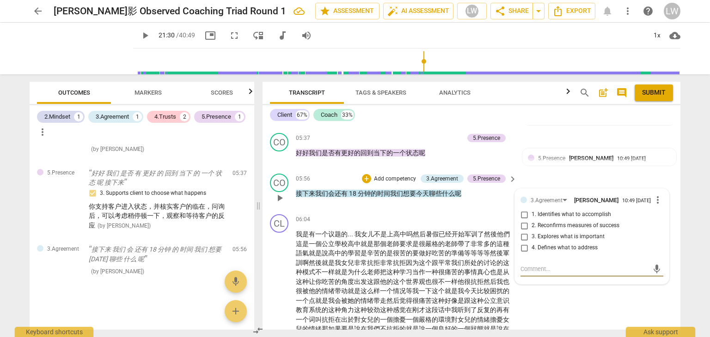
click at [523, 233] on input "3. Explores what is important" at bounding box center [523, 236] width 15 height 11
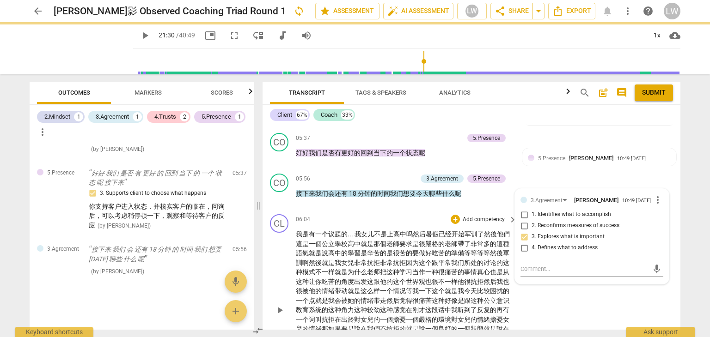
click at [570, 292] on div "CL play_arrow pause 06:04 + Add competency keyboard_arrow_right 我 是 有 一个 议题 的 .…" at bounding box center [471, 303] width 418 height 184
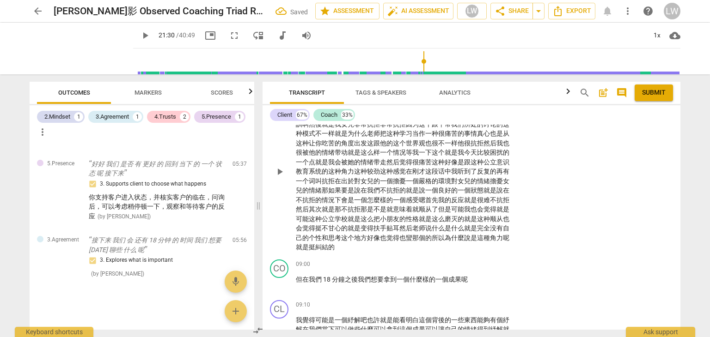
scroll to position [890, 0]
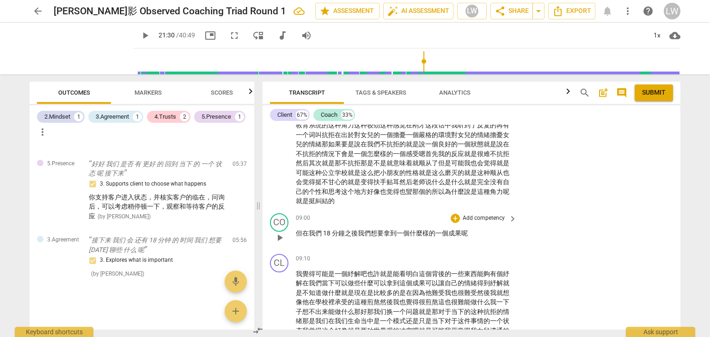
click at [486, 215] on p "Add competency" at bounding box center [483, 218] width 44 height 8
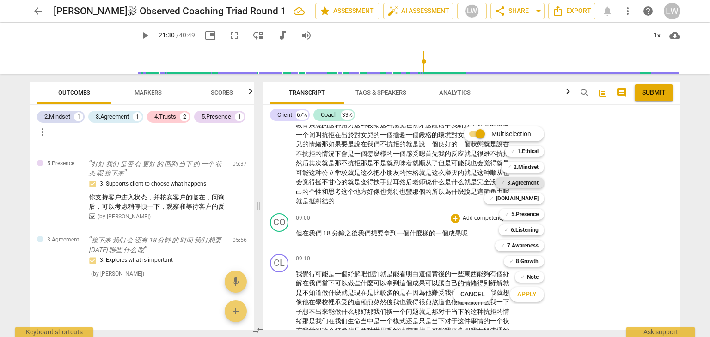
click at [530, 183] on b "3.Agreement" at bounding box center [522, 182] width 31 height 11
click at [534, 298] on span "Apply" at bounding box center [526, 294] width 19 height 9
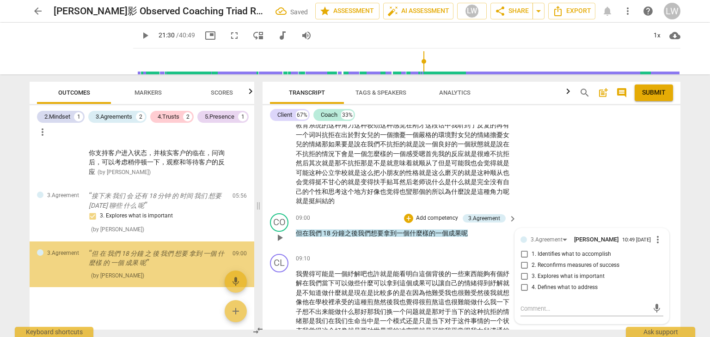
scroll to position [412, 0]
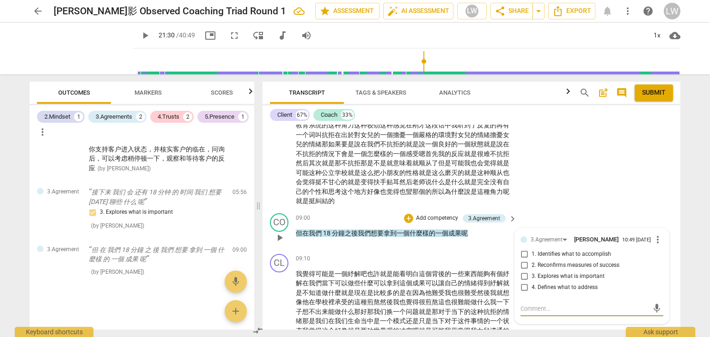
click at [523, 251] on input "1. Identifies what to accomplish" at bounding box center [523, 254] width 15 height 11
click at [408, 254] on div "09:10 + Add competency keyboard_arrow_right" at bounding box center [407, 259] width 222 height 10
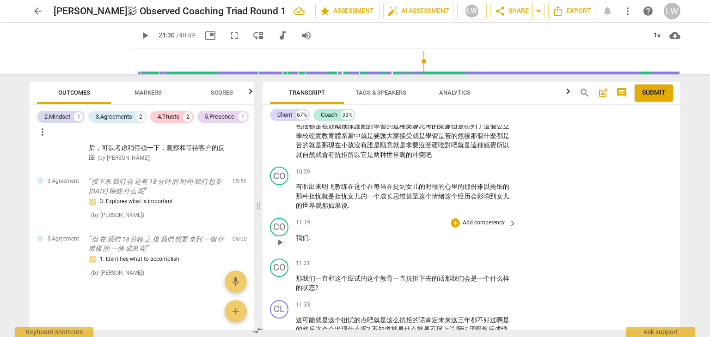
scroll to position [1075, 0]
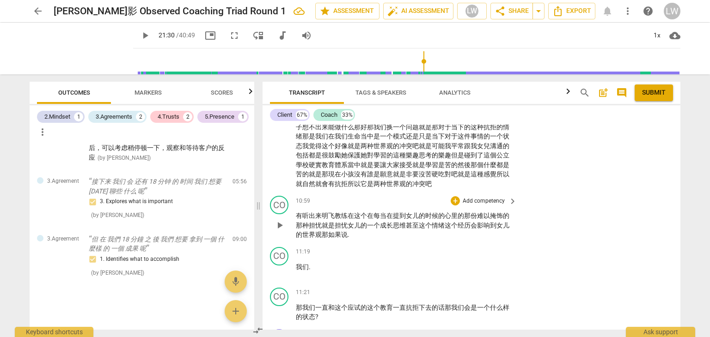
click at [493, 197] on p "Add competency" at bounding box center [483, 201] width 44 height 8
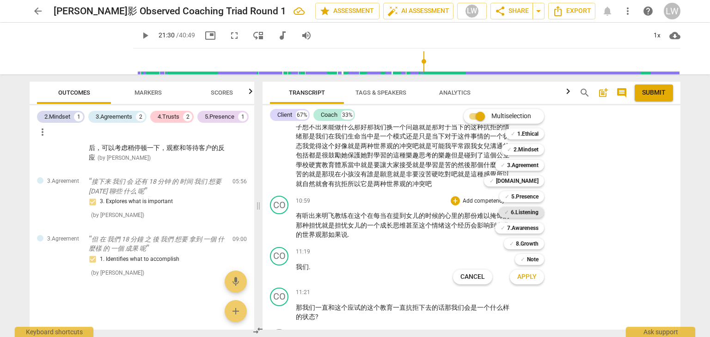
click at [528, 212] on b "6.Listening" at bounding box center [524, 212] width 28 height 11
click at [527, 278] on span "Apply" at bounding box center [526, 277] width 19 height 9
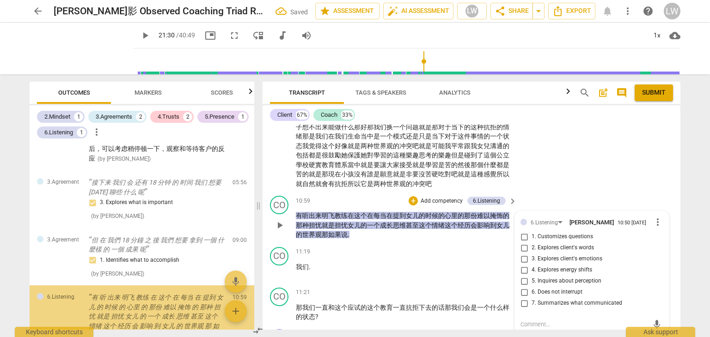
scroll to position [498, 0]
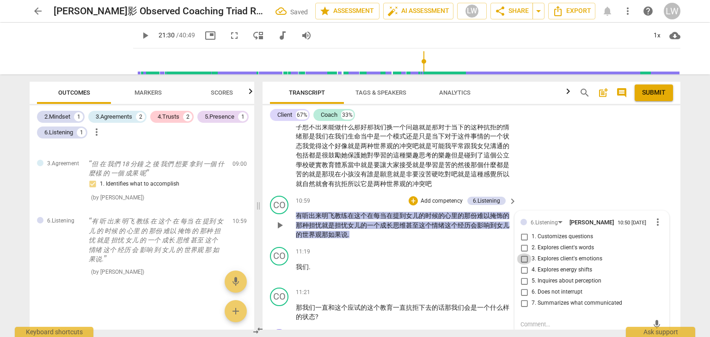
click at [523, 255] on input "3. Explores client's emotions" at bounding box center [523, 259] width 15 height 11
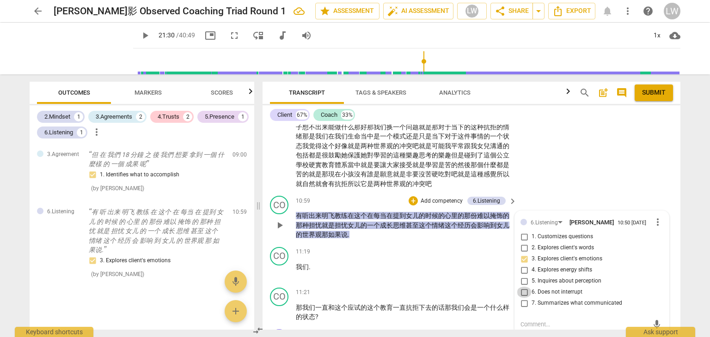
click at [522, 288] on input "6. Does not interrupt" at bounding box center [523, 292] width 15 height 11
click at [392, 262] on p "我们 ." at bounding box center [404, 267] width 216 height 10
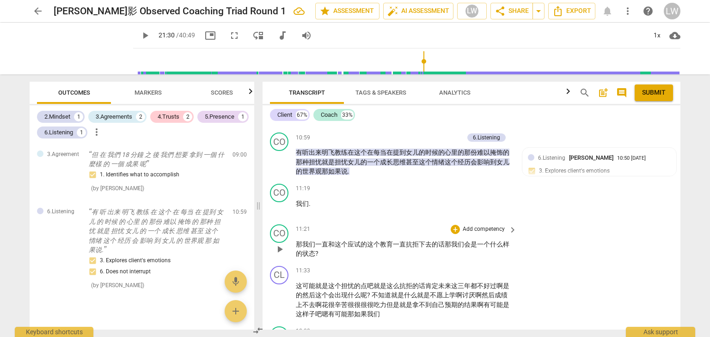
scroll to position [1167, 0]
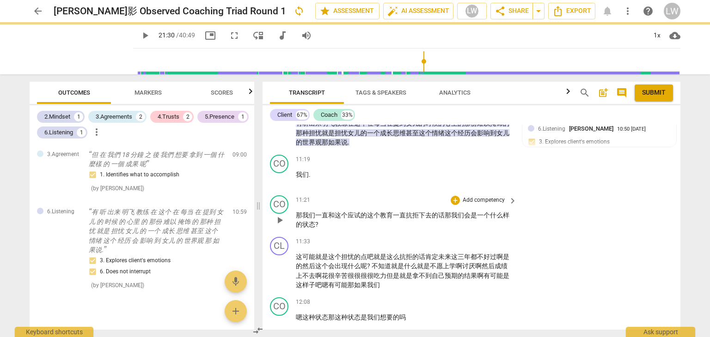
click at [494, 196] on p "Add competency" at bounding box center [483, 200] width 44 height 8
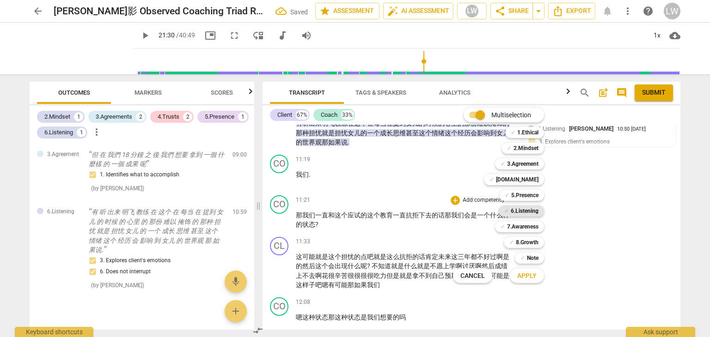
click at [528, 211] on b "6.Listening" at bounding box center [524, 211] width 28 height 11
click at [528, 276] on span "Apply" at bounding box center [526, 276] width 19 height 9
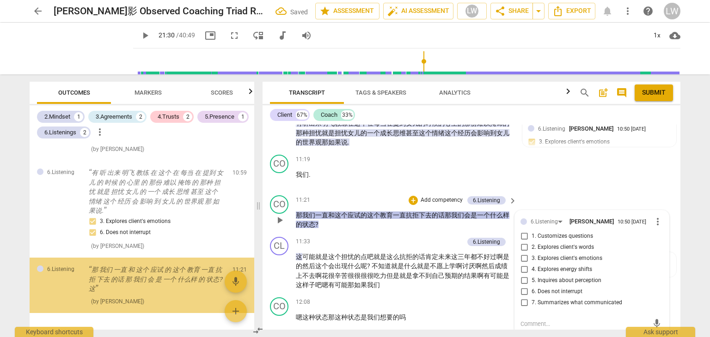
scroll to position [576, 0]
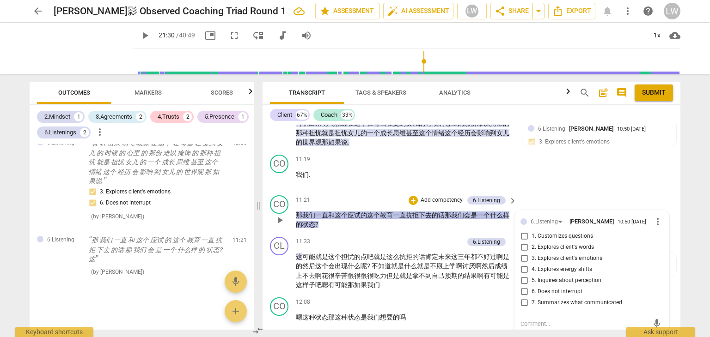
click at [523, 231] on input "1. Customizes questions" at bounding box center [523, 236] width 15 height 11
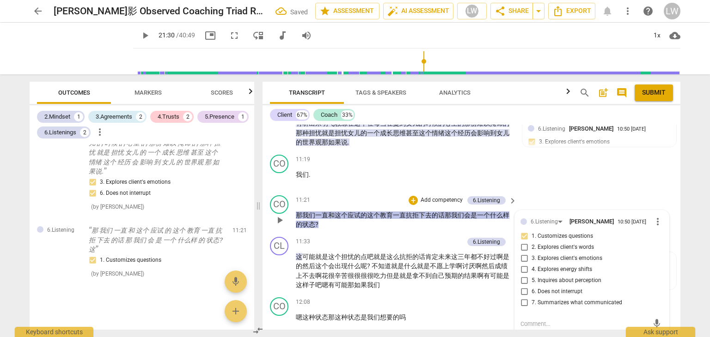
click at [556, 320] on textarea at bounding box center [584, 324] width 128 height 9
click at [434, 196] on p "Add competency" at bounding box center [441, 200] width 44 height 8
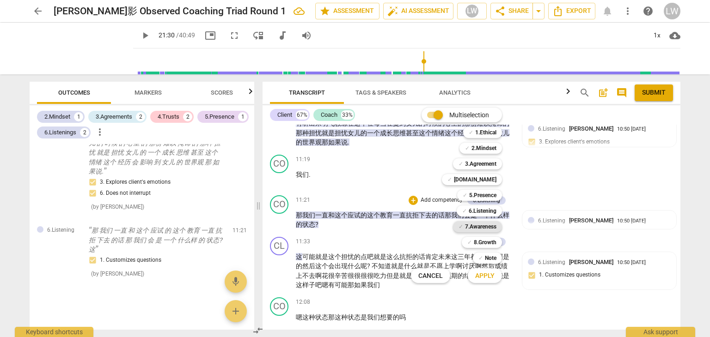
click at [475, 228] on b "7.Awareness" at bounding box center [480, 226] width 31 height 11
click at [482, 276] on span "Apply" at bounding box center [484, 276] width 19 height 9
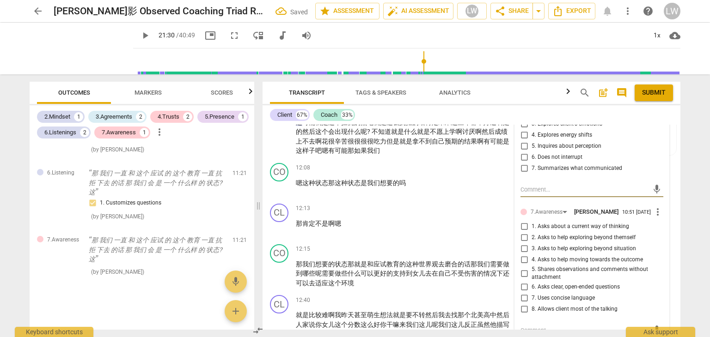
scroll to position [1306, 0]
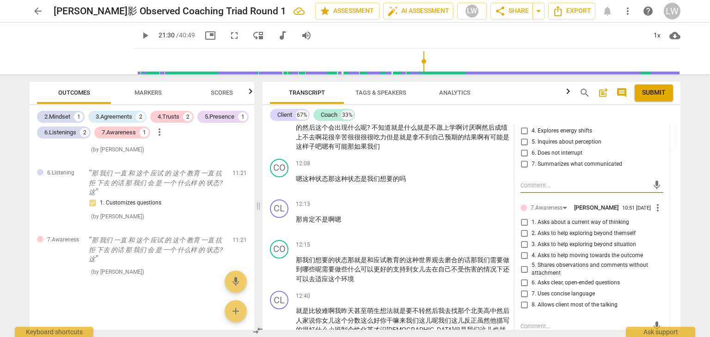
click at [524, 217] on input "1. Asks about a current way of thinking" at bounding box center [523, 222] width 15 height 11
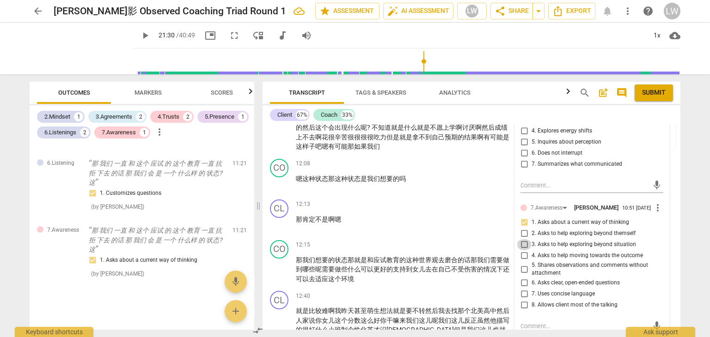
click at [521, 240] on input "3. Asks to help exploring beyond situation" at bounding box center [523, 244] width 15 height 11
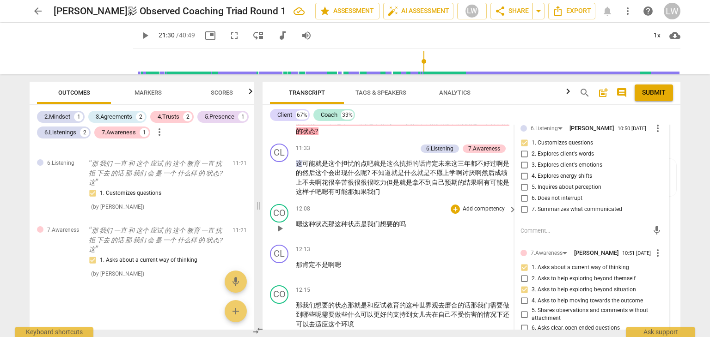
scroll to position [1214, 0]
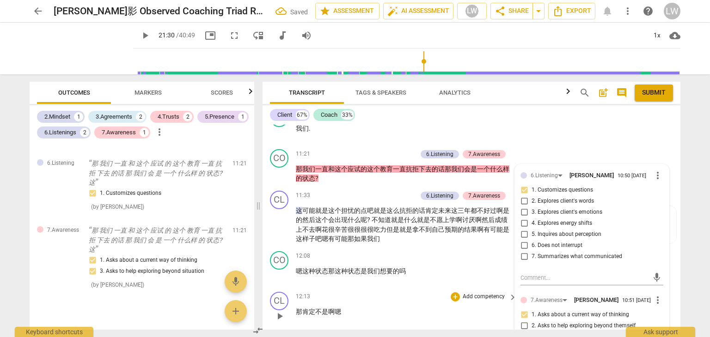
click at [418, 298] on div "12:13 + Add competency keyboard_arrow_right 那 肯定 不是 啊 嗯" at bounding box center [407, 308] width 222 height 33
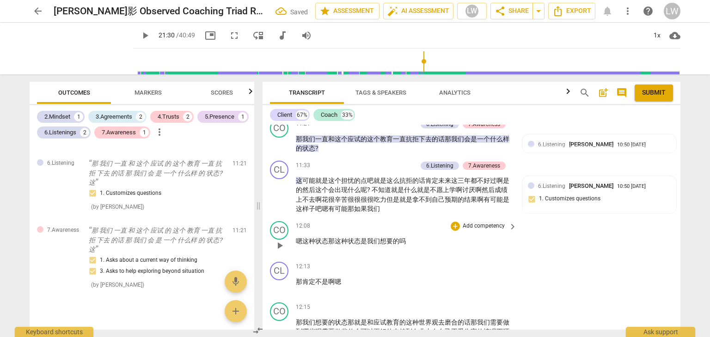
scroll to position [1260, 0]
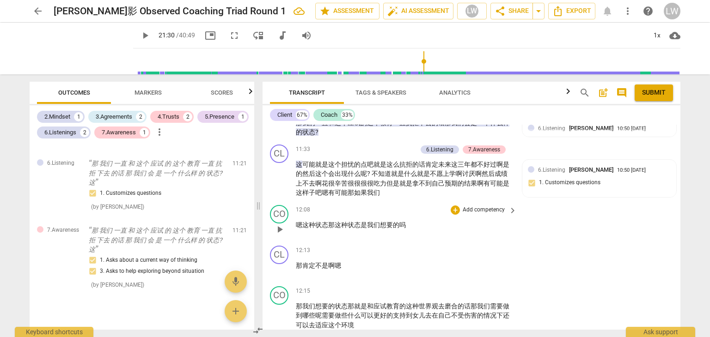
click at [489, 206] on p "Add competency" at bounding box center [483, 210] width 44 height 8
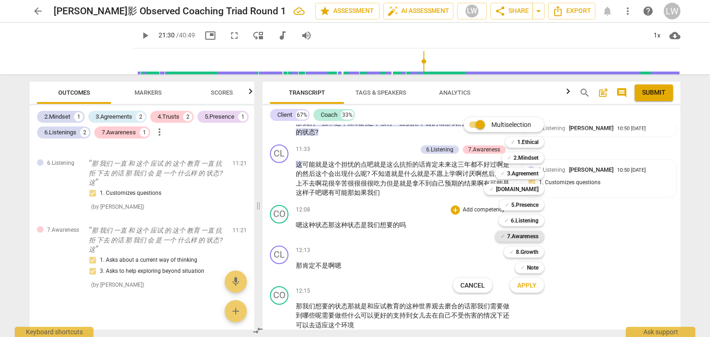
click at [525, 235] on b "7.Awareness" at bounding box center [522, 236] width 31 height 11
click at [525, 287] on span "Apply" at bounding box center [526, 285] width 19 height 9
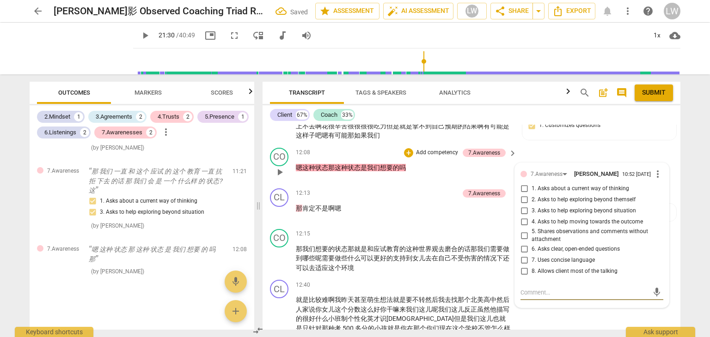
scroll to position [1331, 0]
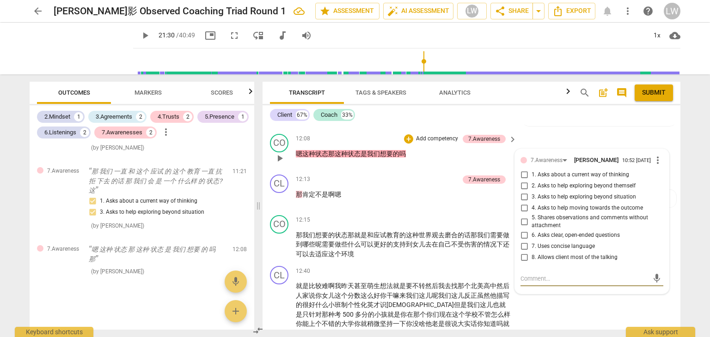
click at [523, 203] on input "4. Asks to help moving towards the outcome" at bounding box center [523, 208] width 15 height 11
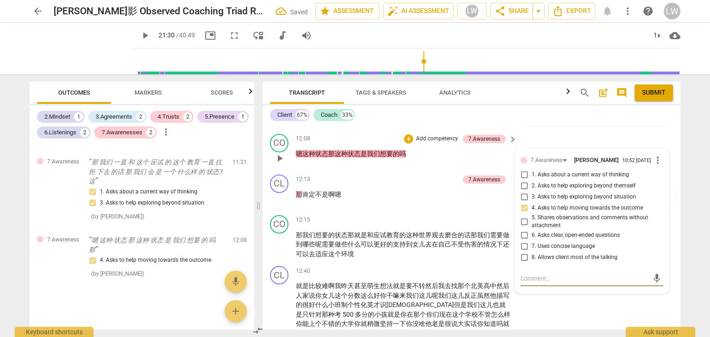
click at [551, 274] on textarea at bounding box center [584, 278] width 128 height 9
click at [651, 273] on span "send" at bounding box center [656, 278] width 10 height 10
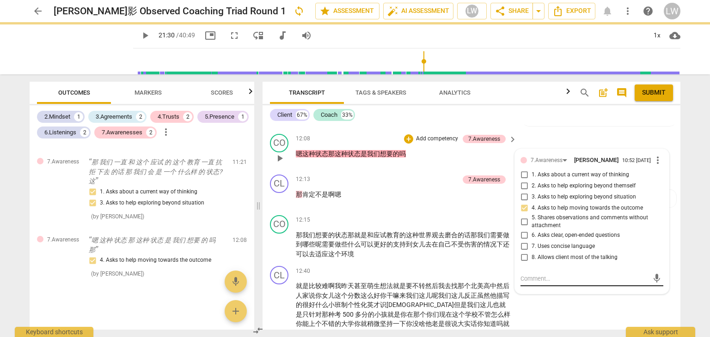
scroll to position [0, 0]
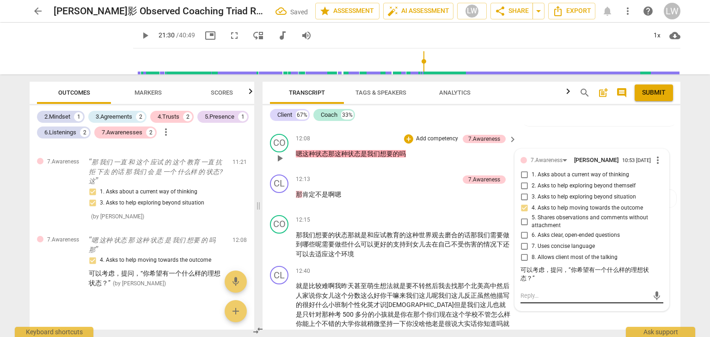
click at [596, 291] on textarea at bounding box center [584, 295] width 128 height 9
click at [649, 291] on span "send" at bounding box center [655, 296] width 13 height 11
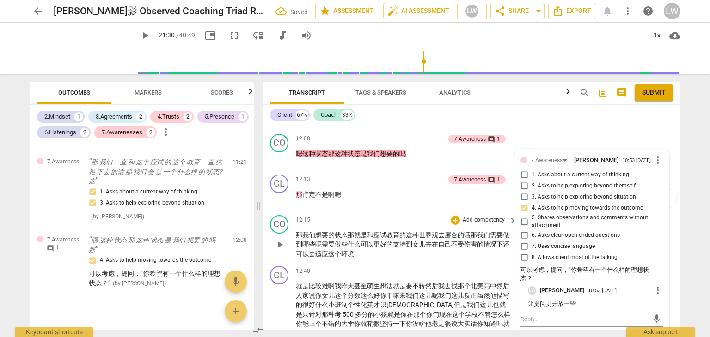
click at [384, 212] on div "CO play_arrow pause 12:15 + Add competency keyboard_arrow_right 那 我们 想要 的 状态 那 …" at bounding box center [471, 237] width 418 height 51
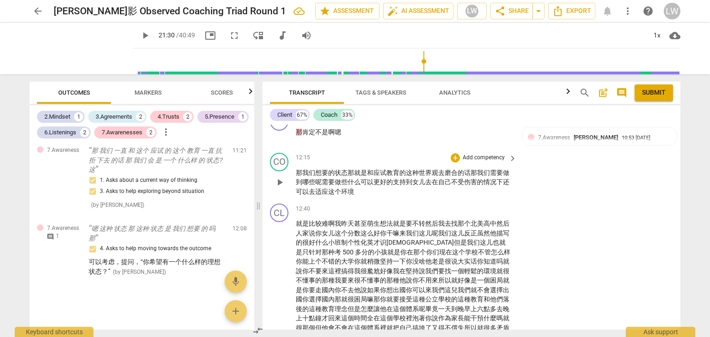
scroll to position [1377, 0]
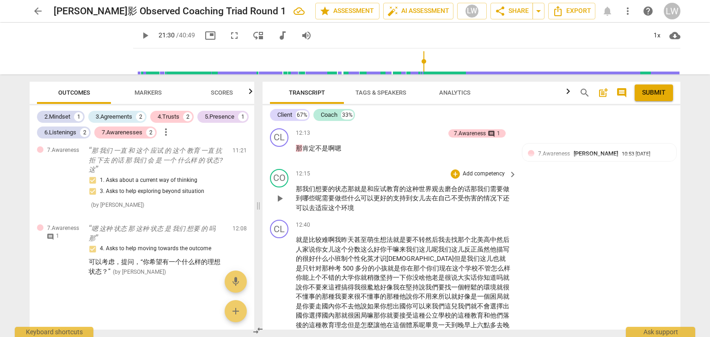
click at [492, 170] on p "Add competency" at bounding box center [483, 174] width 44 height 8
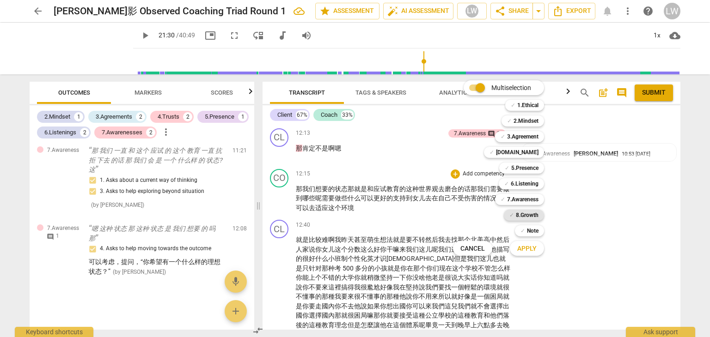
click at [526, 214] on b "8.Growth" at bounding box center [527, 215] width 23 height 11
click at [530, 246] on span "Apply" at bounding box center [526, 248] width 19 height 9
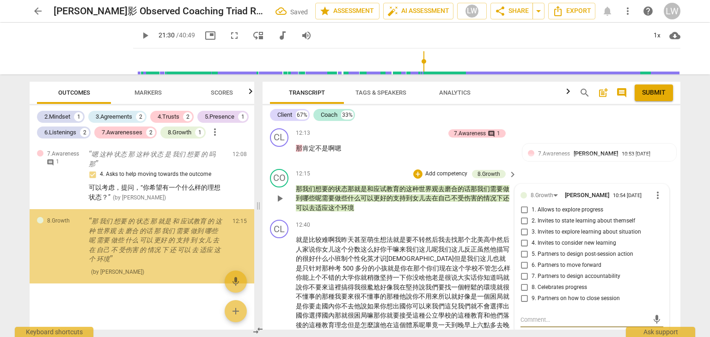
scroll to position [823, 0]
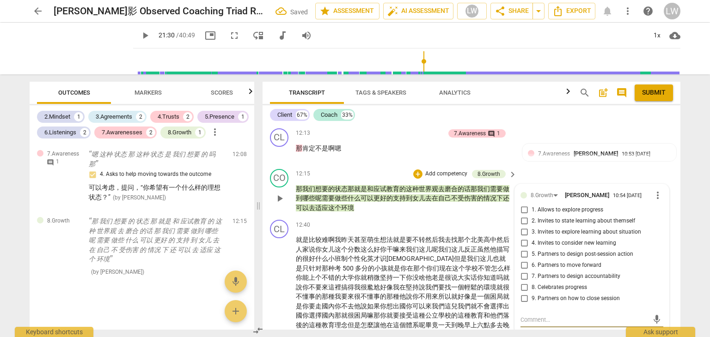
click at [522, 260] on input "6. Partners to move forward" at bounding box center [523, 265] width 15 height 11
click at [534, 316] on textarea at bounding box center [584, 320] width 128 height 9
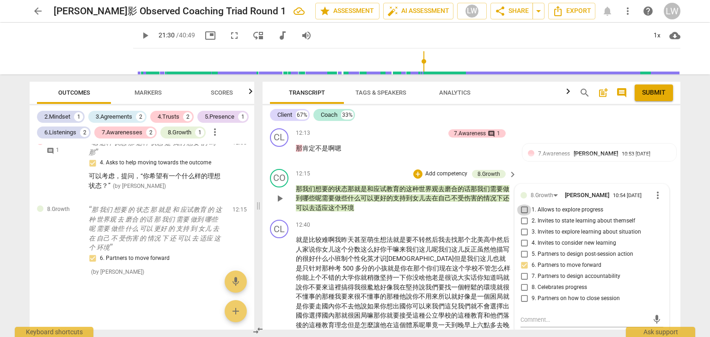
drag, startPoint x: 523, startPoint y: 204, endPoint x: 531, endPoint y: 222, distance: 19.5
click at [524, 205] on input "1. Allows to explore progress" at bounding box center [523, 210] width 15 height 11
click at [543, 316] on textarea at bounding box center [584, 320] width 128 height 9
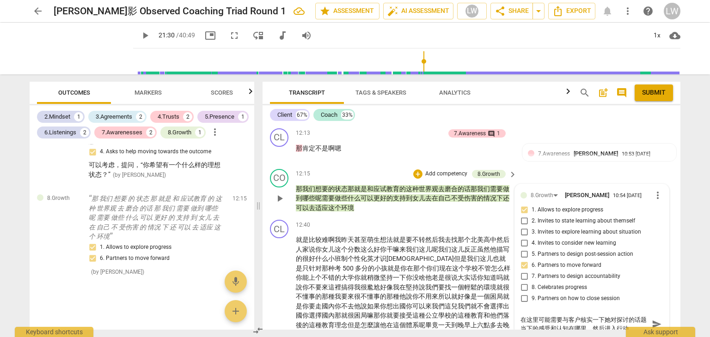
scroll to position [8, 0]
click at [653, 319] on span "send" at bounding box center [656, 324] width 10 height 10
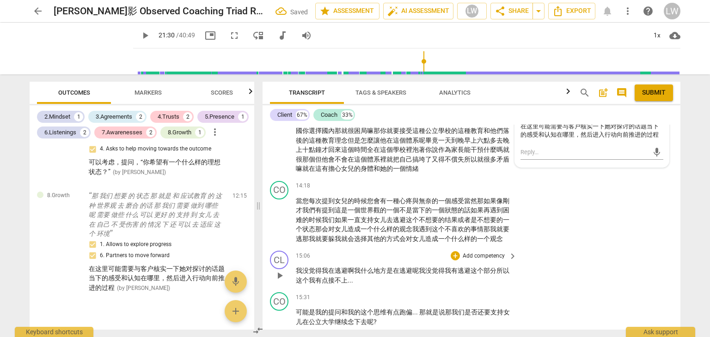
scroll to position [1608, 0]
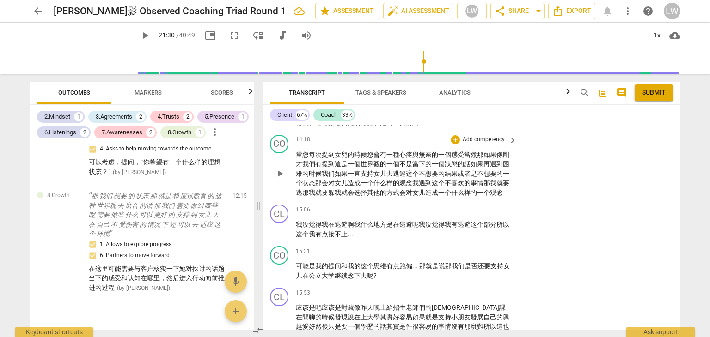
click at [494, 136] on p "Add competency" at bounding box center [483, 140] width 44 height 8
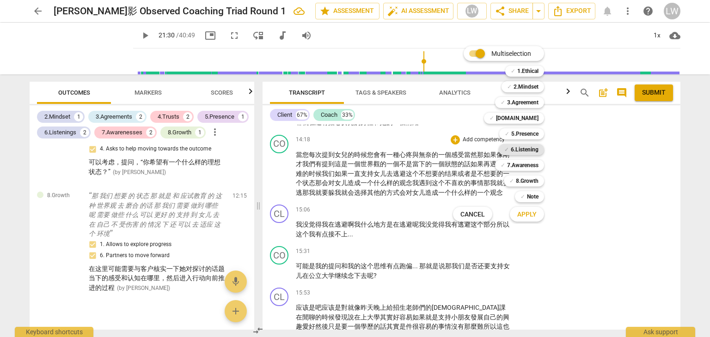
click at [529, 150] on b "6.Listening" at bounding box center [524, 149] width 28 height 11
click at [527, 211] on span "Apply" at bounding box center [526, 214] width 19 height 9
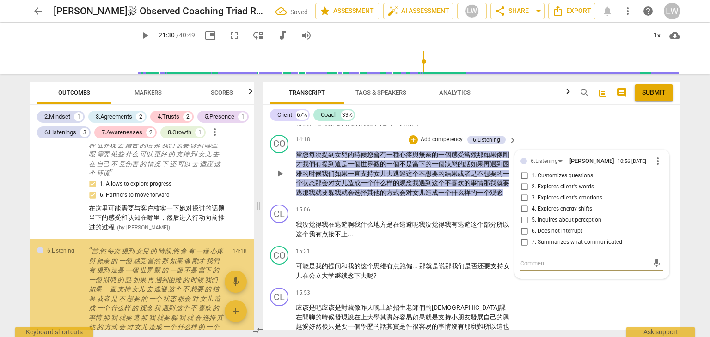
scroll to position [964, 0]
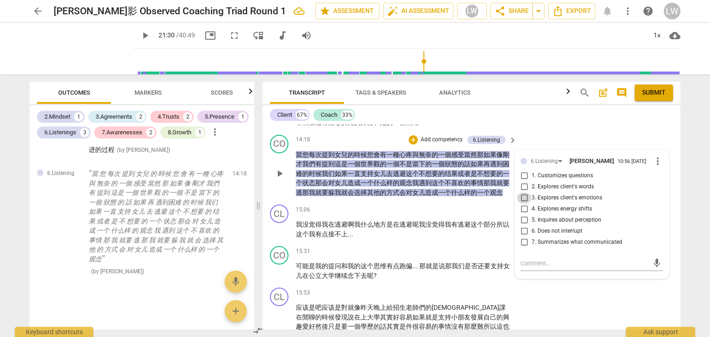
click at [522, 193] on input "3. Explores client's emotions" at bounding box center [523, 198] width 15 height 11
click at [543, 259] on textarea at bounding box center [584, 263] width 128 height 9
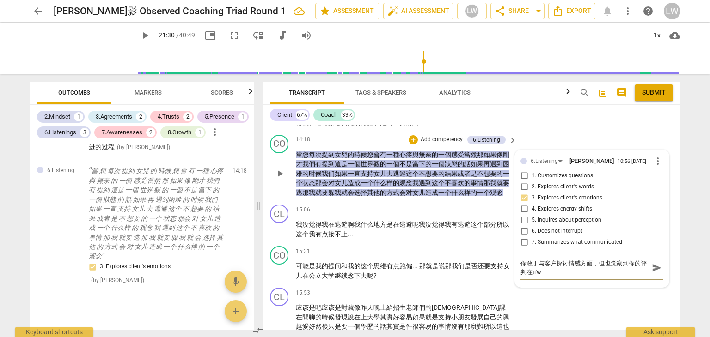
scroll to position [0, 0]
click at [526, 265] on textarea "你敢于与客户探讨情感方面，但也觉察到你的评判在提问中" at bounding box center [584, 268] width 128 height 18
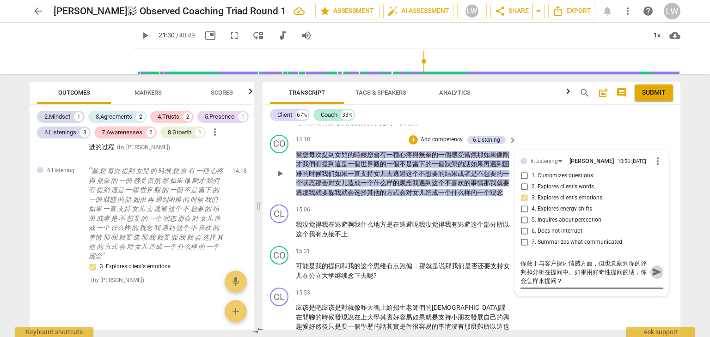
click at [651, 267] on span "send" at bounding box center [656, 272] width 10 height 10
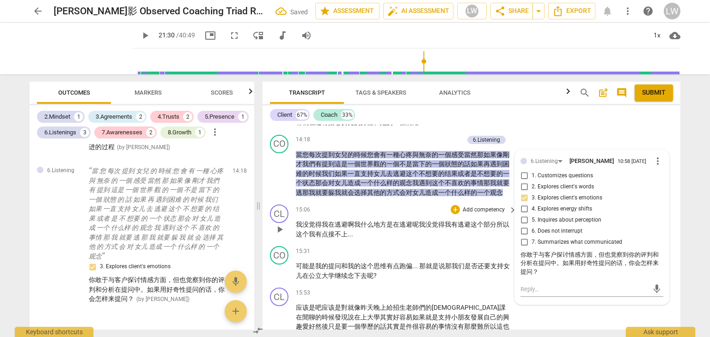
click at [391, 205] on div "15:06 + Add competency keyboard_arrow_right" at bounding box center [407, 210] width 222 height 10
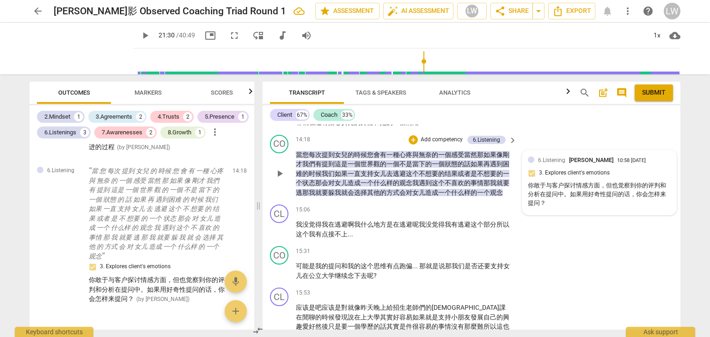
click at [600, 182] on div "你敢于与客户探讨情感方面，但也觉察到你的评判和分析在提问中。如果用好奇性提问的话，你会怎样来提问？" at bounding box center [599, 195] width 143 height 26
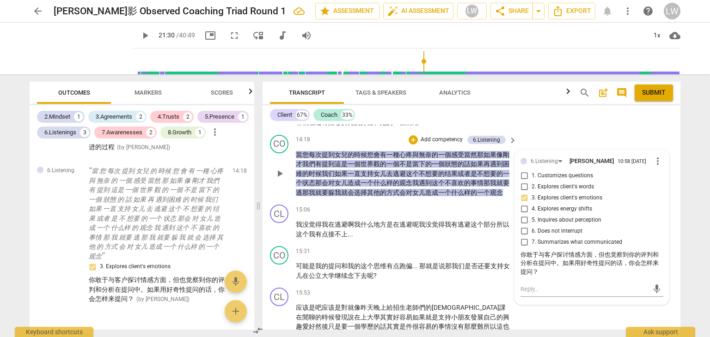
click at [594, 251] on div "你敢于与客户探讨情感方面，但也觉察到你的评判和分析在提问中。如果用好奇性提问的话，你会怎样来提问？" at bounding box center [591, 264] width 143 height 26
click at [593, 251] on div "你敢于与客户探讨情感方面，但也觉察到你的评判和分析在提问中。如果用好奇性提问的话，你会怎样来提问？" at bounding box center [591, 264] width 143 height 26
click at [592, 251] on div "你敢于与客户探讨情感方面，但也觉察到你的评判和分析在提问中。如果用好奇性提问的话，你会怎样来提问？" at bounding box center [591, 264] width 143 height 26
click at [653, 156] on span "more_vert" at bounding box center [657, 161] width 11 height 11
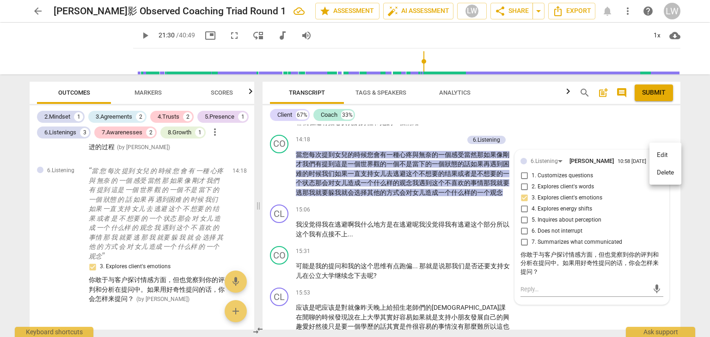
click at [657, 154] on li "Edit" at bounding box center [665, 155] width 32 height 18
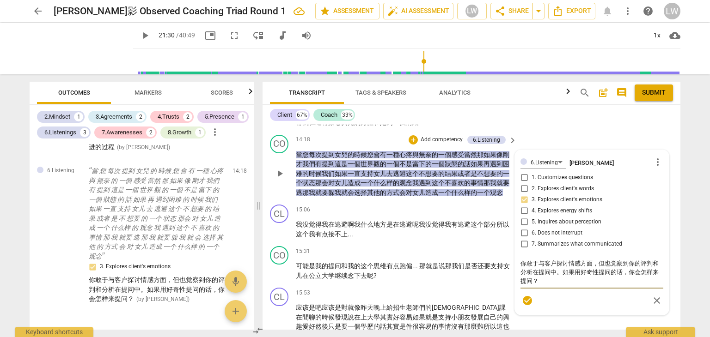
click at [592, 259] on textarea "你敢于与客户探讨情感方面，但也觉察到你的评判和分析在提问中。如果用好奇性提问的话，你会怎样来提问？" at bounding box center [591, 272] width 143 height 26
click at [593, 259] on textarea "你敢于与客户探讨情感方面，但也觉察到你的评判和分析在提问中。如果用好奇性提问的话，你会怎样来提问？" at bounding box center [591, 272] width 143 height 26
click at [594, 259] on textarea "你敢于与客户探讨情感方面，但也觉察到你的评判和分析在提问中。如果用好奇性提问的话，你会怎样来提问？" at bounding box center [591, 272] width 143 height 26
click at [525, 296] on span "check_circle" at bounding box center [527, 300] width 11 height 11
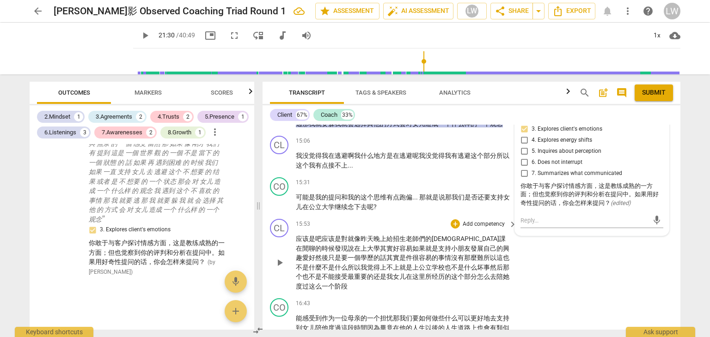
scroll to position [1654, 0]
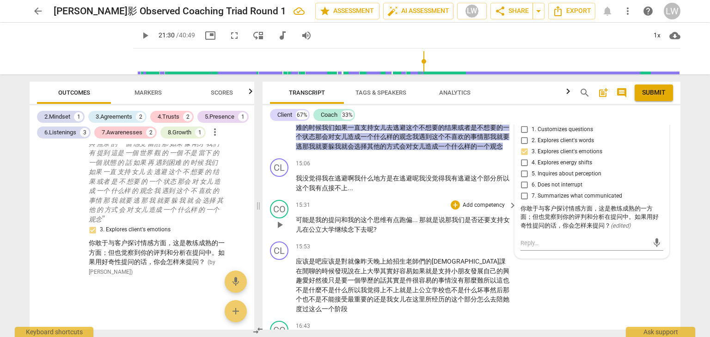
click at [491, 201] on p "Add competency" at bounding box center [483, 205] width 44 height 8
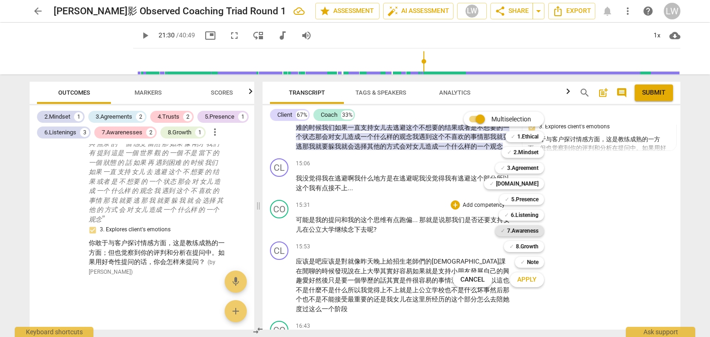
click at [521, 231] on b "7.Awareness" at bounding box center [522, 230] width 31 height 11
click at [525, 278] on span "Apply" at bounding box center [526, 279] width 19 height 9
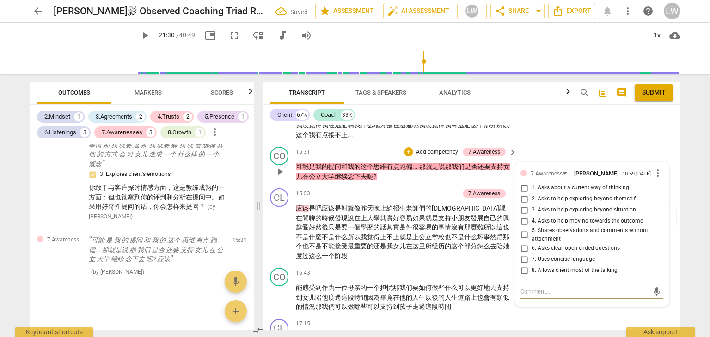
scroll to position [1720, 0]
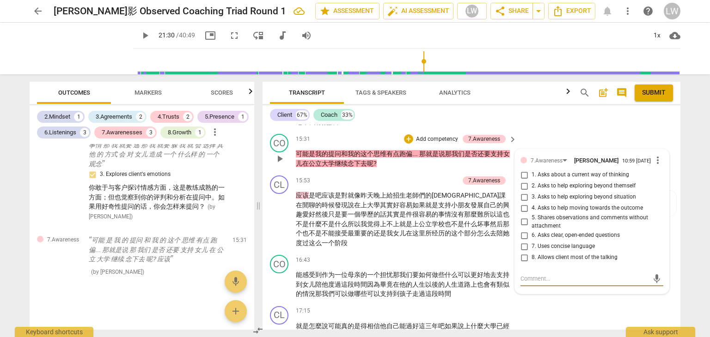
click at [522, 192] on input "3. Asks to help exploring beyond situation" at bounding box center [523, 197] width 15 height 11
click at [545, 274] on textarea at bounding box center [584, 278] width 128 height 9
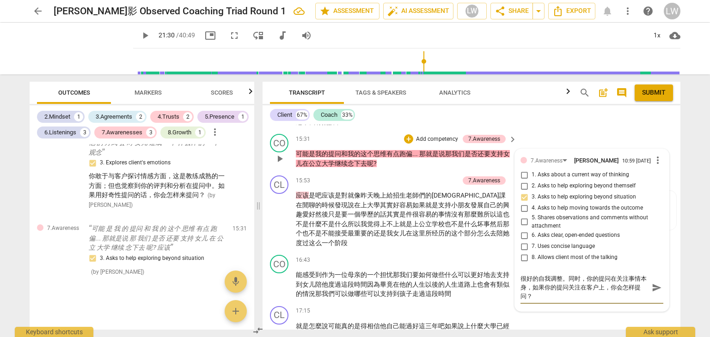
scroll to position [8, 0]
click at [571, 289] on textarea "很好的自我调整。同时，你的提问在关注事情本身，如果你的提问关注在客户上，你会怎样提问？ 也许可以与客户" at bounding box center [584, 287] width 128 height 26
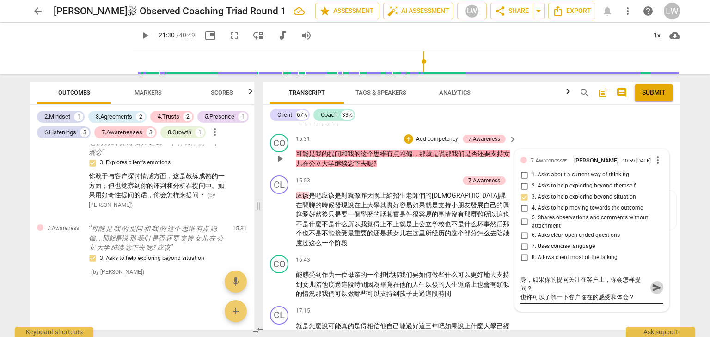
click at [655, 283] on span "send" at bounding box center [656, 288] width 10 height 10
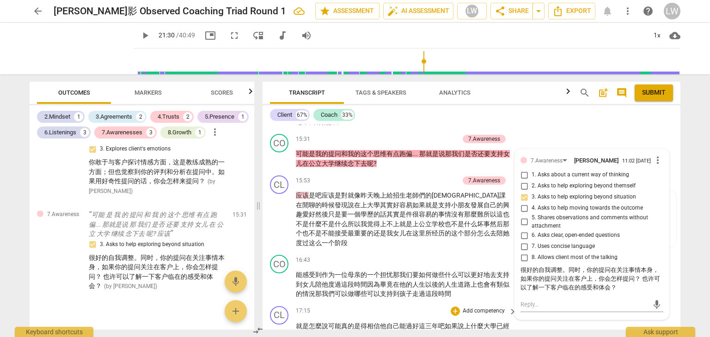
scroll to position [1766, 0]
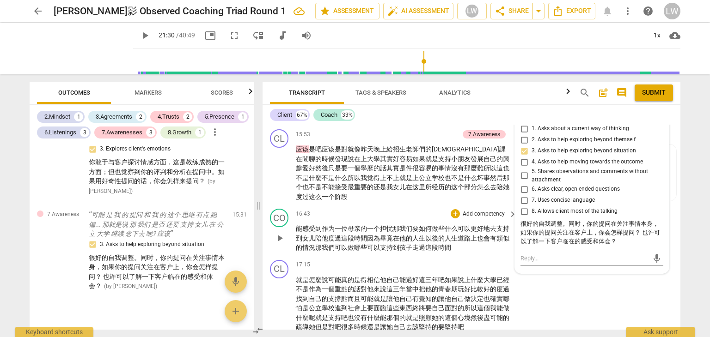
click at [490, 210] on p "Add competency" at bounding box center [483, 214] width 44 height 8
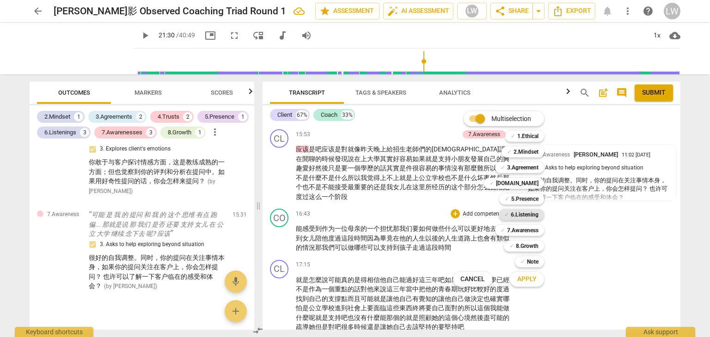
click at [524, 217] on b "6.Listening" at bounding box center [524, 214] width 28 height 11
click at [527, 279] on span "Apply" at bounding box center [526, 279] width 19 height 9
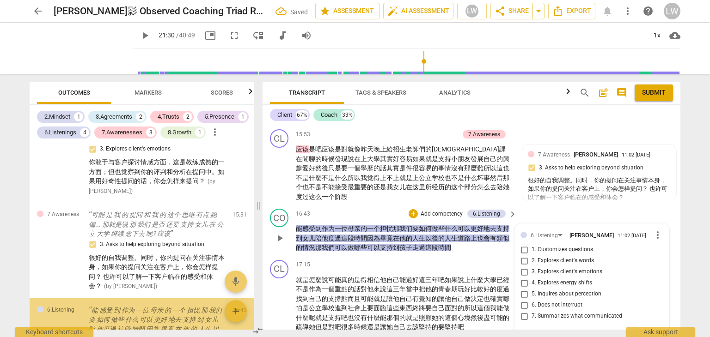
scroll to position [1202, 0]
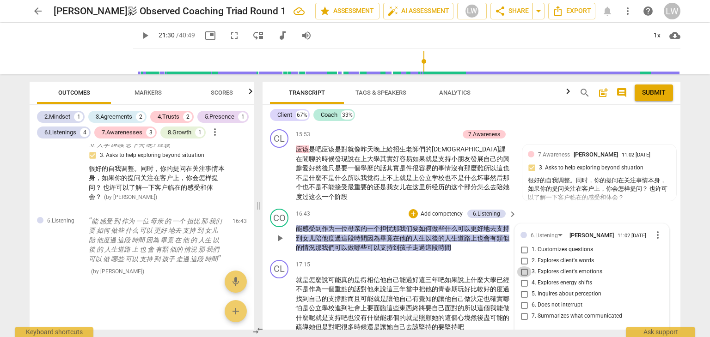
click at [522, 267] on input "3. Explores client's emotions" at bounding box center [523, 272] width 15 height 11
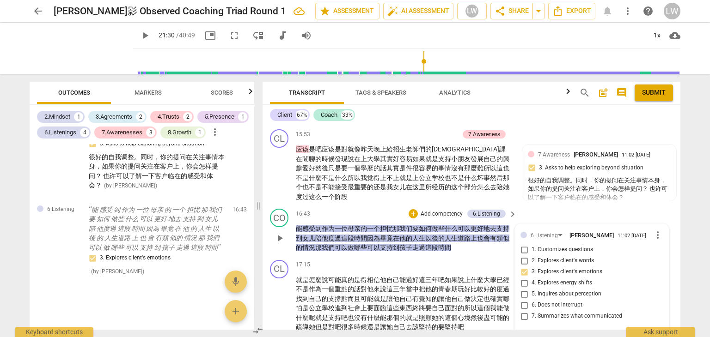
click at [441, 210] on p "Add competency" at bounding box center [441, 214] width 44 height 8
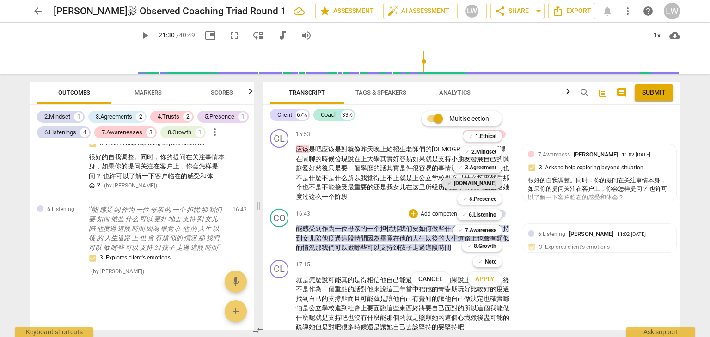
click at [482, 182] on b "[DOMAIN_NAME]" at bounding box center [475, 183] width 42 height 11
click at [483, 278] on span "Apply" at bounding box center [484, 279] width 19 height 9
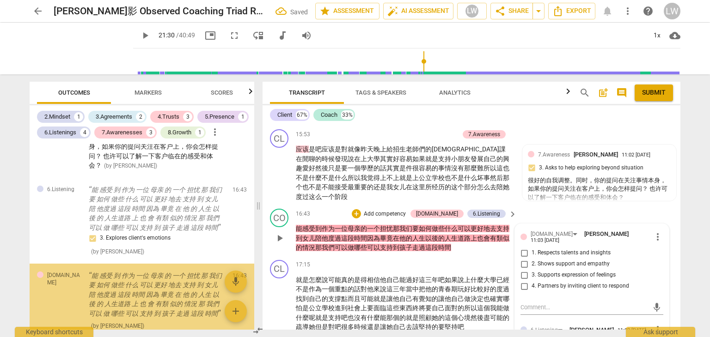
scroll to position [1297, 0]
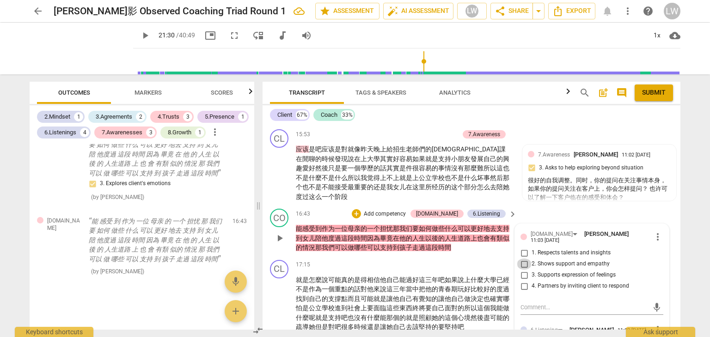
click at [523, 259] on input "2. Shows support and empathy" at bounding box center [523, 264] width 15 height 11
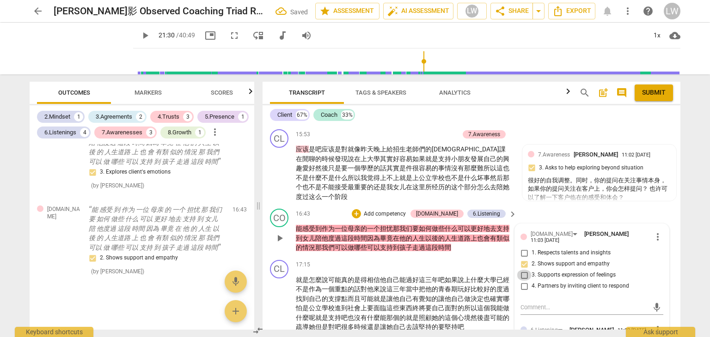
click at [522, 270] on input "3. Supports expression of feelings" at bounding box center [523, 275] width 15 height 11
click at [402, 260] on div "17:15 + Add competency keyboard_arrow_right" at bounding box center [407, 265] width 222 height 10
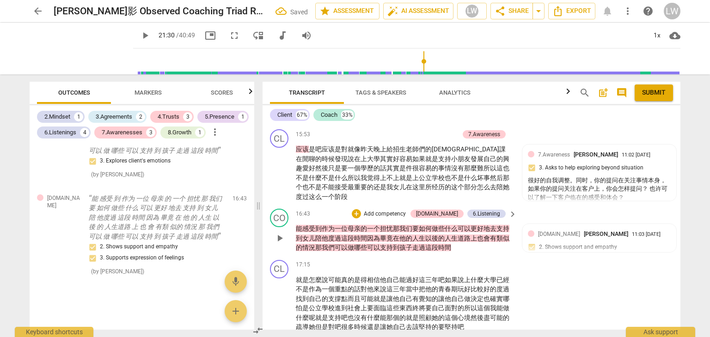
click at [407, 210] on p "Add competency" at bounding box center [385, 214] width 44 height 8
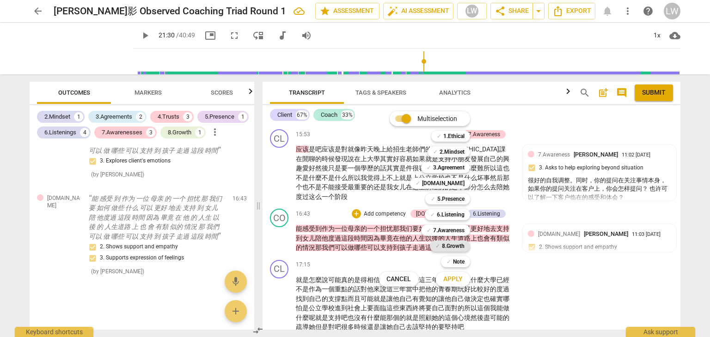
click at [451, 244] on b "8.Growth" at bounding box center [453, 246] width 23 height 11
click at [458, 281] on span "Apply" at bounding box center [452, 279] width 19 height 9
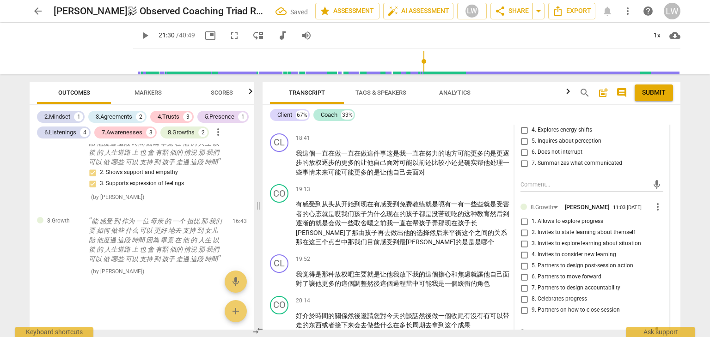
scroll to position [2044, 0]
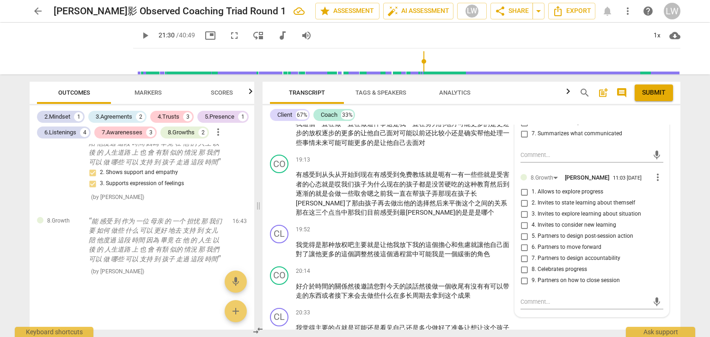
click at [522, 242] on input "6. Partners to move forward" at bounding box center [523, 247] width 15 height 11
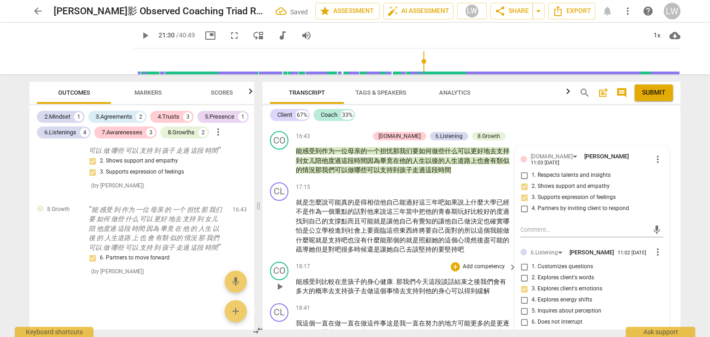
scroll to position [1859, 0]
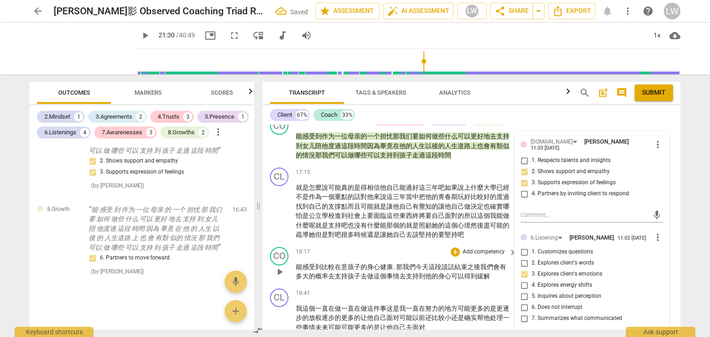
click at [398, 247] on div "18:17 + Add competency keyboard_arrow_right" at bounding box center [407, 252] width 222 height 10
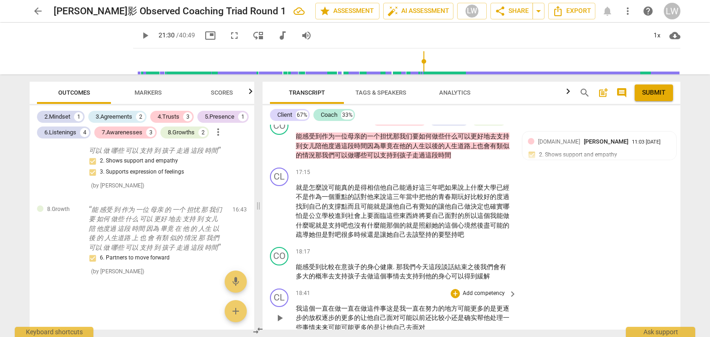
scroll to position [1905, 0]
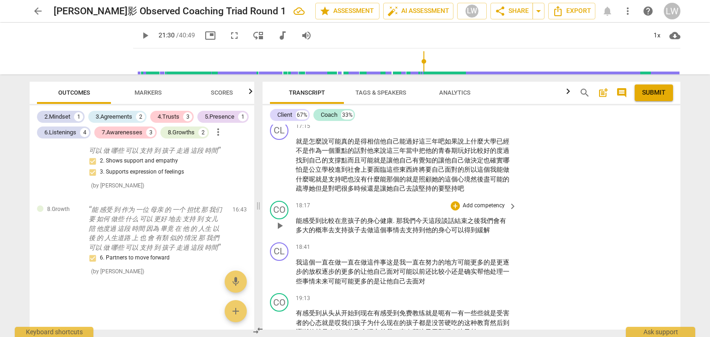
click at [488, 202] on p "Add competency" at bounding box center [483, 206] width 44 height 8
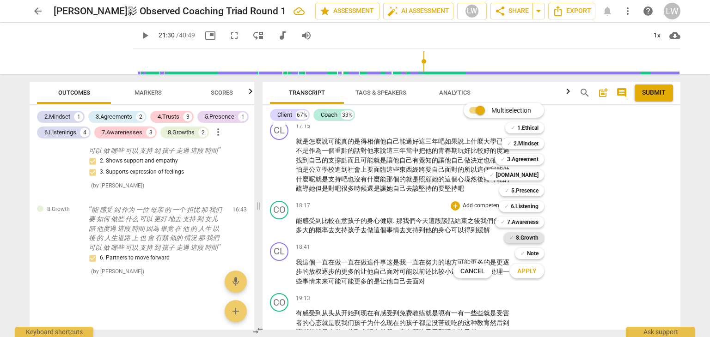
click at [521, 234] on b "8.Growth" at bounding box center [527, 237] width 23 height 11
click at [525, 269] on span "Apply" at bounding box center [526, 271] width 19 height 9
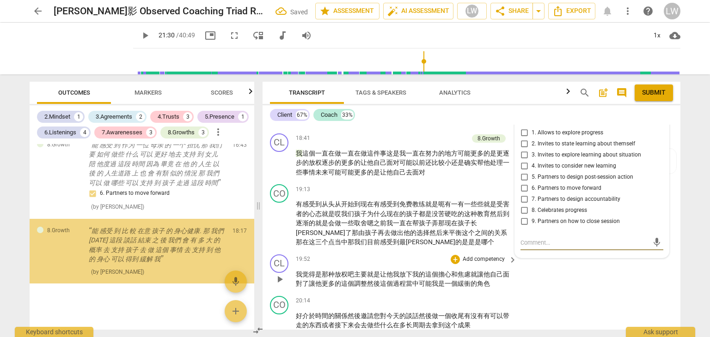
scroll to position [1484, 0]
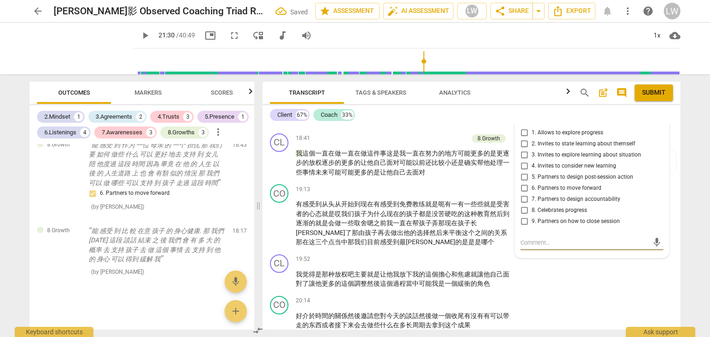
click at [523, 194] on input "7. Partners to design accountability" at bounding box center [523, 199] width 15 height 11
click at [407, 184] on div "19:13 + Add competency keyboard_arrow_right" at bounding box center [407, 189] width 222 height 10
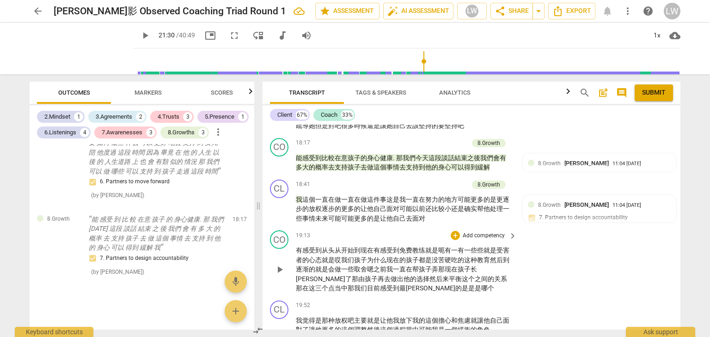
scroll to position [1922, 0]
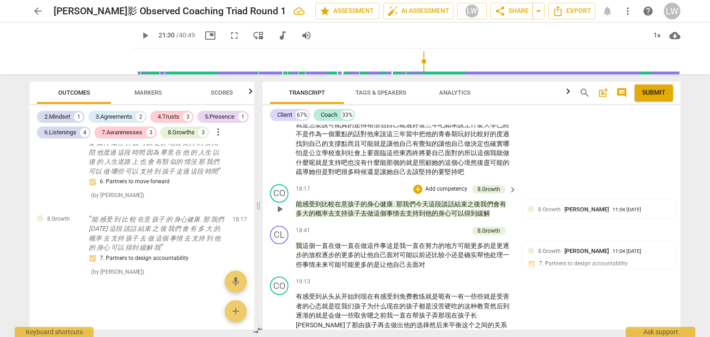
click at [444, 185] on p "Add competency" at bounding box center [446, 189] width 44 height 8
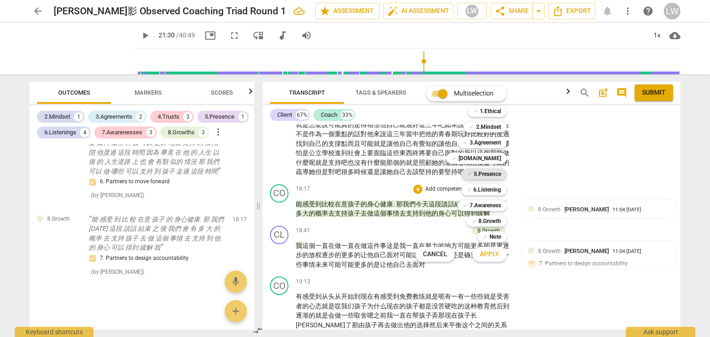
click at [493, 172] on b "5.Presence" at bounding box center [486, 174] width 27 height 11
click at [486, 255] on span "Apply" at bounding box center [489, 254] width 19 height 9
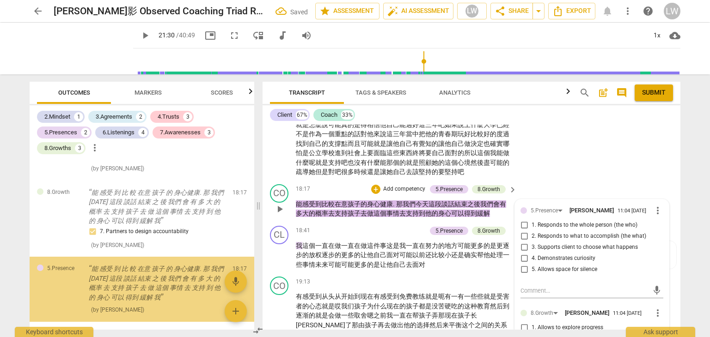
scroll to position [1560, 0]
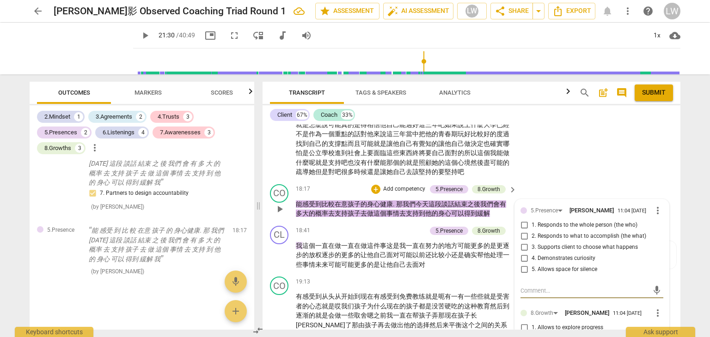
click at [523, 231] on input "2. Responds to what to accomplish (the what)" at bounding box center [523, 236] width 15 height 11
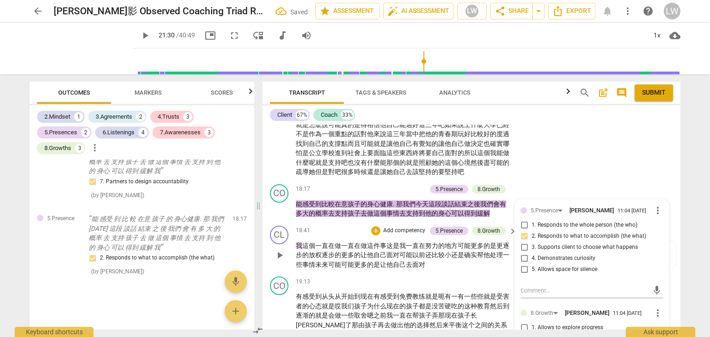
click at [333, 226] on div "18:41 + Add competency 5.Presence 8.Growth keyboard_arrow_right" at bounding box center [407, 231] width 222 height 10
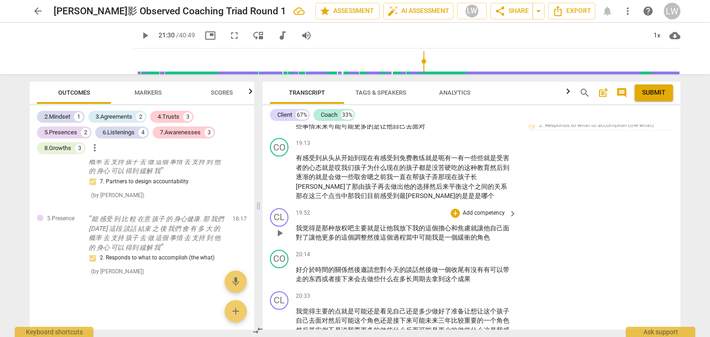
scroll to position [2014, 0]
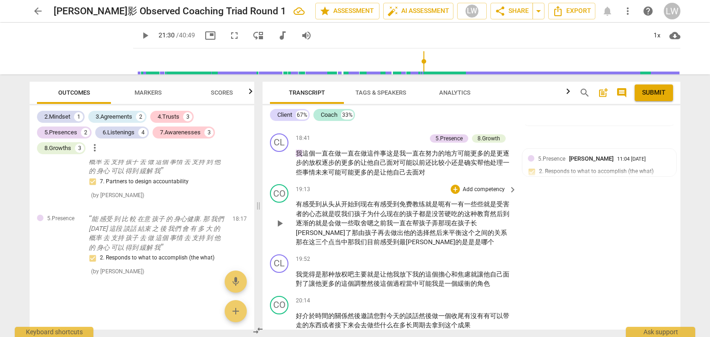
click at [488, 186] on p "Add competency" at bounding box center [483, 190] width 44 height 8
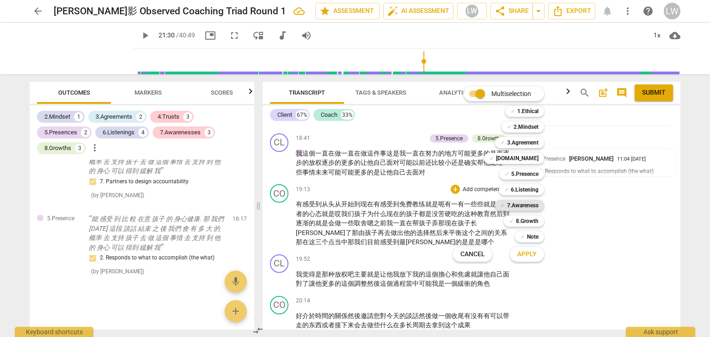
click at [521, 205] on b "7.Awareness" at bounding box center [522, 205] width 31 height 11
click at [524, 253] on span "Apply" at bounding box center [526, 254] width 19 height 9
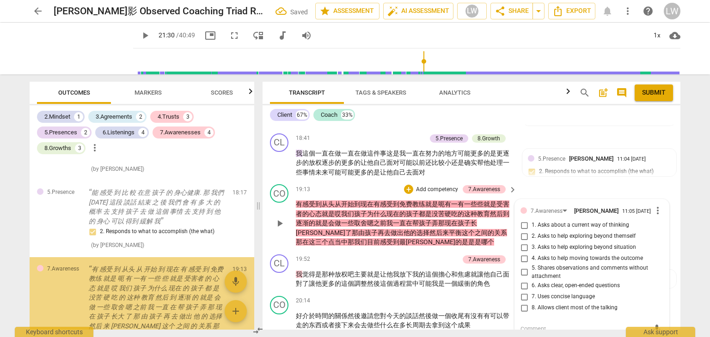
scroll to position [1666, 0]
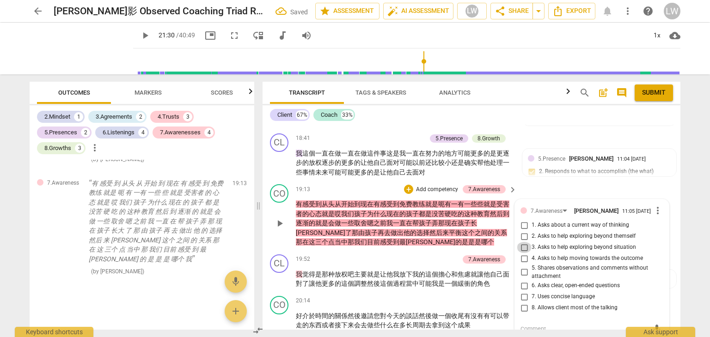
click at [522, 242] on input "3. Asks to help exploring beyond situation" at bounding box center [523, 247] width 15 height 11
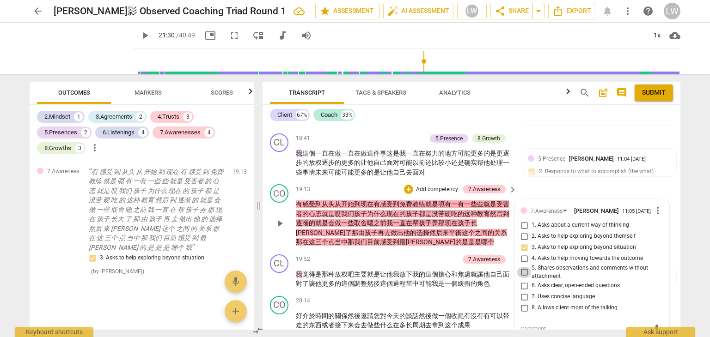
click at [523, 267] on input "5. Shares observations and comments without attachment" at bounding box center [523, 272] width 15 height 11
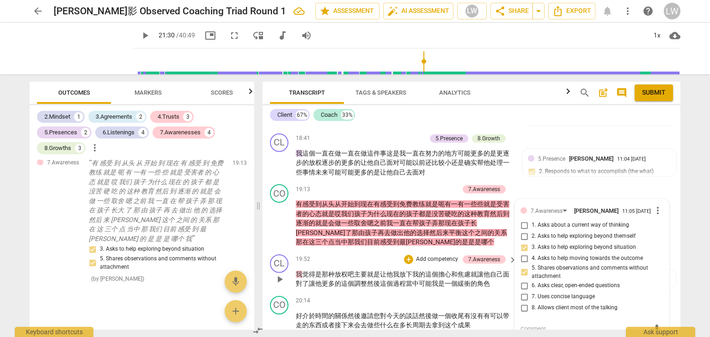
click at [360, 255] on div "19:52 + Add competency 7.Awareness keyboard_arrow_right" at bounding box center [407, 260] width 222 height 10
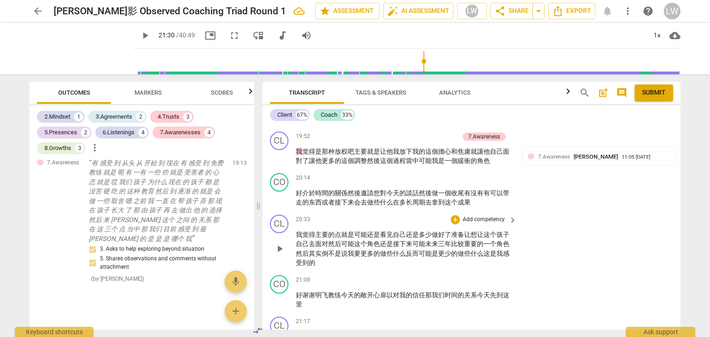
scroll to position [2153, 0]
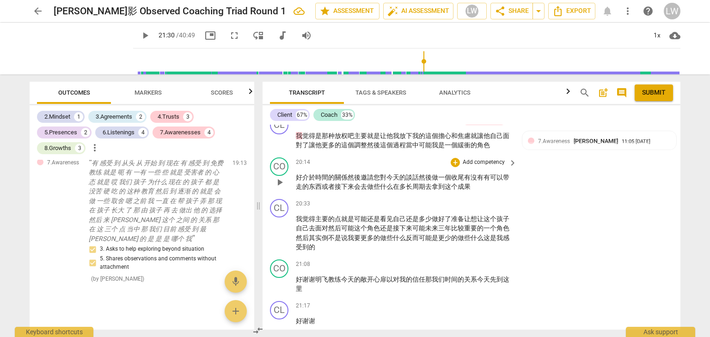
click at [492, 158] on p "Add competency" at bounding box center [483, 162] width 44 height 8
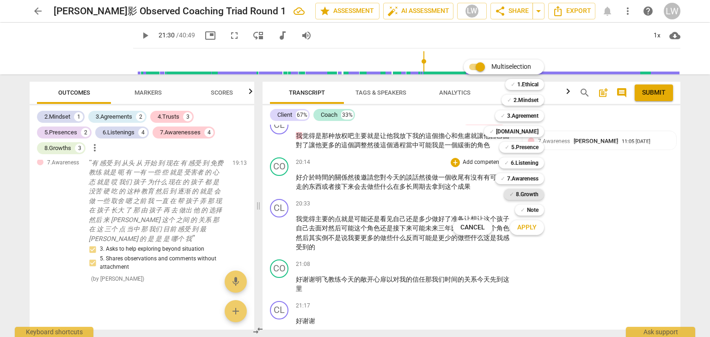
click at [534, 193] on b "8.Growth" at bounding box center [527, 194] width 23 height 11
click at [527, 229] on span "Apply" at bounding box center [526, 227] width 19 height 9
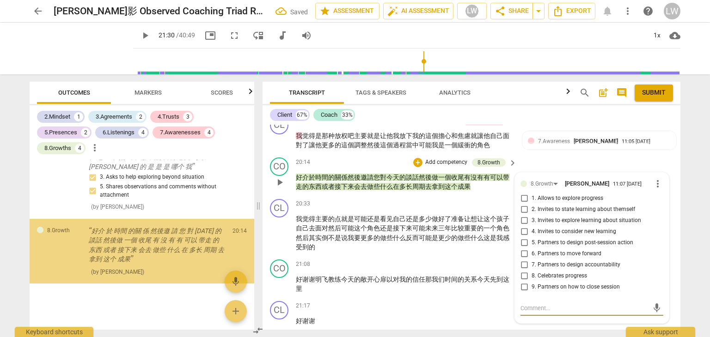
scroll to position [1776, 0]
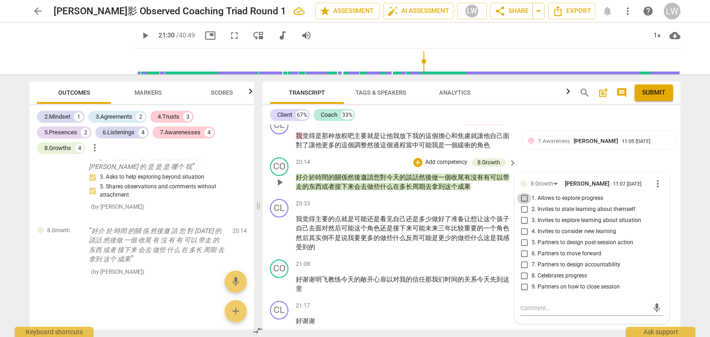
click at [522, 193] on input "1. Allows to explore progress" at bounding box center [523, 198] width 15 height 11
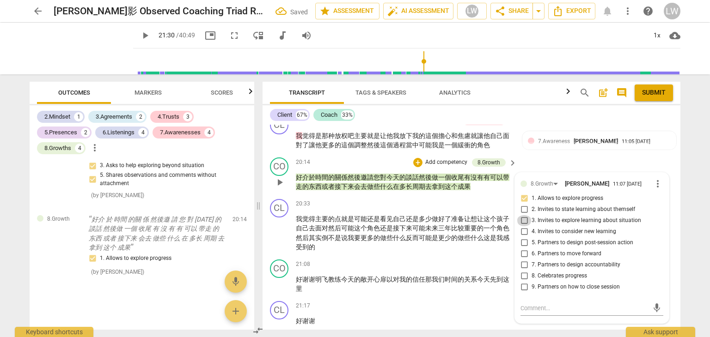
click at [522, 215] on input "3. Invites to explore learning about situation" at bounding box center [523, 220] width 15 height 11
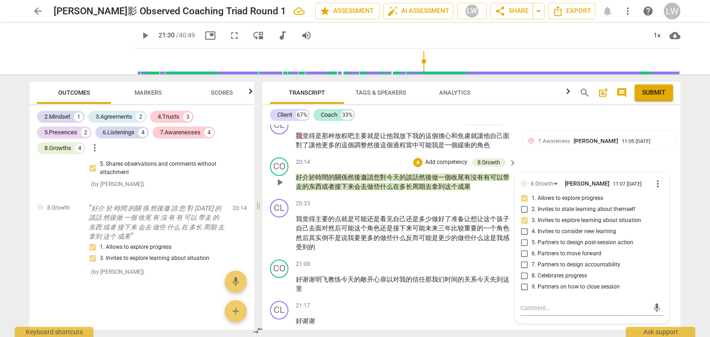
click at [523, 260] on input "7. Partners to design accountability" at bounding box center [523, 265] width 15 height 11
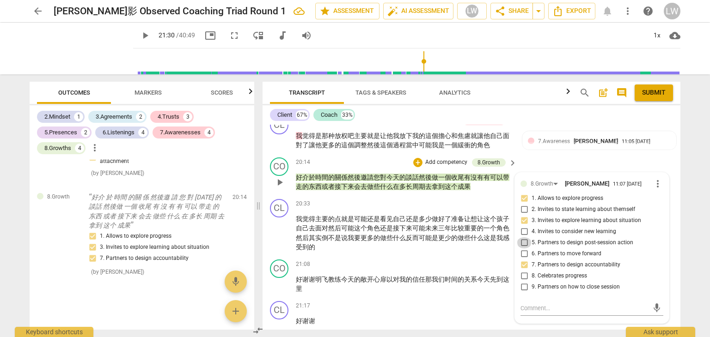
click at [522, 237] on input "5. Partners to design post-session action" at bounding box center [523, 242] width 15 height 11
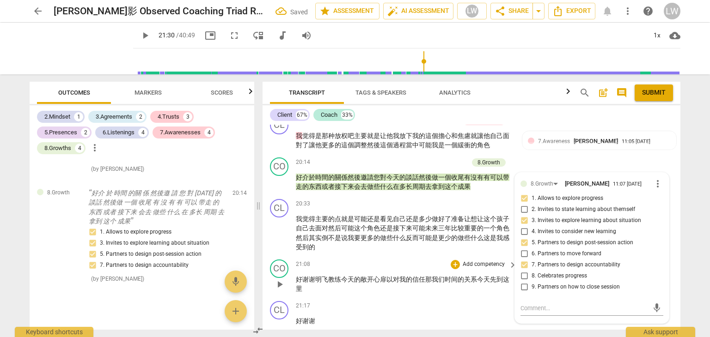
click at [398, 256] on div "CO play_arrow pause 21:08 + Add competency keyboard_arrow_right 好 [PERSON_NAME]…" at bounding box center [471, 277] width 418 height 42
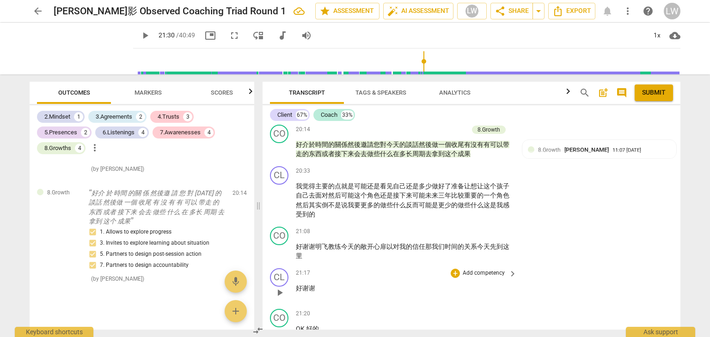
scroll to position [2199, 0]
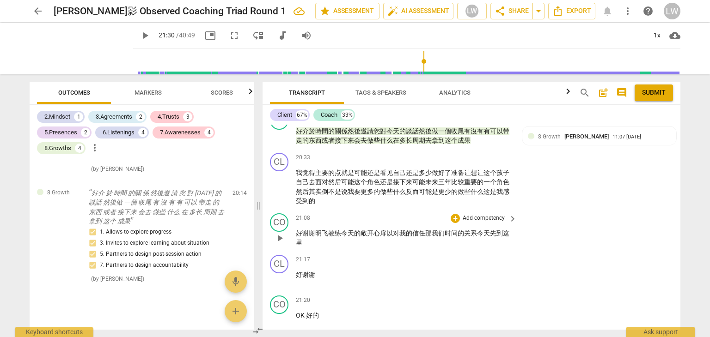
click at [493, 214] on p "Add competency" at bounding box center [483, 218] width 44 height 8
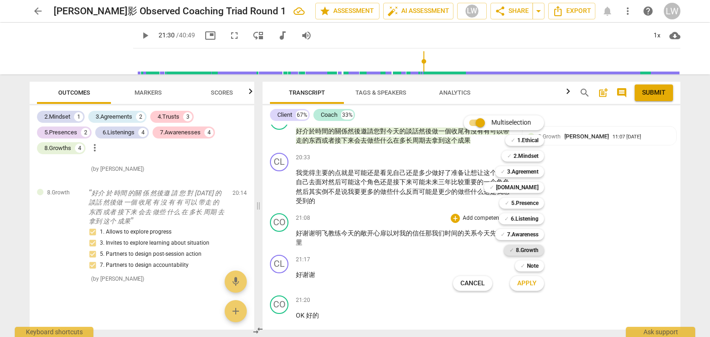
click at [525, 249] on b "8.Growth" at bounding box center [527, 250] width 23 height 11
click at [530, 282] on span "Apply" at bounding box center [526, 283] width 19 height 9
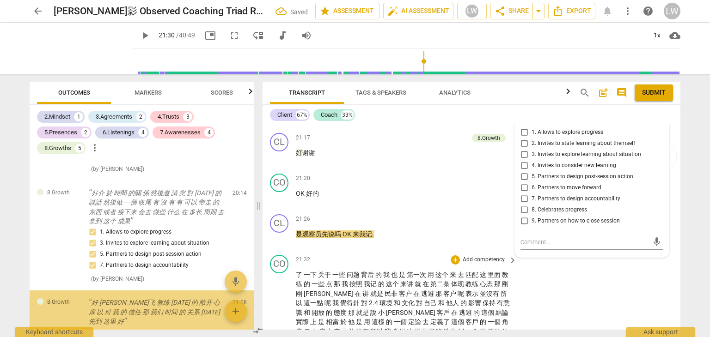
scroll to position [1877, 0]
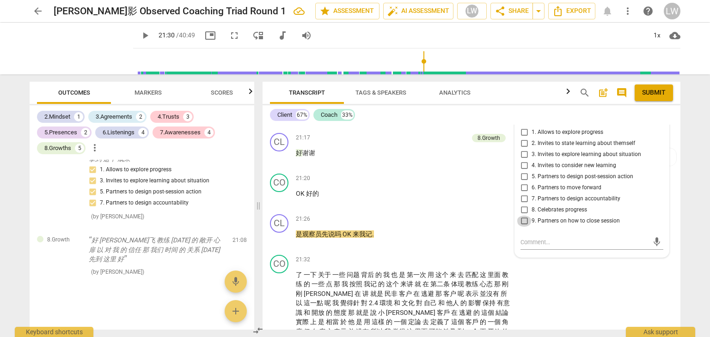
click at [523, 216] on input "9. Partners on how to close session" at bounding box center [523, 221] width 15 height 11
click at [448, 234] on div "CL play_arrow pause 21:26 + Add competency keyboard_arrow_right 是 观察员 先说 吗 OK 来…" at bounding box center [471, 231] width 418 height 41
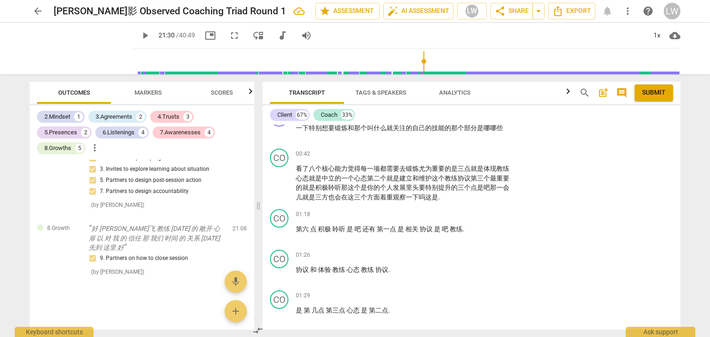
scroll to position [0, 0]
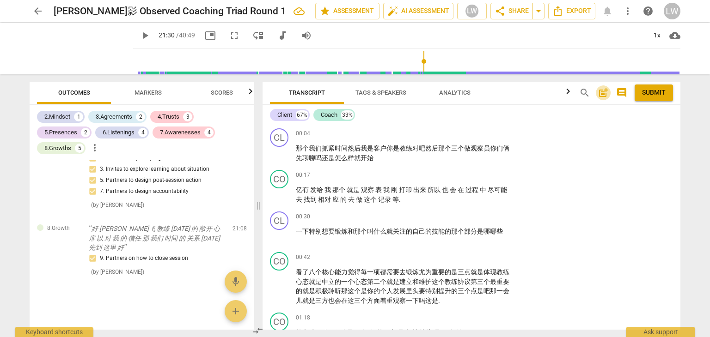
click at [604, 93] on span "post_add" at bounding box center [602, 92] width 11 height 11
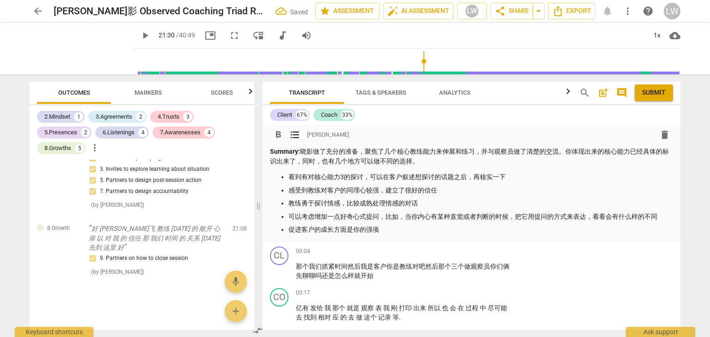
click at [289, 228] on p "促进客户的成长方面是你的强项" at bounding box center [480, 230] width 384 height 10
click at [631, 266] on div "CL play_arrow pause 00:04 + Add competency keyboard_arrow_right 那个 我们 抓紧时间 然后 我…" at bounding box center [471, 264] width 418 height 42
click at [658, 97] on button "Submit" at bounding box center [653, 93] width 38 height 17
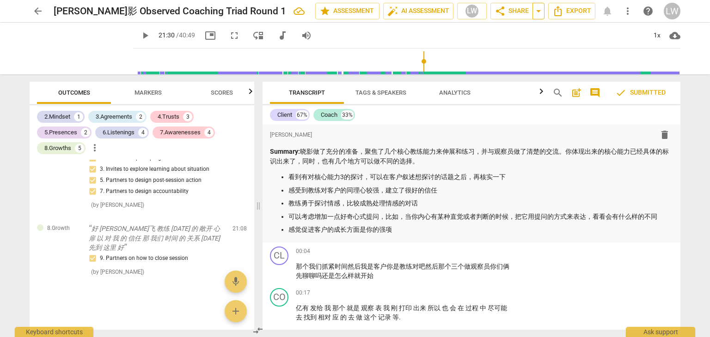
click at [536, 11] on span "arrow_drop_down" at bounding box center [538, 11] width 11 height 11
click at [516, 12] on span "share Share" at bounding box center [511, 11] width 34 height 11
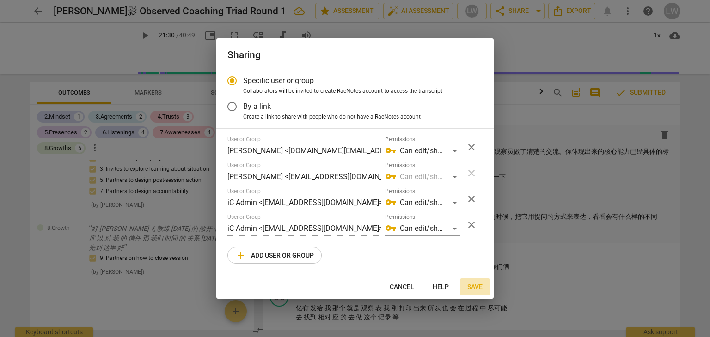
click at [467, 286] on span "Save" at bounding box center [474, 287] width 15 height 9
